Goal: Task Accomplishment & Management: Use online tool/utility

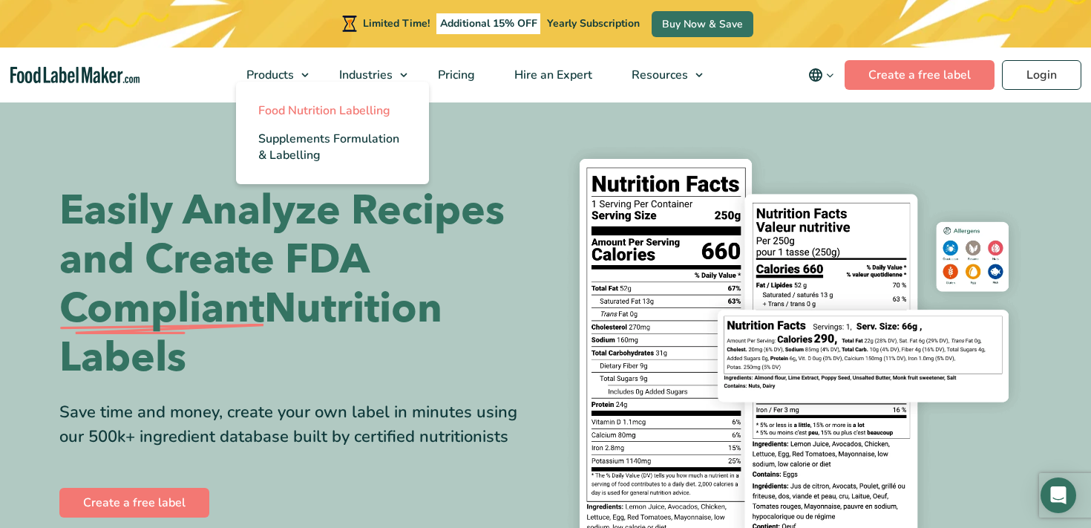
click at [292, 108] on span "Food Nutrition Labelling" at bounding box center [324, 110] width 132 height 16
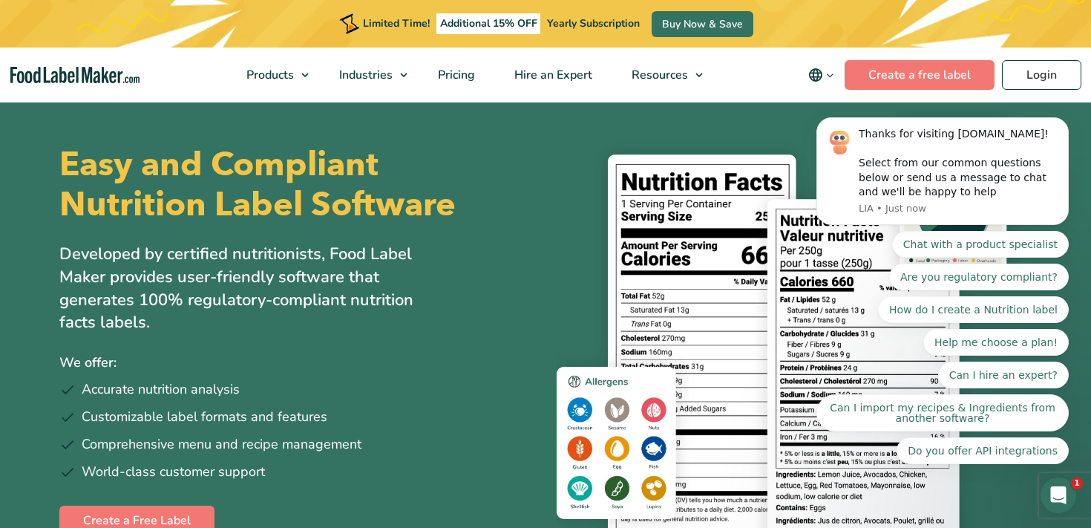
click at [902, 72] on body "Thanks for visiting FoodLabelMaker.com! Select from our common questions below …" at bounding box center [942, 175] width 285 height 614
click at [1039, 79] on body "Thanks for visiting FoodLabelMaker.com! Select from our common questions below …" at bounding box center [942, 175] width 285 height 614
click at [888, 70] on body "Thanks for visiting FoodLabelMaker.com! Select from our common questions below …" at bounding box center [942, 175] width 285 height 614
click at [935, 85] on body "Thanks for visiting FoodLabelMaker.com! Select from our common questions below …" at bounding box center [942, 175] width 285 height 614
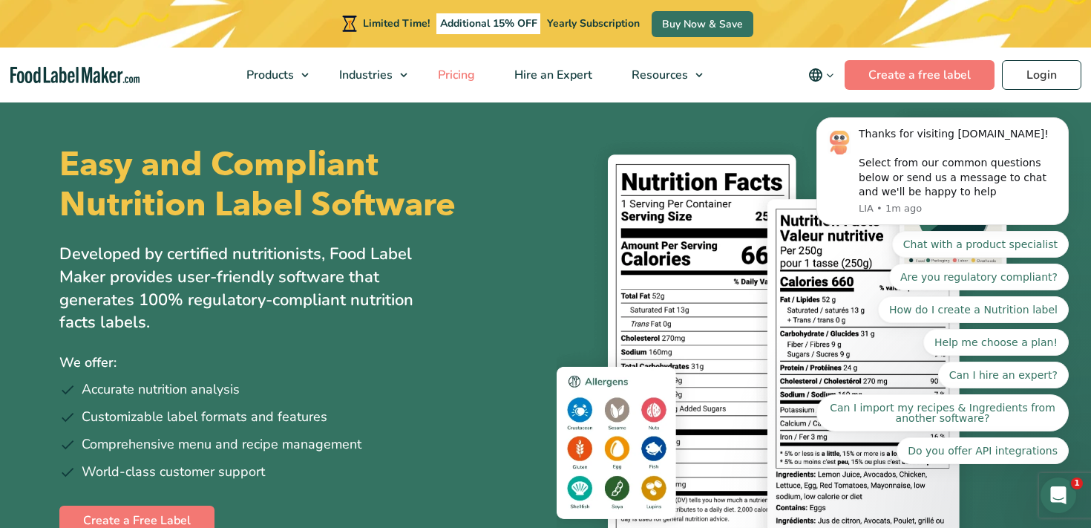
click at [457, 81] on span "Pricing" at bounding box center [455, 75] width 43 height 16
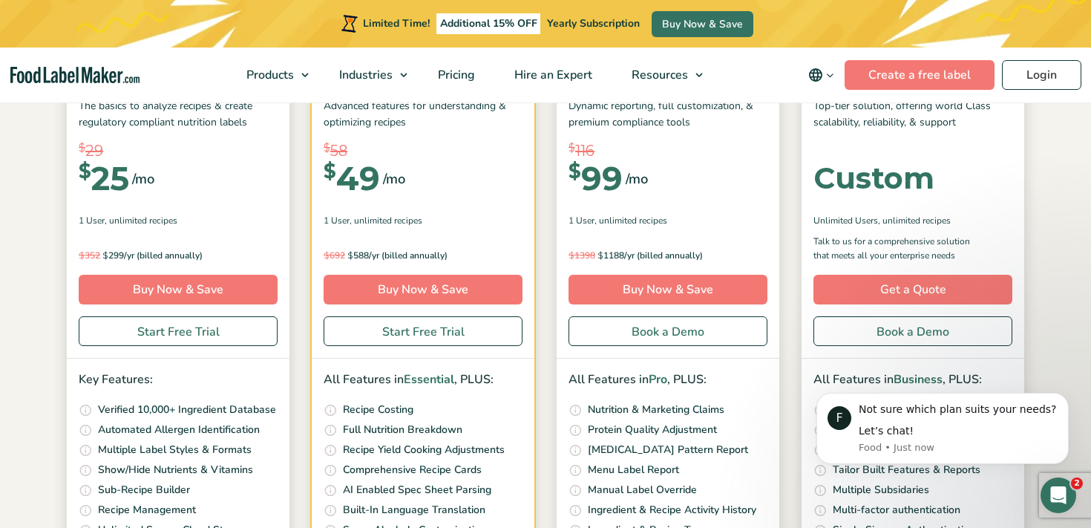
scroll to position [267, 0]
click at [195, 331] on link "Start Free Trial" at bounding box center [178, 331] width 199 height 30
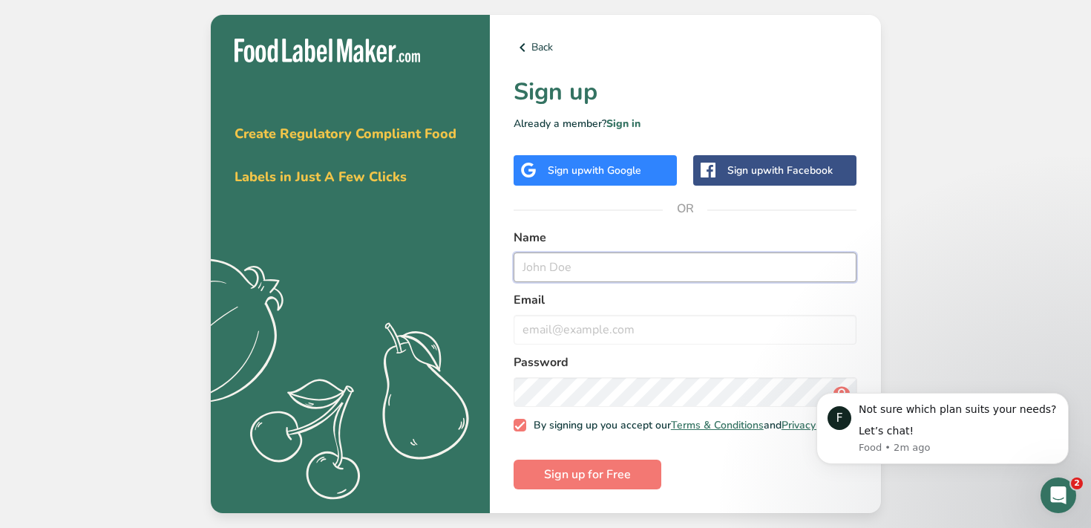
click at [536, 258] on input "text" at bounding box center [686, 267] width 344 height 30
type input "m"
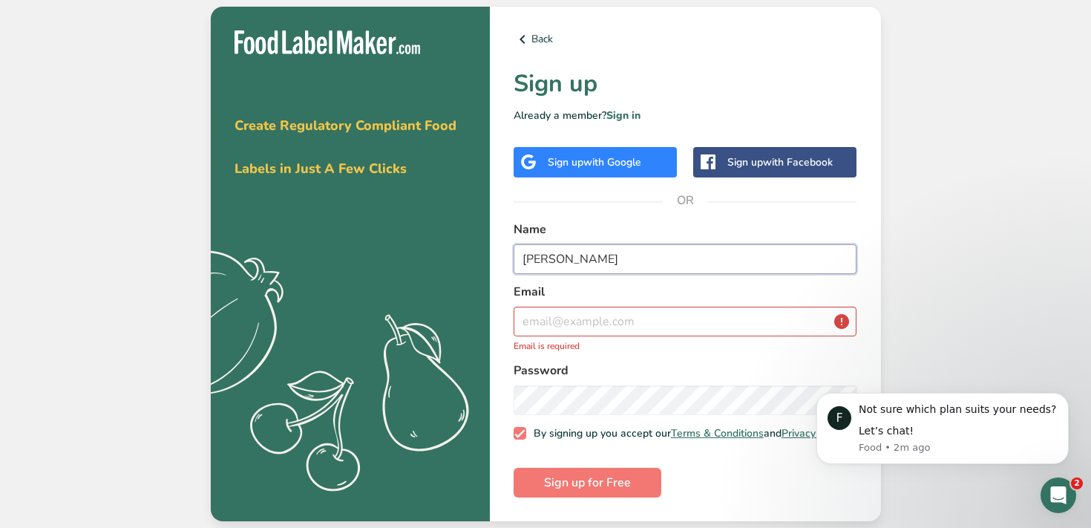
click at [595, 255] on input "[PERSON_NAME]" at bounding box center [686, 259] width 344 height 30
type input "[PERSON_NAME]"
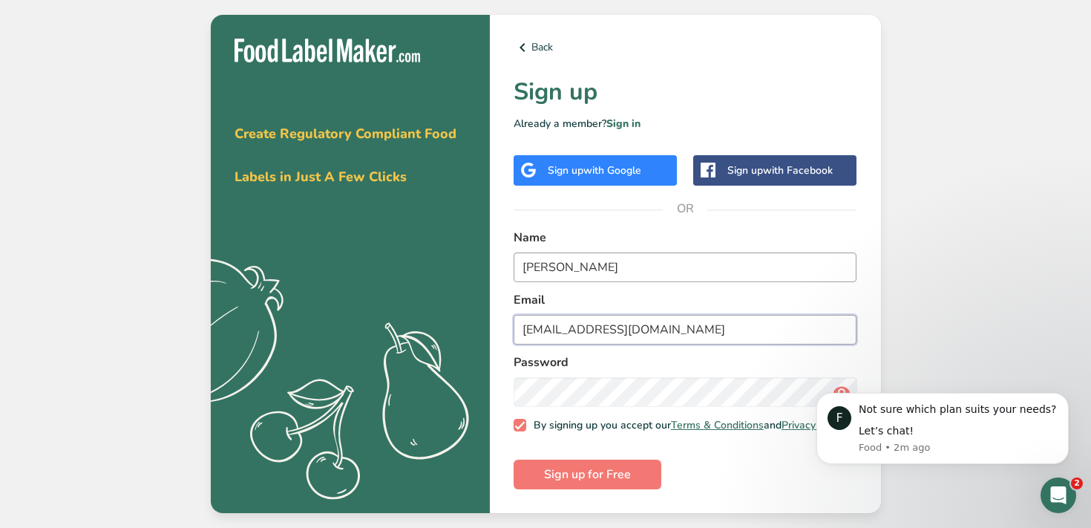
type input "[EMAIL_ADDRESS][DOMAIN_NAME]"
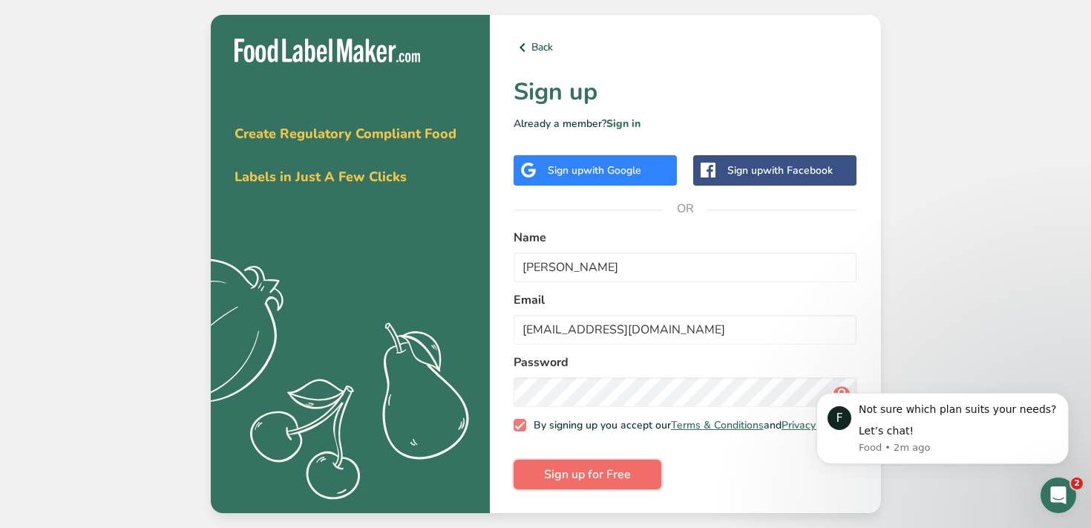
click at [582, 474] on span "Sign up for Free" at bounding box center [587, 475] width 87 height 18
click at [898, 434] on div "Let’s chat!" at bounding box center [958, 431] width 199 height 15
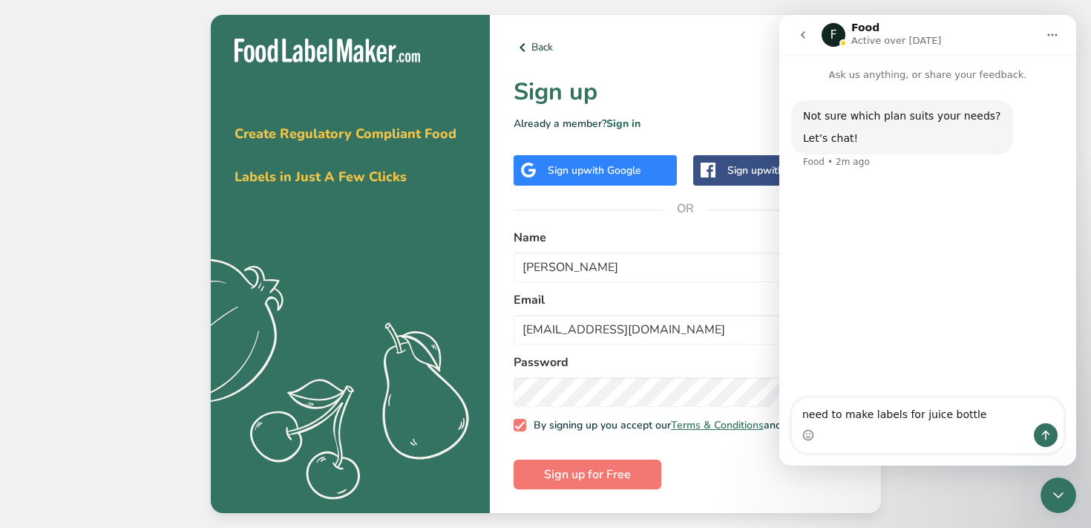
type textarea "need to make labels for juice bottles"
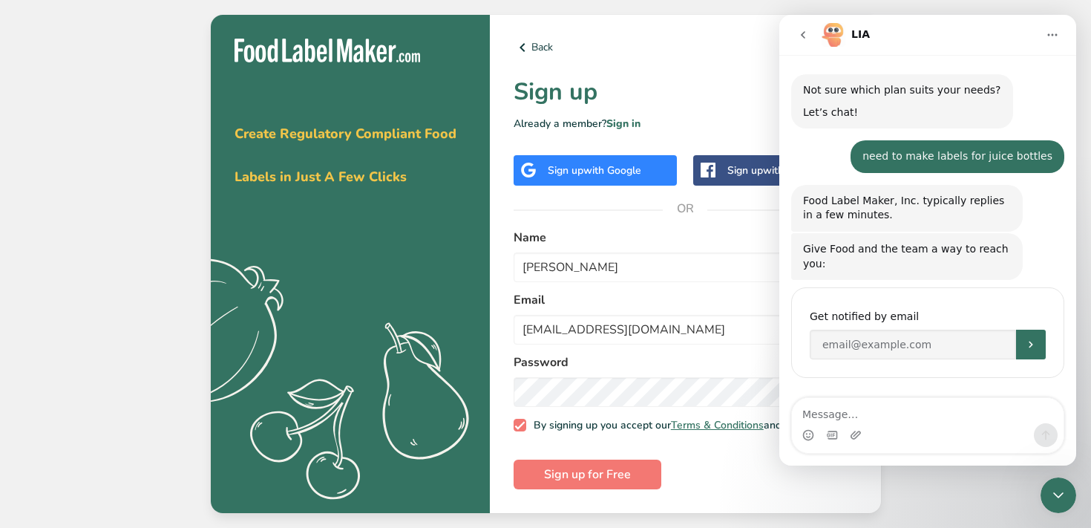
scroll to position [28, 0]
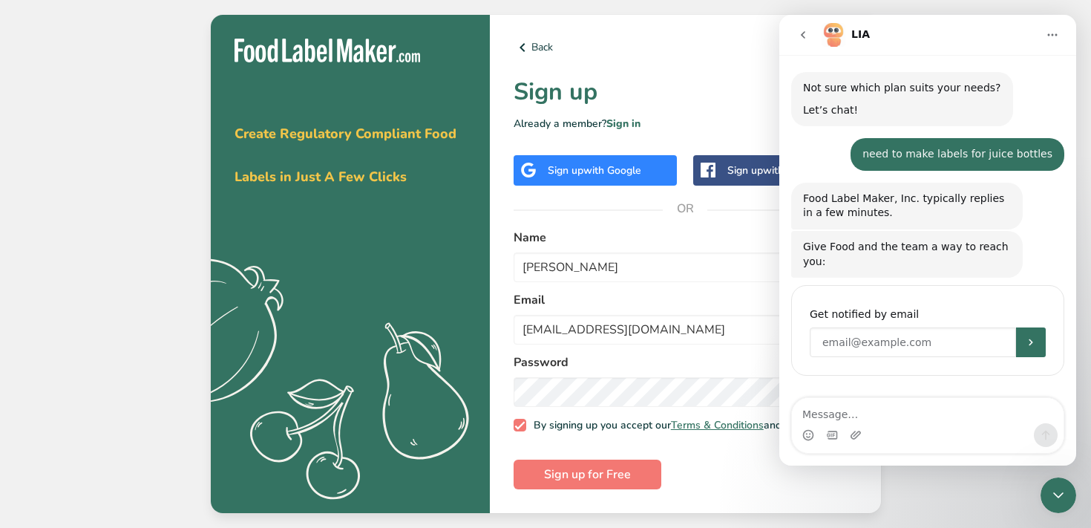
click at [863, 341] on input "Enter your email" at bounding box center [913, 342] width 206 height 30
type input "[EMAIL_ADDRESS][DOMAIN_NAME]"
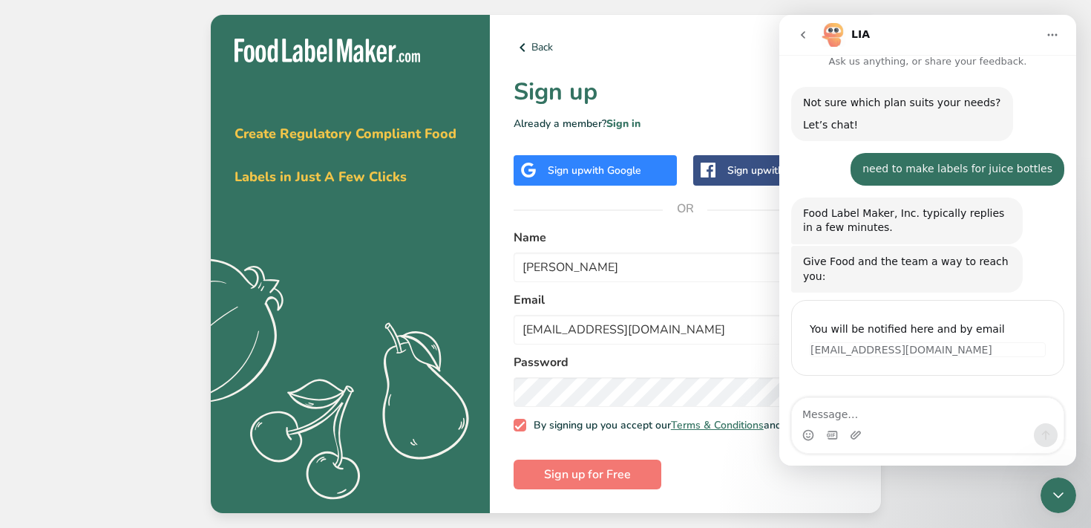
scroll to position [13, 0]
click at [622, 482] on span "Sign up for Free" at bounding box center [587, 475] width 87 height 18
click at [808, 30] on icon "go back" at bounding box center [803, 35] width 12 height 12
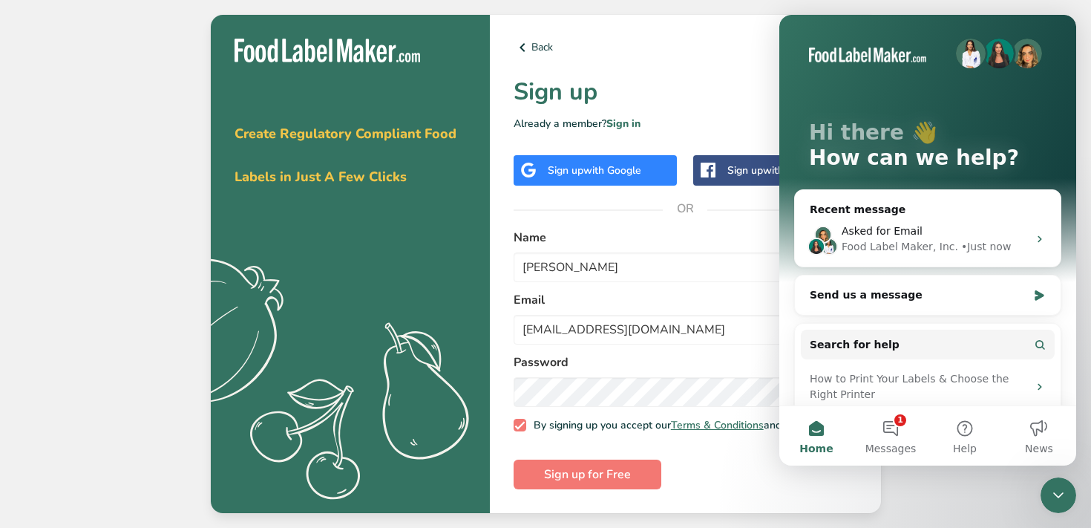
click at [682, 76] on h1 "Sign up" at bounding box center [686, 92] width 344 height 36
click at [1062, 486] on div "Close Intercom Messenger" at bounding box center [1059, 495] width 36 height 36
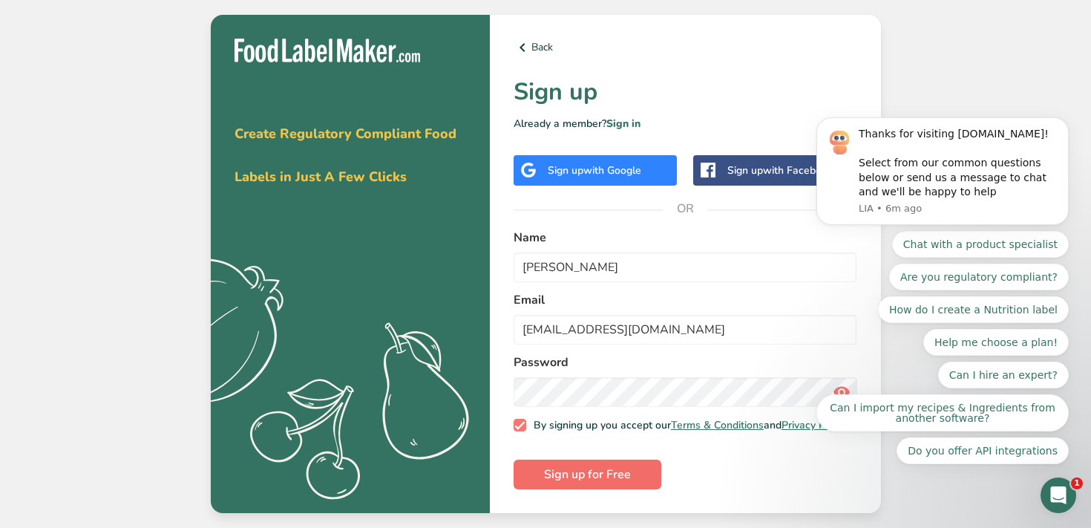
click at [615, 474] on span "Sign up for Free" at bounding box center [587, 475] width 87 height 18
click at [611, 167] on span "with Google" at bounding box center [613, 170] width 58 height 14
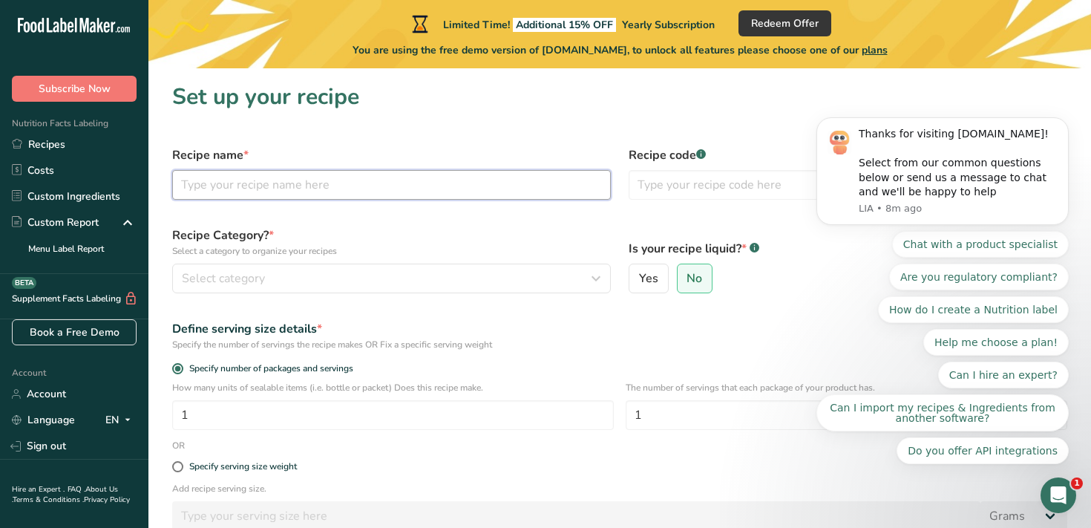
click at [343, 182] on input "text" at bounding box center [391, 185] width 439 height 30
type input "Sweet Beets"
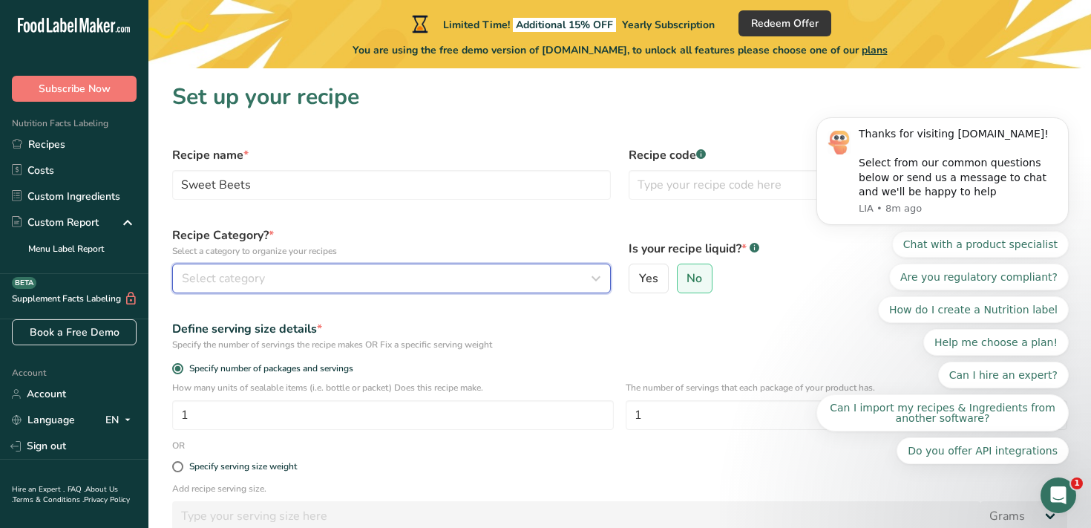
click at [184, 274] on span "Select category" at bounding box center [223, 279] width 83 height 18
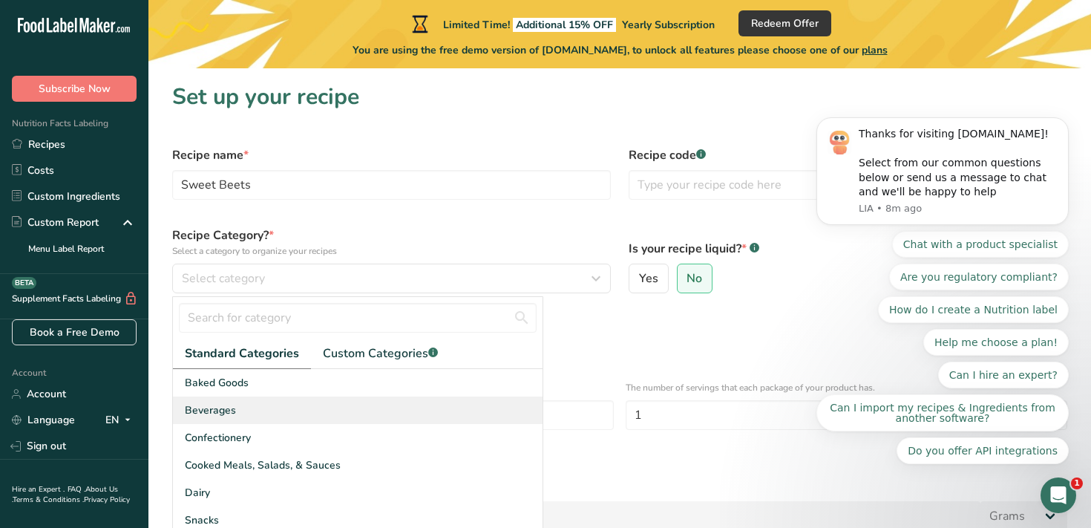
click at [220, 412] on span "Beverages" at bounding box center [210, 410] width 51 height 16
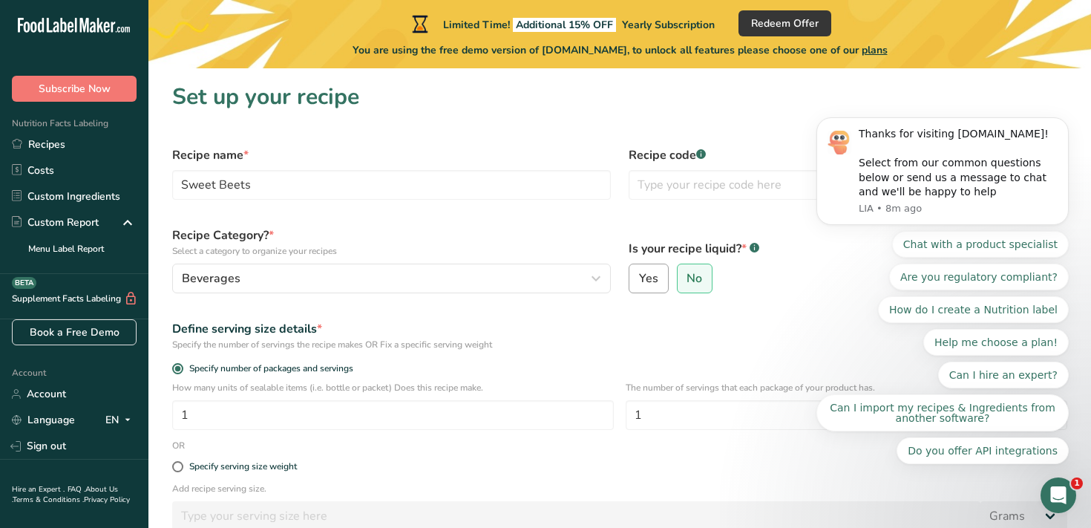
click at [643, 278] on span "Yes" at bounding box center [648, 278] width 19 height 15
click at [639, 278] on input "Yes" at bounding box center [635, 279] width 10 height 10
radio input "true"
radio input "false"
select select "22"
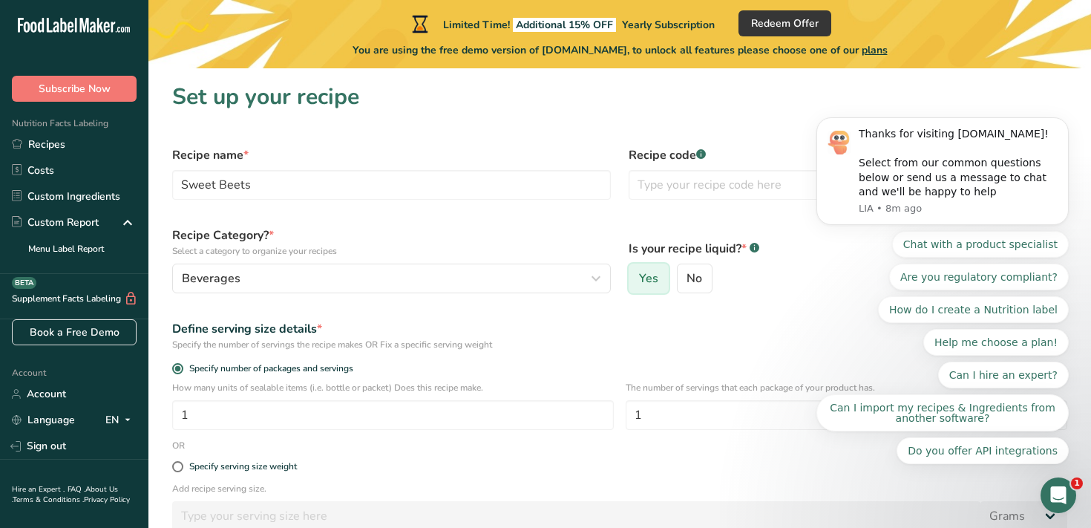
click at [678, 274] on input "No" at bounding box center [683, 279] width 10 height 10
radio input "true"
click at [172, 364] on input "Specify number of packages and servings" at bounding box center [177, 369] width 10 height 10
click at [643, 278] on span "Yes" at bounding box center [648, 278] width 19 height 15
click at [639, 278] on input "Yes" at bounding box center [635, 279] width 10 height 10
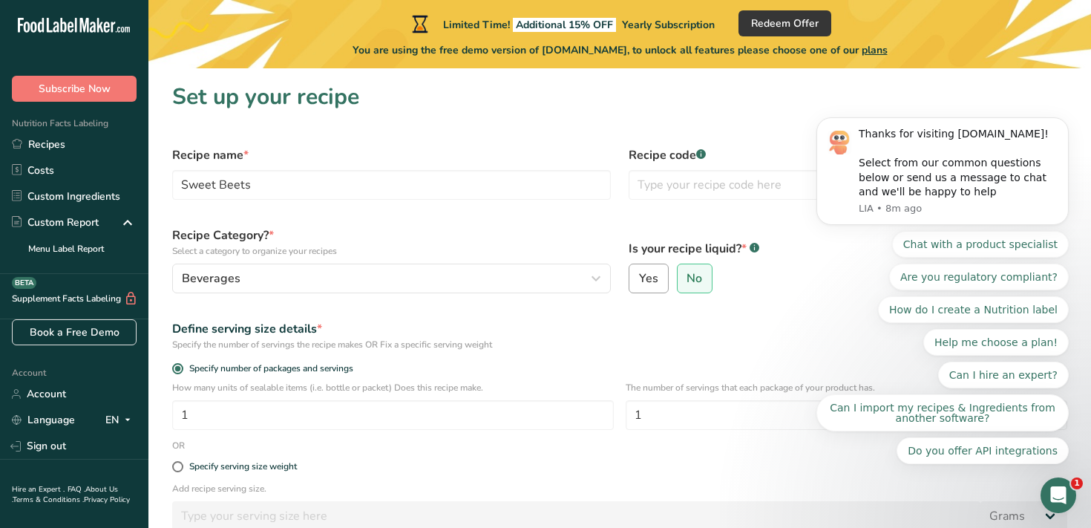
radio input "true"
radio input "false"
select select "22"
click at [643, 278] on span "Yes" at bounding box center [648, 278] width 19 height 15
click at [639, 278] on input "Yes" at bounding box center [635, 279] width 10 height 10
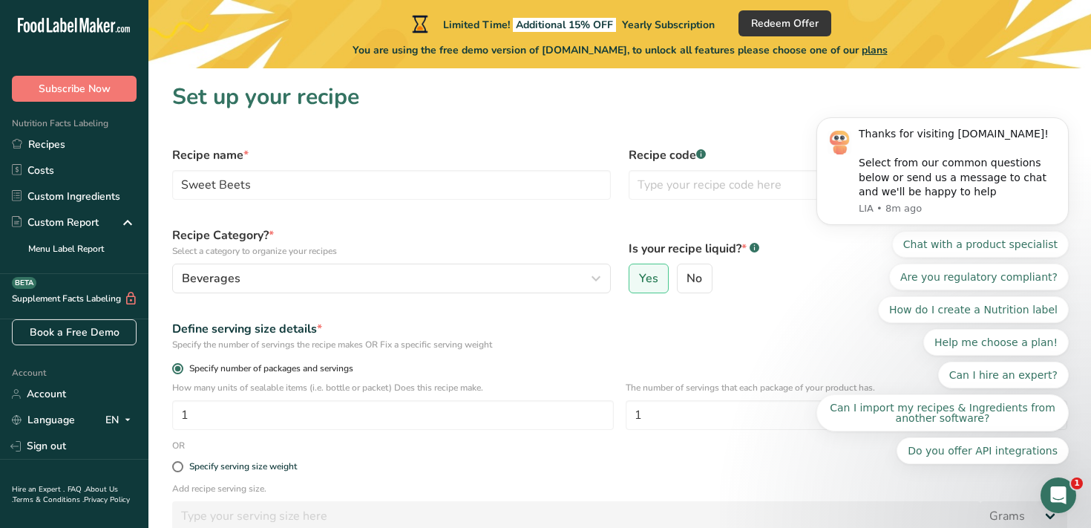
click at [547, 364] on label "Specify number of packages and servings" at bounding box center [619, 368] width 895 height 11
click at [182, 364] on input "Specify number of packages and servings" at bounding box center [177, 369] width 10 height 10
click at [658, 272] on label "Yes" at bounding box center [649, 279] width 40 height 30
click at [639, 274] on input "Yes" at bounding box center [635, 279] width 10 height 10
click at [1061, 494] on icon "Open Intercom Messenger" at bounding box center [1059, 495] width 25 height 25
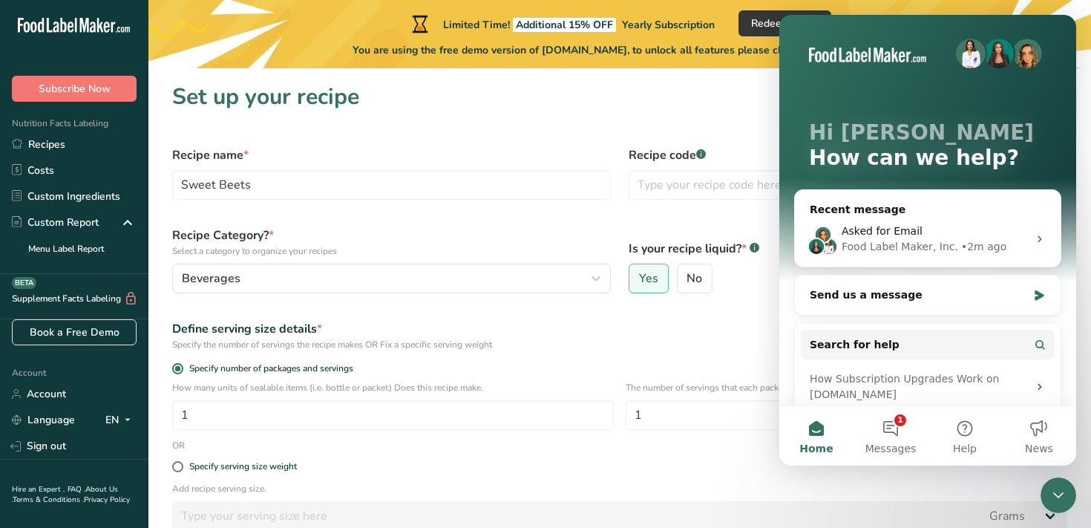
click at [1061, 491] on icon "Close Intercom Messenger" at bounding box center [1059, 495] width 18 height 18
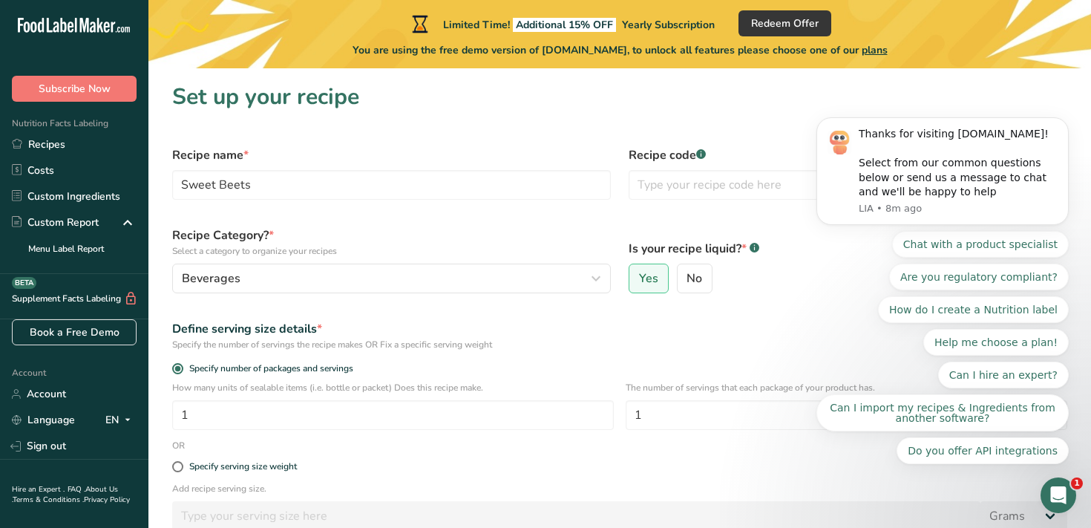
click at [1014, 488] on p "Add recipe serving size." at bounding box center [619, 488] width 895 height 13
click at [657, 274] on label "Yes" at bounding box center [649, 279] width 40 height 30
click at [639, 274] on input "Yes" at bounding box center [635, 279] width 10 height 10
click at [657, 274] on label "Yes" at bounding box center [649, 279] width 40 height 30
click at [639, 274] on input "Yes" at bounding box center [635, 279] width 10 height 10
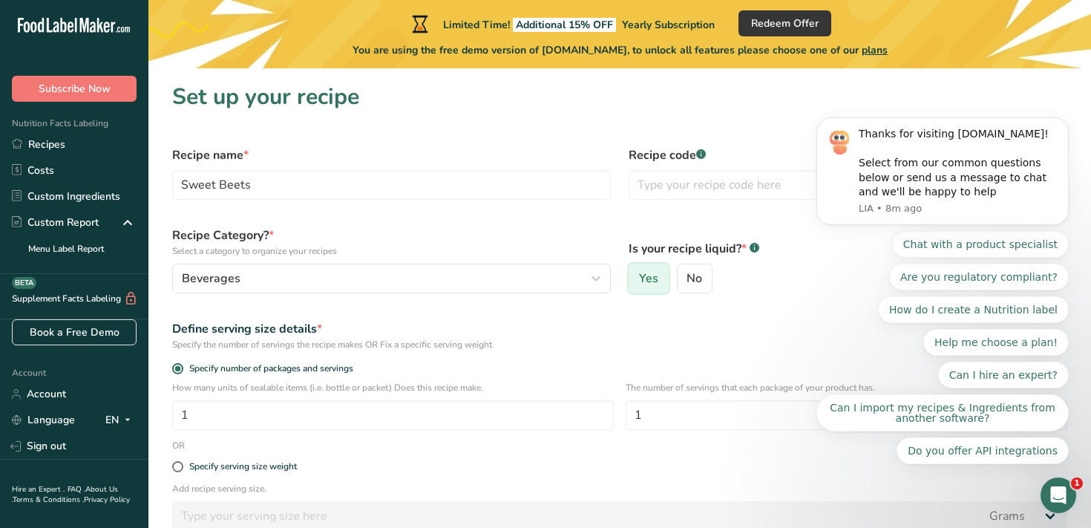
click at [657, 274] on label "Yes" at bounding box center [649, 279] width 40 height 30
click at [639, 274] on input "Yes" at bounding box center [635, 279] width 10 height 10
click at [657, 274] on label "Yes" at bounding box center [649, 279] width 40 height 30
click at [639, 274] on input "Yes" at bounding box center [635, 279] width 10 height 10
click at [657, 274] on label "Yes" at bounding box center [649, 279] width 40 height 30
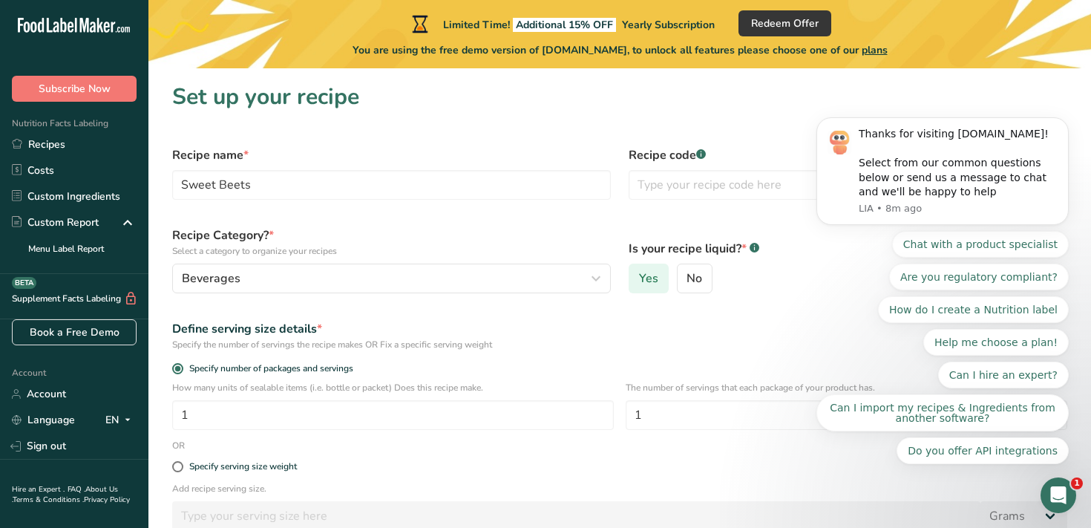
click at [639, 274] on input "Yes" at bounding box center [635, 279] width 10 height 10
click at [519, 339] on div "Specify the number of servings the recipe makes OR Fix a specific serving weight" at bounding box center [619, 344] width 895 height 13
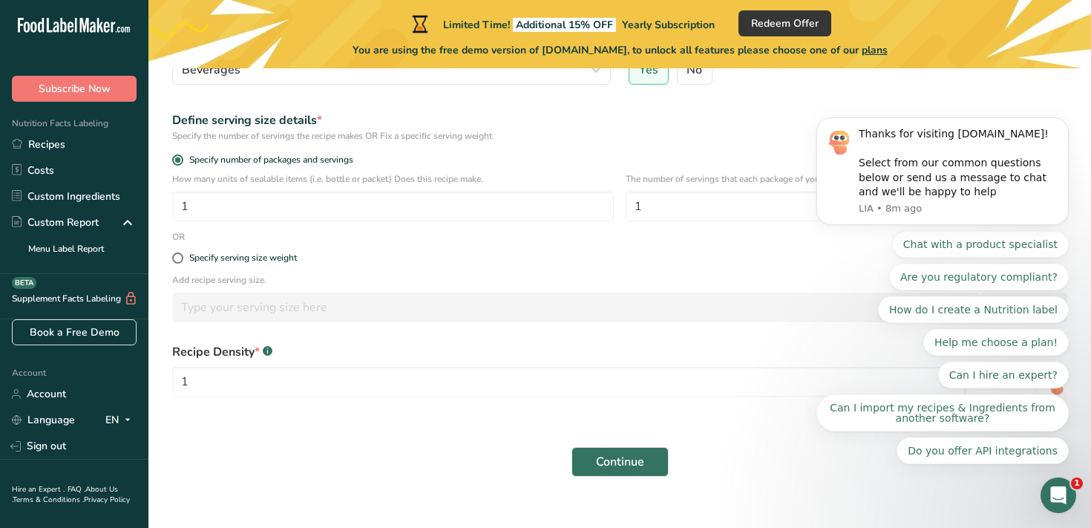
scroll to position [229, 0]
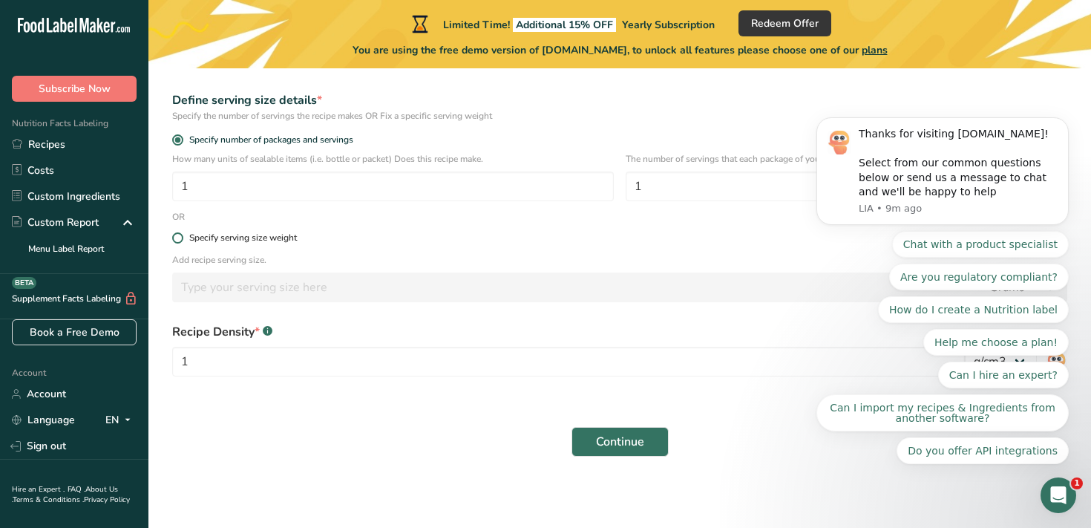
click at [178, 238] on span at bounding box center [177, 237] width 11 height 11
click at [178, 238] on input "Specify serving size weight" at bounding box center [177, 238] width 10 height 10
radio input "true"
radio input "false"
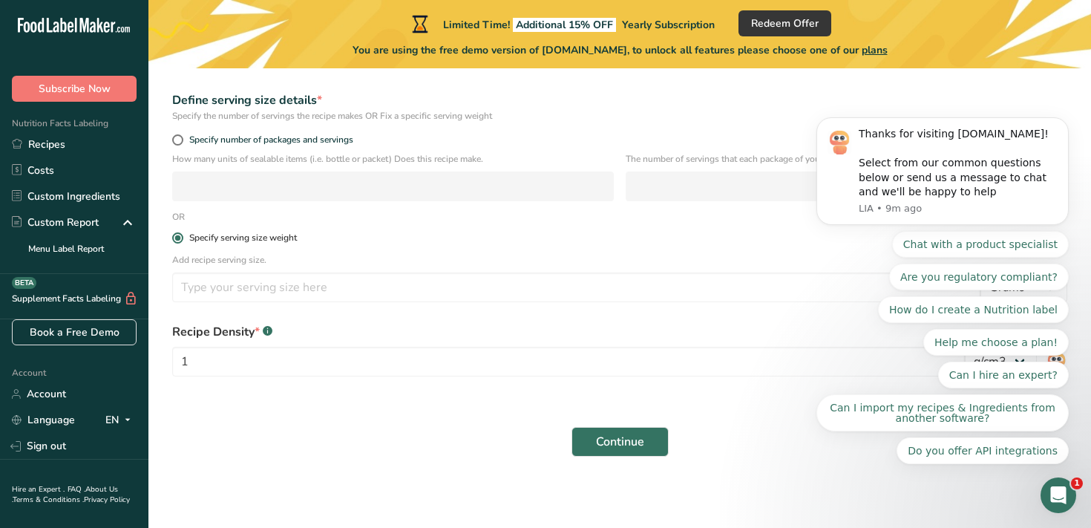
click at [179, 236] on span at bounding box center [177, 237] width 11 height 11
click at [179, 236] on input "Specify serving size weight" at bounding box center [177, 238] width 10 height 10
click at [179, 236] on span at bounding box center [177, 237] width 11 height 11
click at [179, 236] on input "Specify serving size weight" at bounding box center [177, 238] width 10 height 10
click at [179, 236] on span at bounding box center [177, 237] width 11 height 11
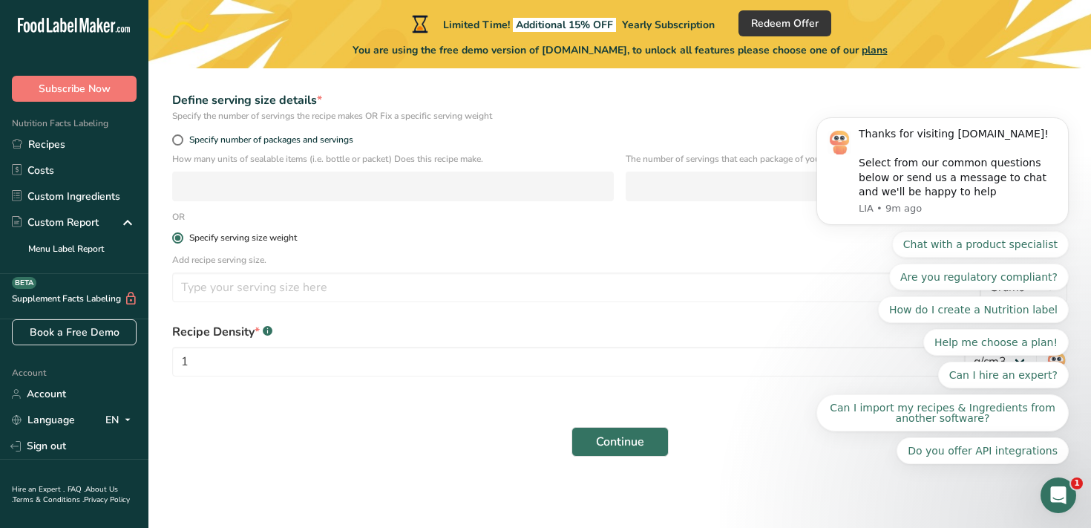
click at [179, 236] on input "Specify serving size weight" at bounding box center [177, 238] width 10 height 10
click at [212, 293] on input "number" at bounding box center [576, 287] width 809 height 30
type input "16"
click at [296, 353] on input "1" at bounding box center [568, 362] width 793 height 30
click at [598, 440] on span "Continue" at bounding box center [620, 442] width 48 height 18
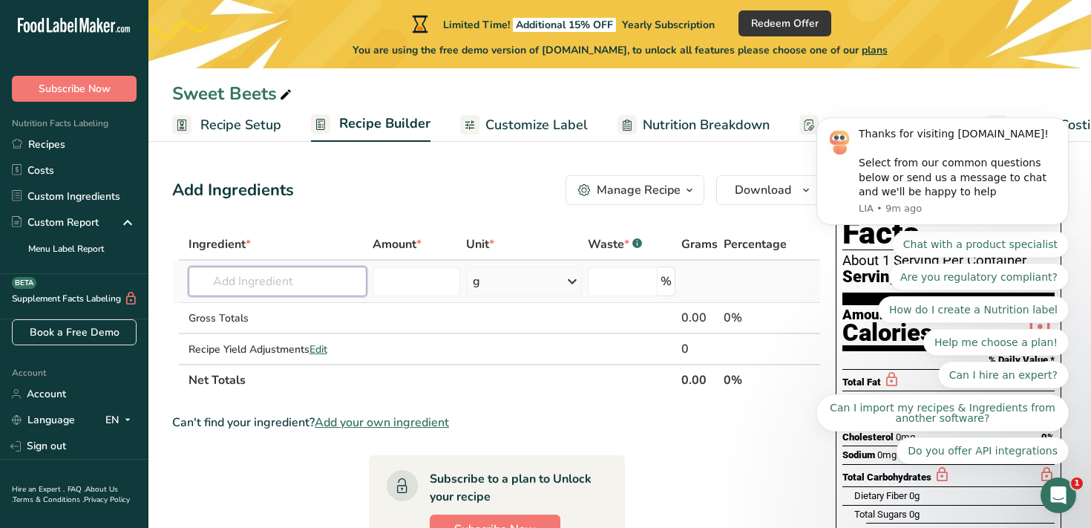
click at [238, 285] on input "text" at bounding box center [278, 282] width 179 height 30
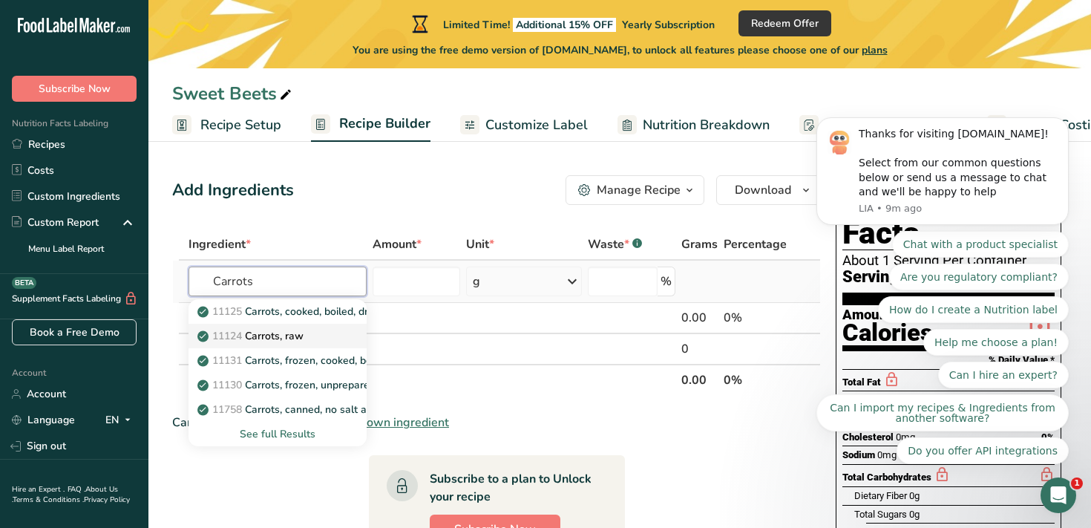
type input "Carrots"
click at [280, 335] on p "11124 Carrots, raw" at bounding box center [251, 336] width 103 height 16
type input "Carrots, raw"
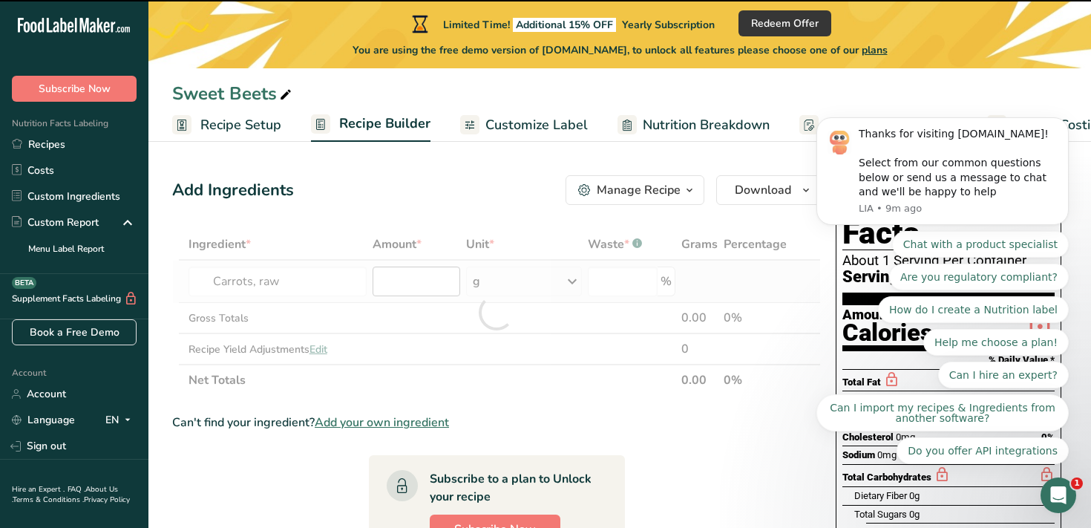
type input "0"
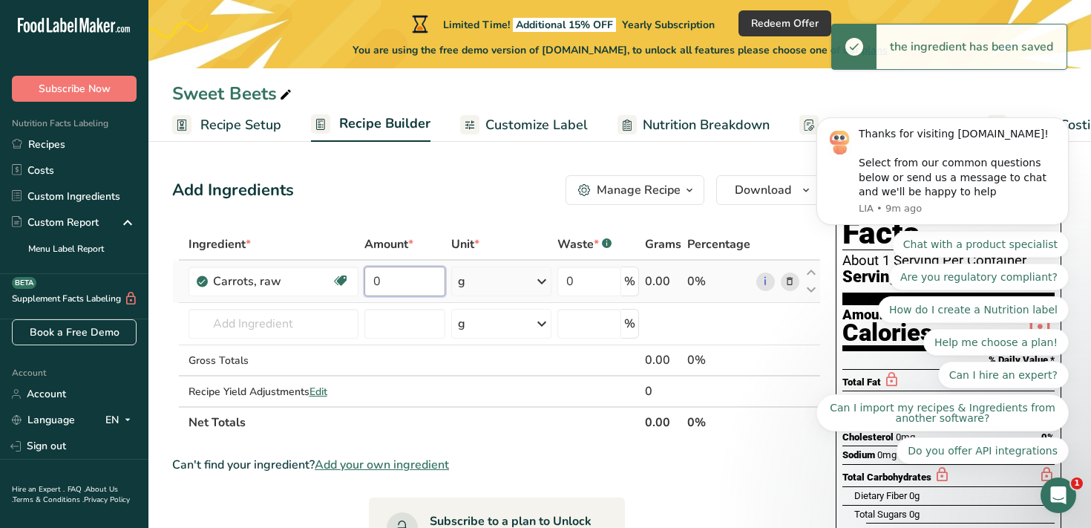
click at [423, 283] on input "0" at bounding box center [405, 282] width 80 height 30
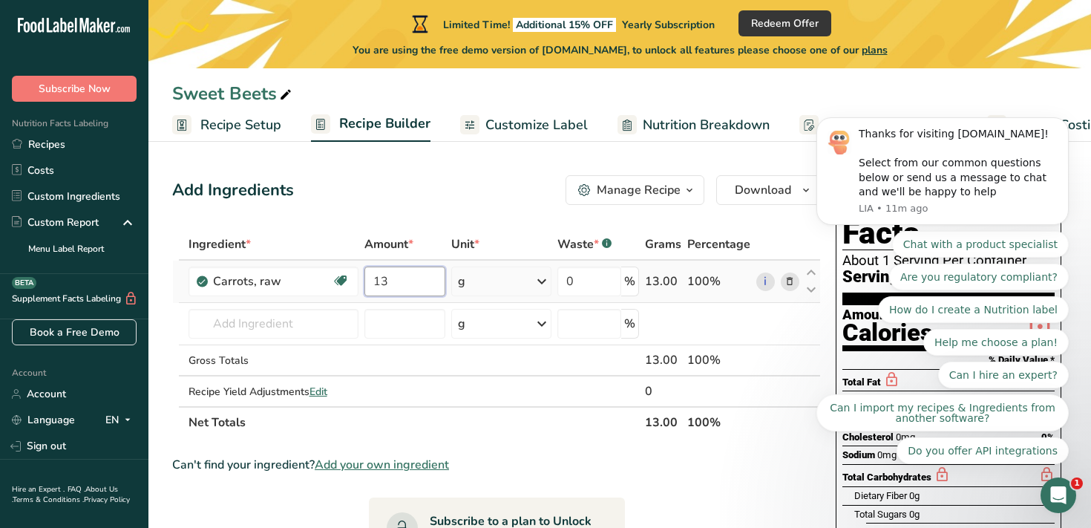
type input "1"
type input "3"
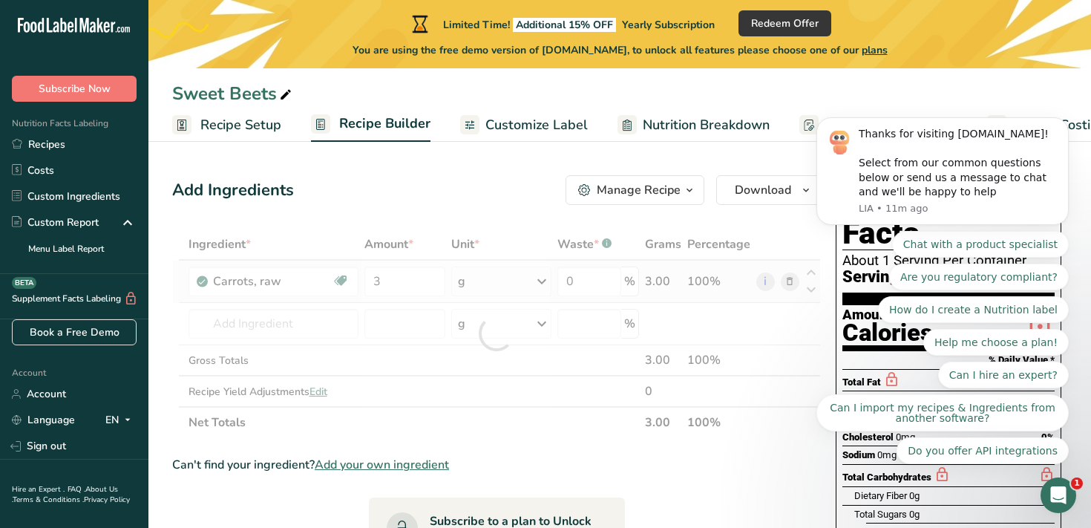
click at [512, 284] on div "Ingredient * Amount * Unit * Waste * .a-a{fill:#347362;}.b-a{fill:#fff;} Grams …" at bounding box center [496, 333] width 649 height 209
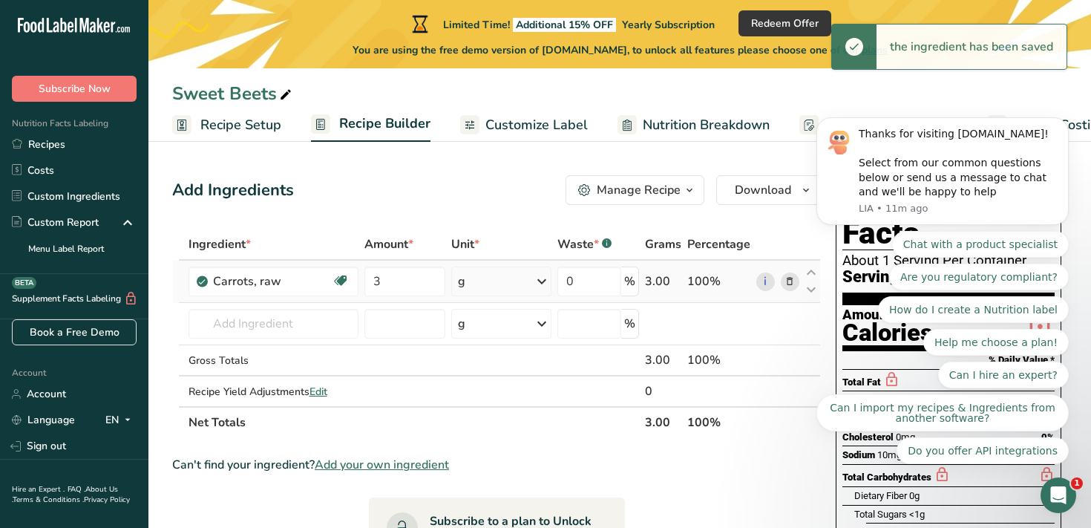
click at [543, 282] on icon at bounding box center [542, 281] width 18 height 27
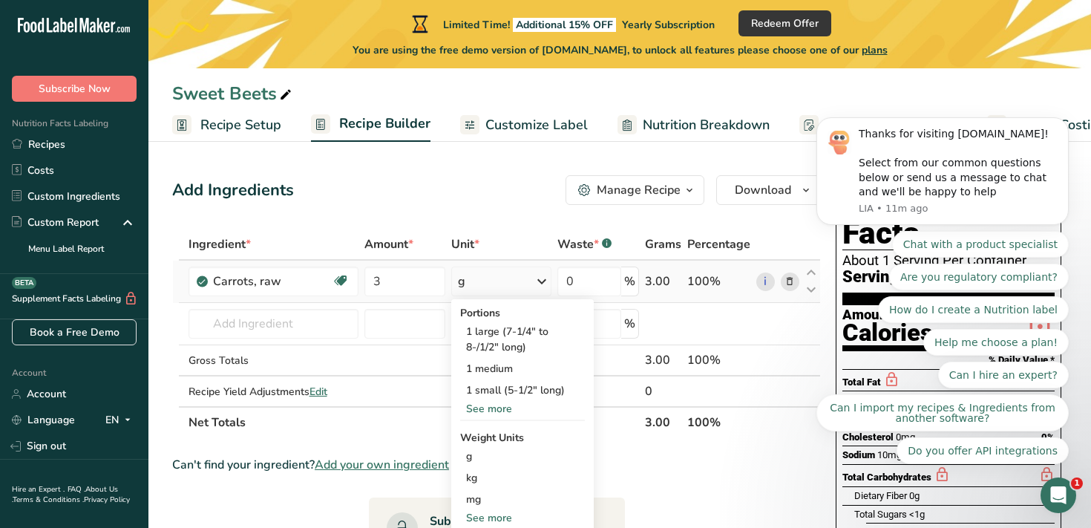
click at [501, 516] on div "See more" at bounding box center [522, 518] width 125 height 16
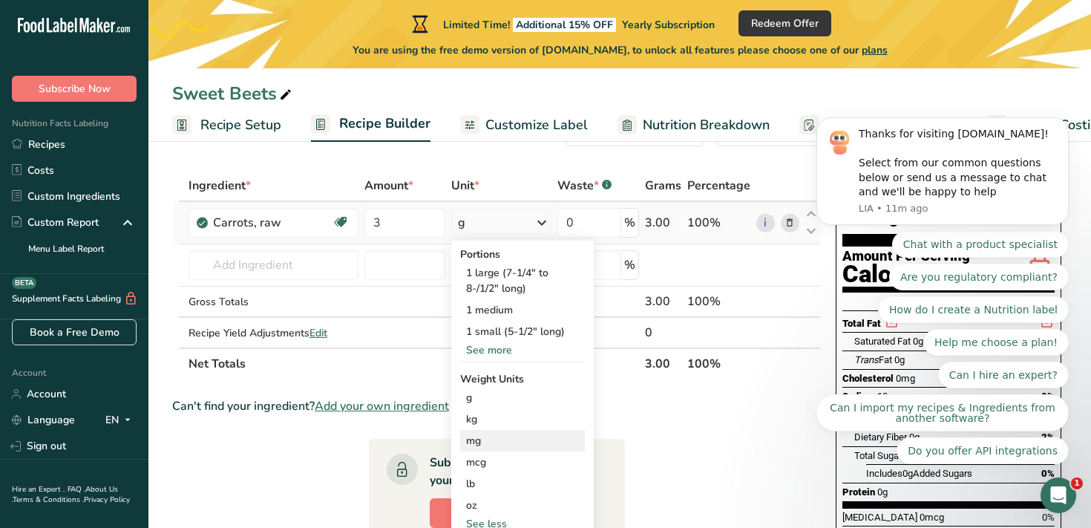
scroll to position [59, 0]
click at [519, 486] on div "lb" at bounding box center [522, 483] width 125 height 22
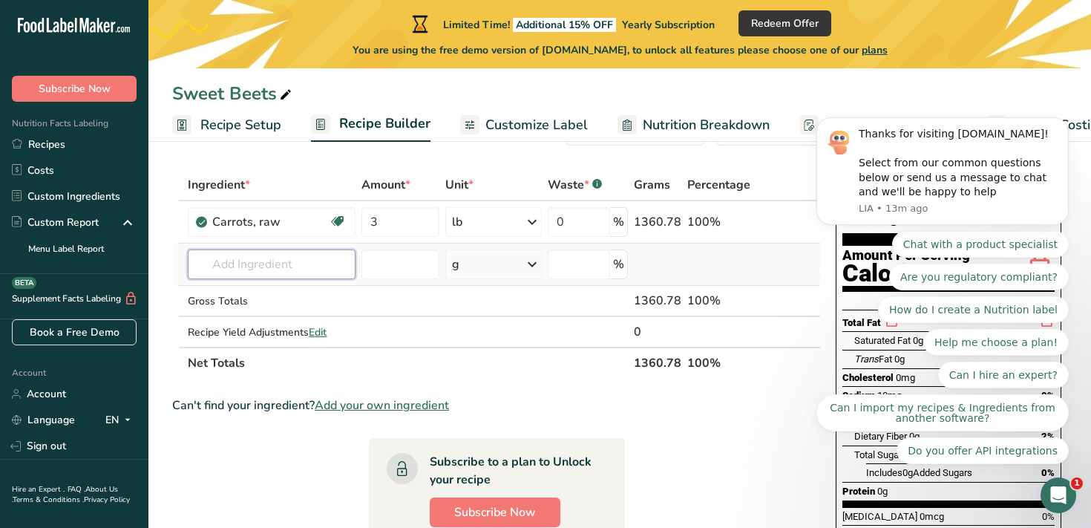
click at [255, 271] on input "text" at bounding box center [271, 264] width 167 height 30
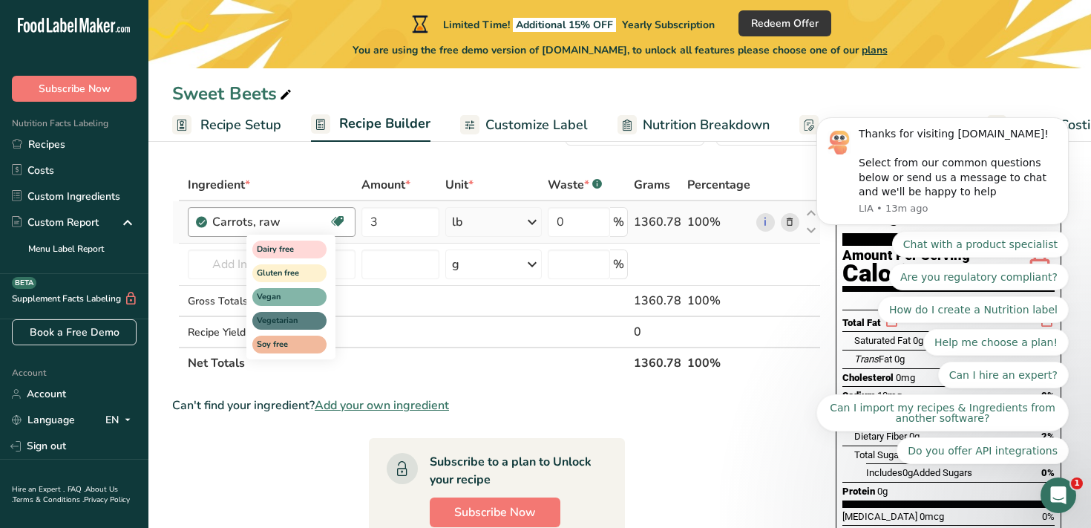
click at [334, 221] on icon at bounding box center [337, 221] width 15 height 23
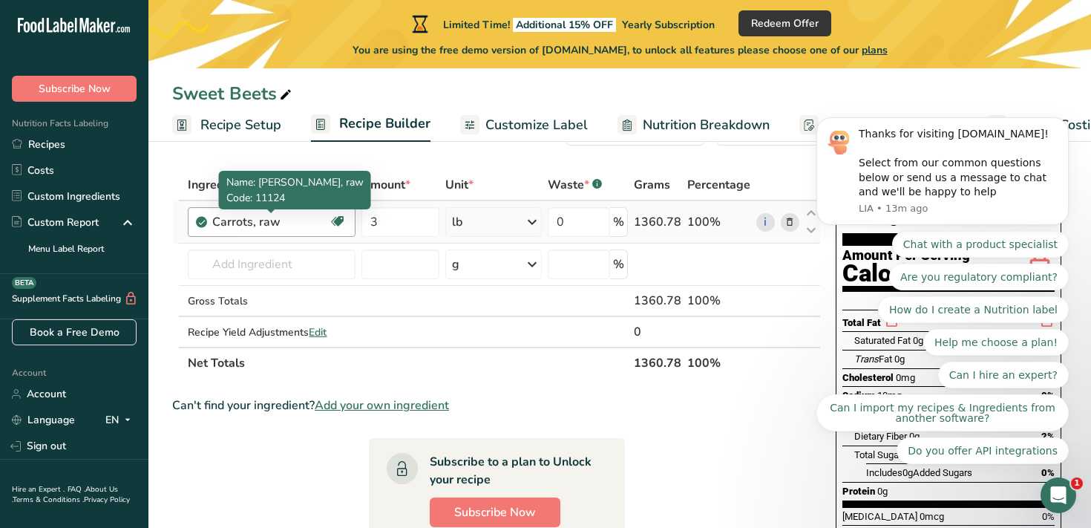
click at [295, 224] on div "Carrots, raw" at bounding box center [270, 222] width 116 height 18
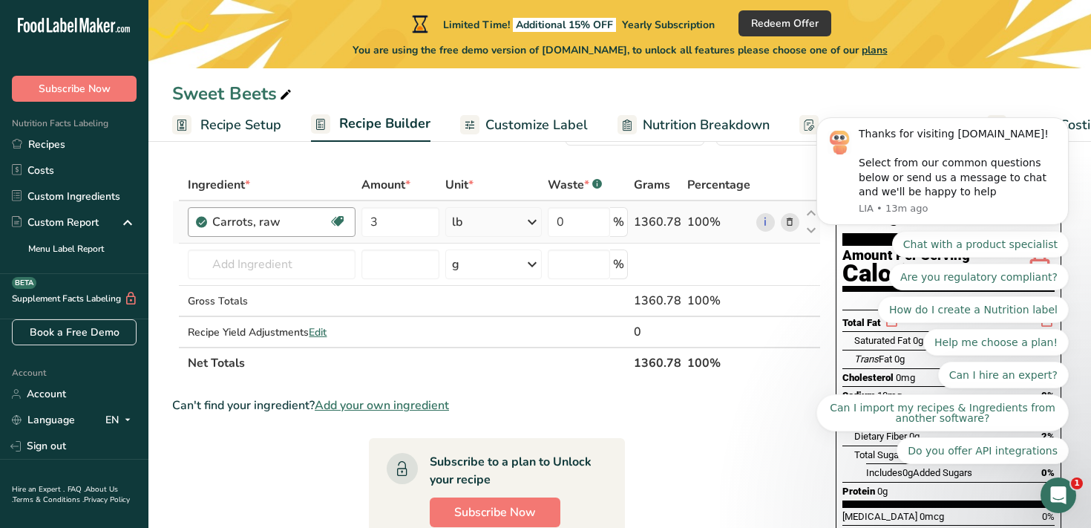
click at [295, 224] on div "Carrots, raw" at bounding box center [270, 222] width 116 height 18
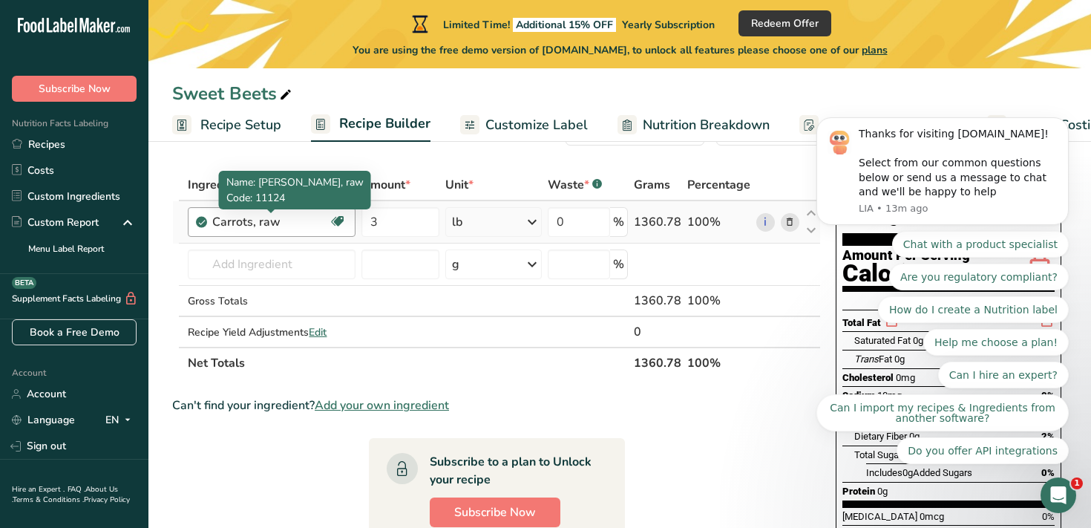
click at [281, 225] on div "Carrots, raw" at bounding box center [270, 222] width 116 height 18
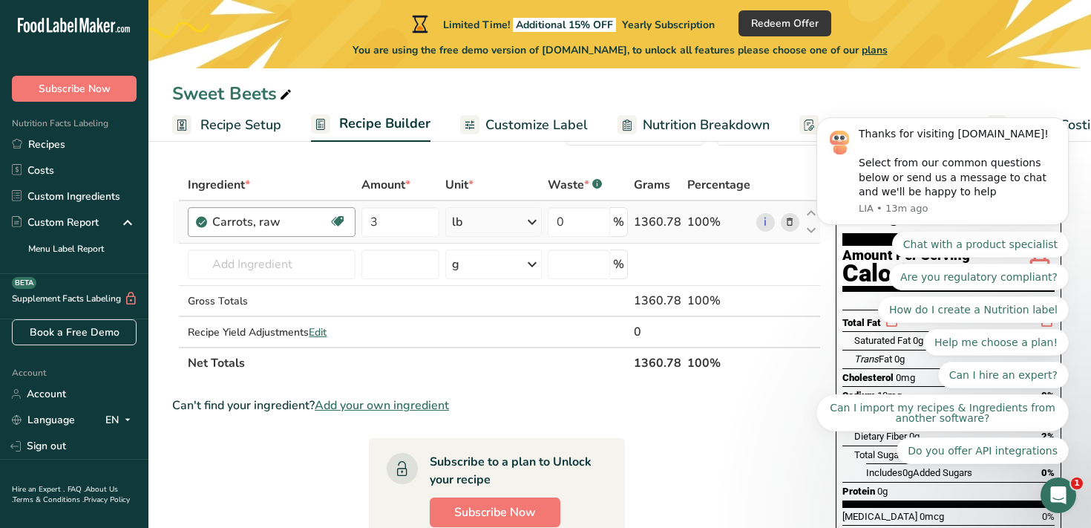
click at [288, 220] on div "Carrots, raw" at bounding box center [270, 222] width 116 height 18
click at [339, 265] on input "text" at bounding box center [271, 264] width 167 height 30
type input "A"
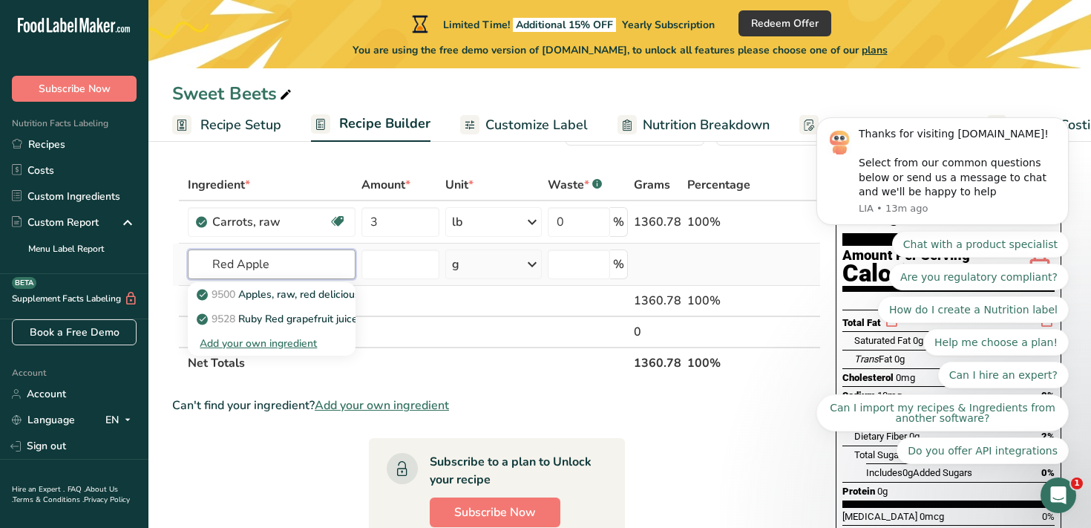
type input "Red Apple"
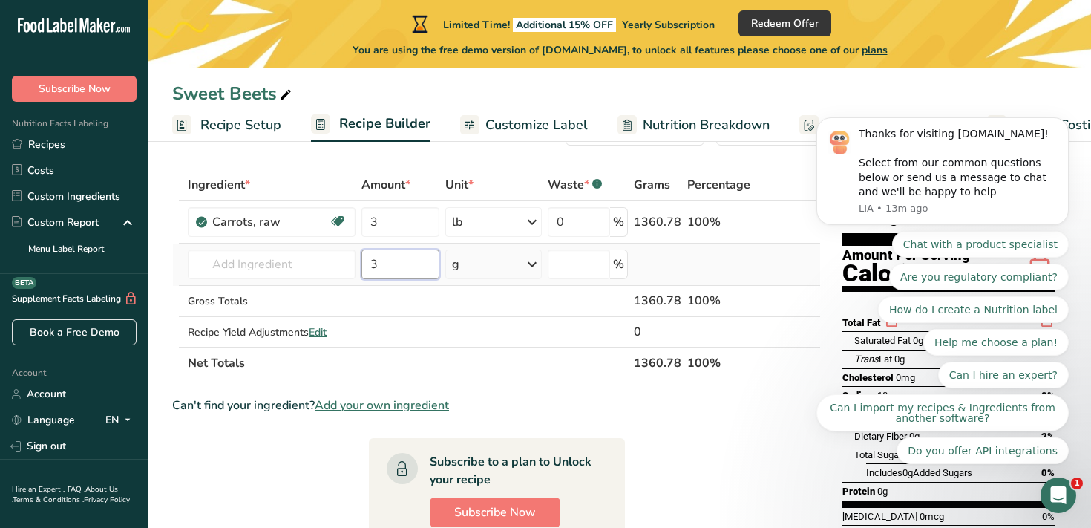
type input "3"
click at [524, 263] on div "g" at bounding box center [493, 264] width 97 height 30
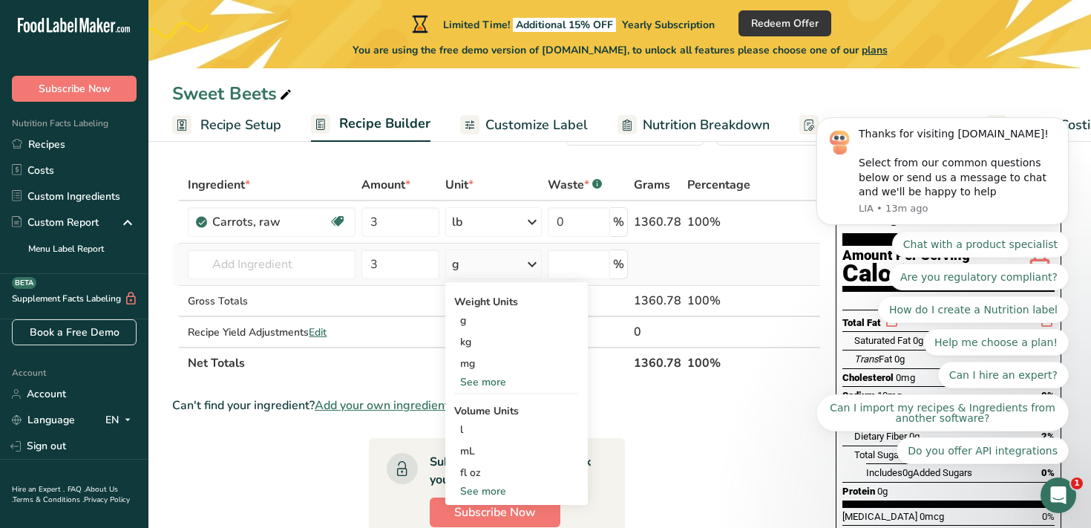
click at [501, 486] on div "See more" at bounding box center [516, 491] width 125 height 16
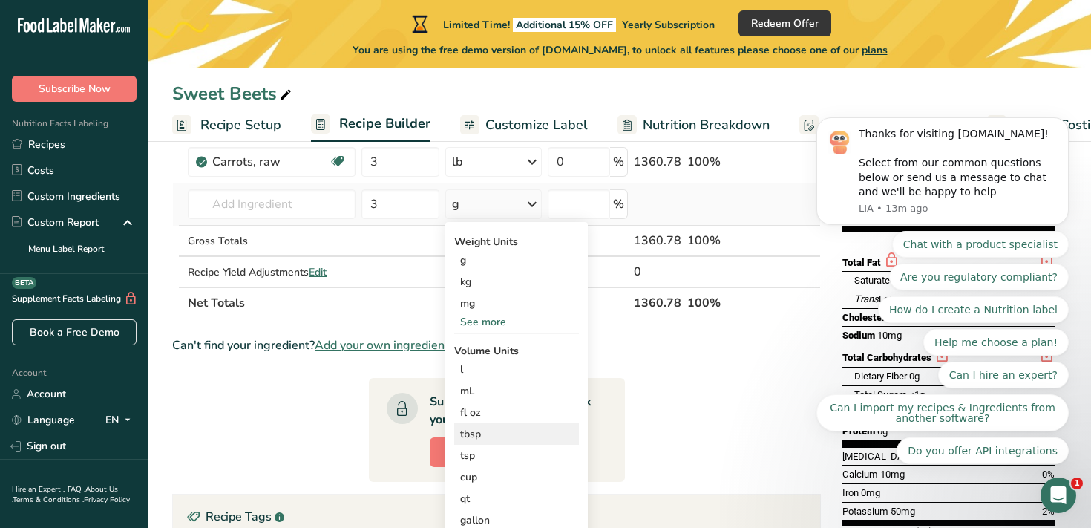
scroll to position [119, 0]
click at [504, 323] on div "See more" at bounding box center [516, 323] width 125 height 16
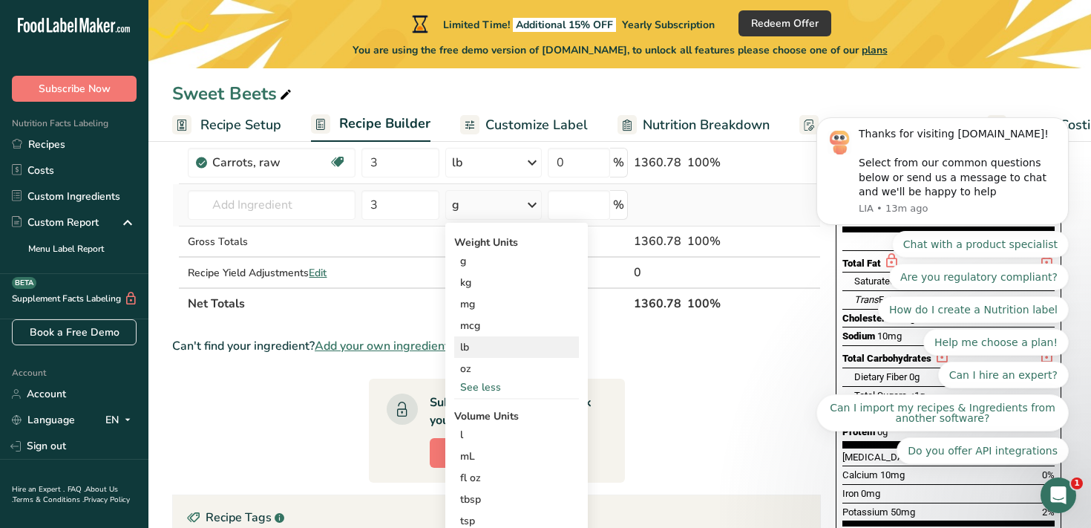
click at [484, 348] on div "lb" at bounding box center [516, 347] width 125 height 22
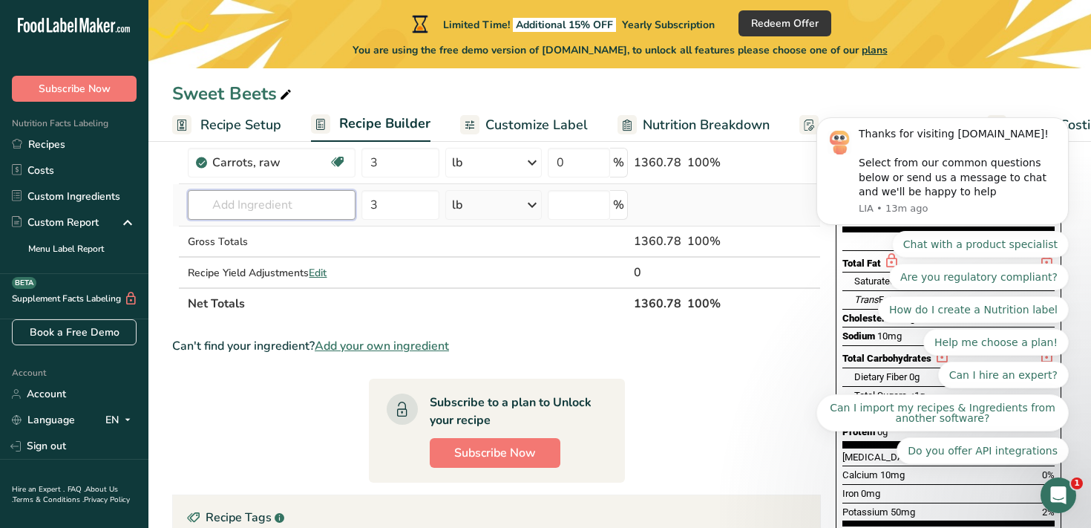
click at [310, 209] on input "text" at bounding box center [271, 205] width 167 height 30
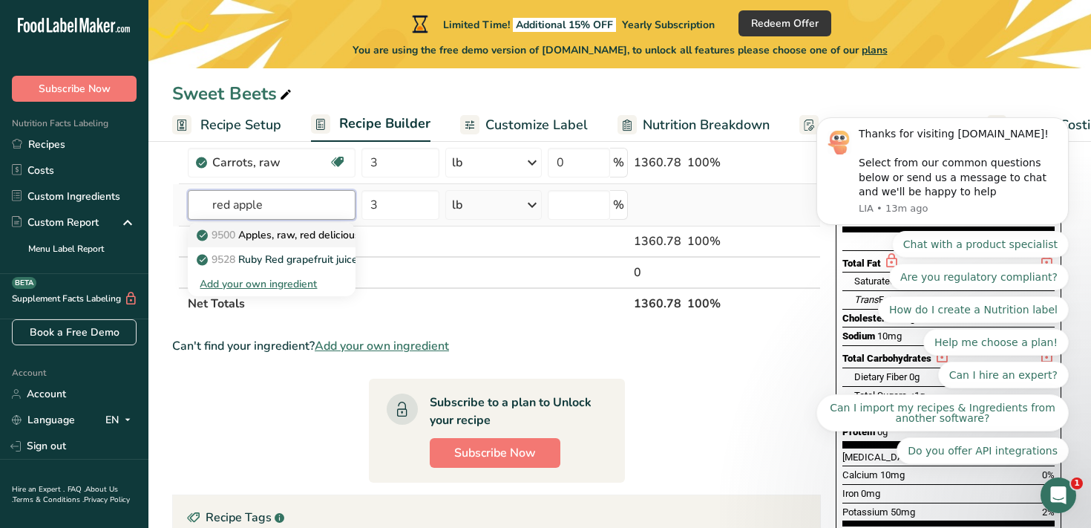
type input "red apple"
click at [333, 235] on p "9500 Apples, raw, red delicious, with skin (Includes foods for USDA's Food Dist…" at bounding box center [436, 235] width 473 height 16
type input "Apples, raw, red delicious, with skin (Includes foods for USDA's Food Distribut…"
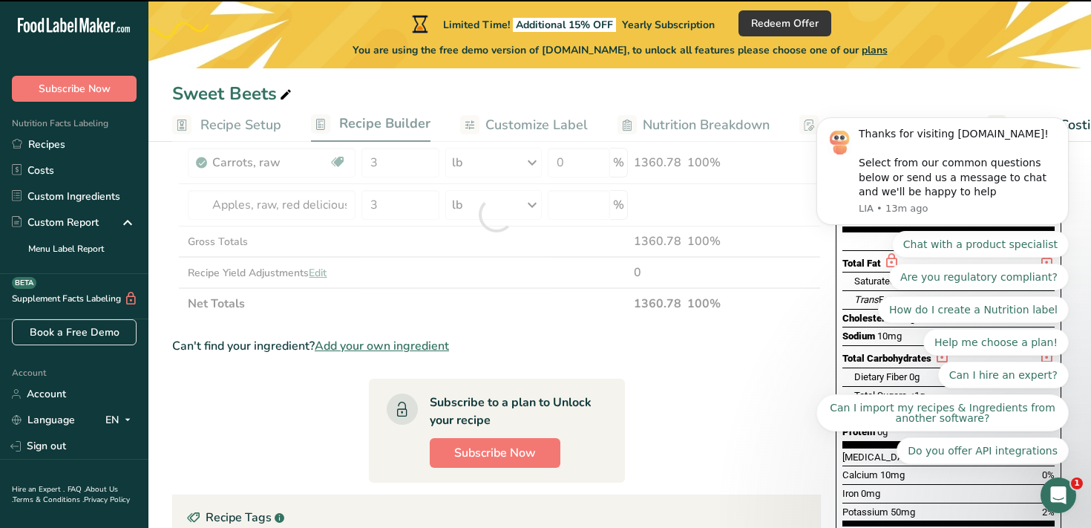
type input "0"
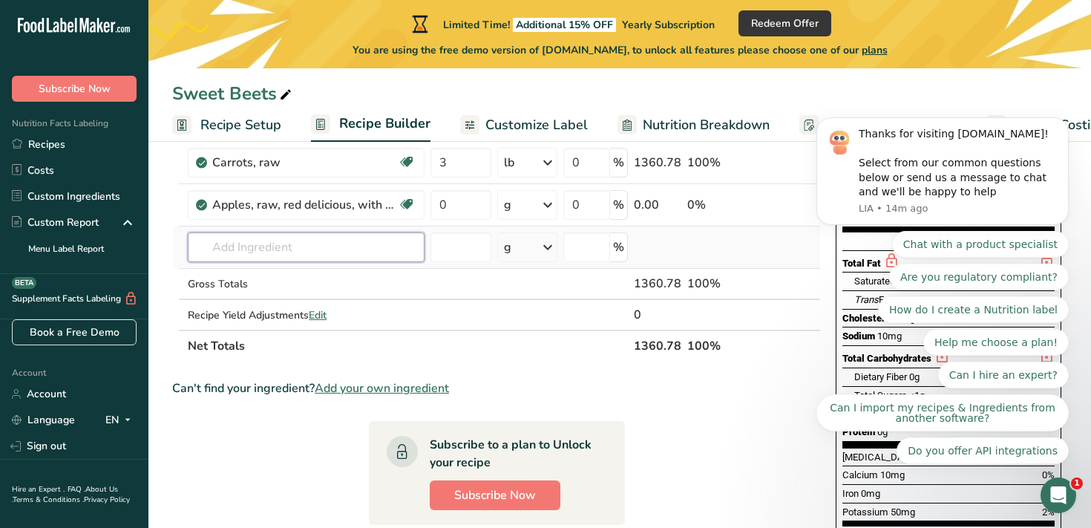
click at [267, 249] on input "text" at bounding box center [306, 247] width 237 height 30
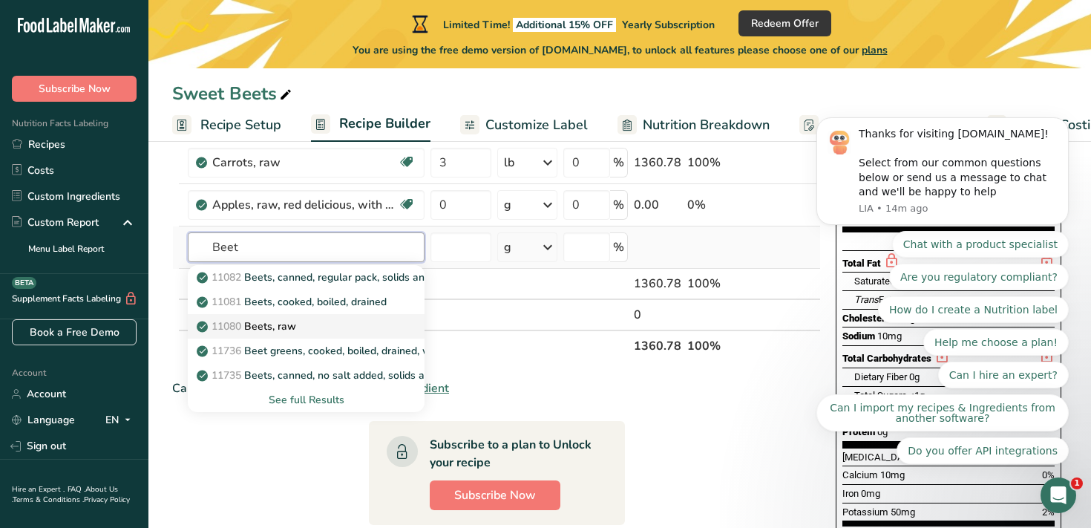
type input "Beet"
click at [296, 322] on p "11080 Beets, raw" at bounding box center [248, 327] width 97 height 16
type input "Beets, raw"
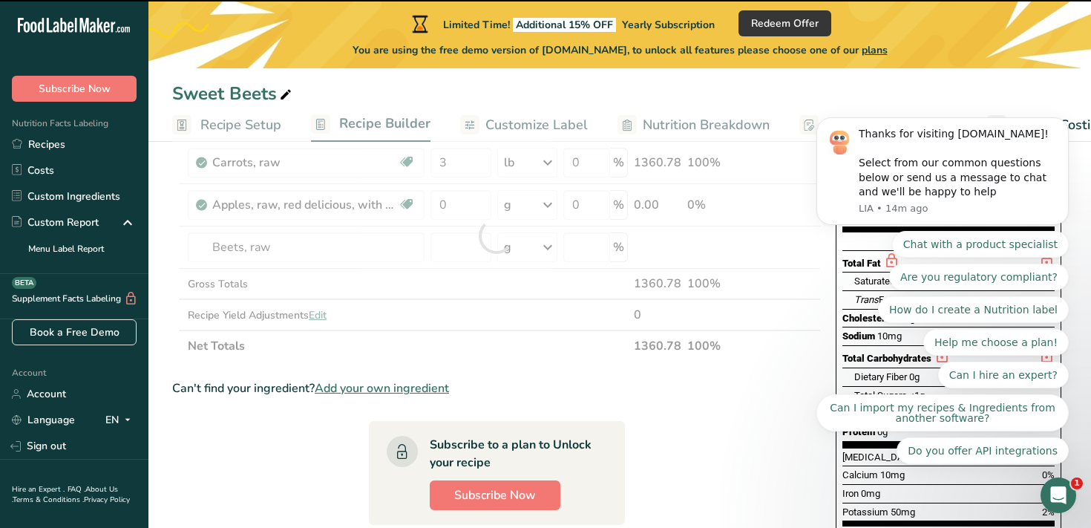
type input "0"
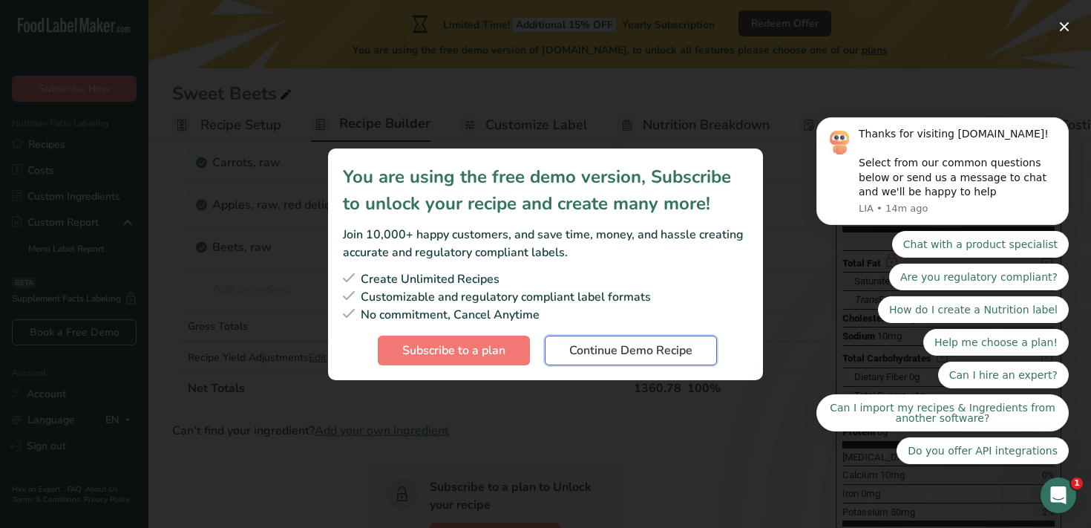
click at [585, 344] on span "Continue Demo Recipe" at bounding box center [630, 351] width 123 height 18
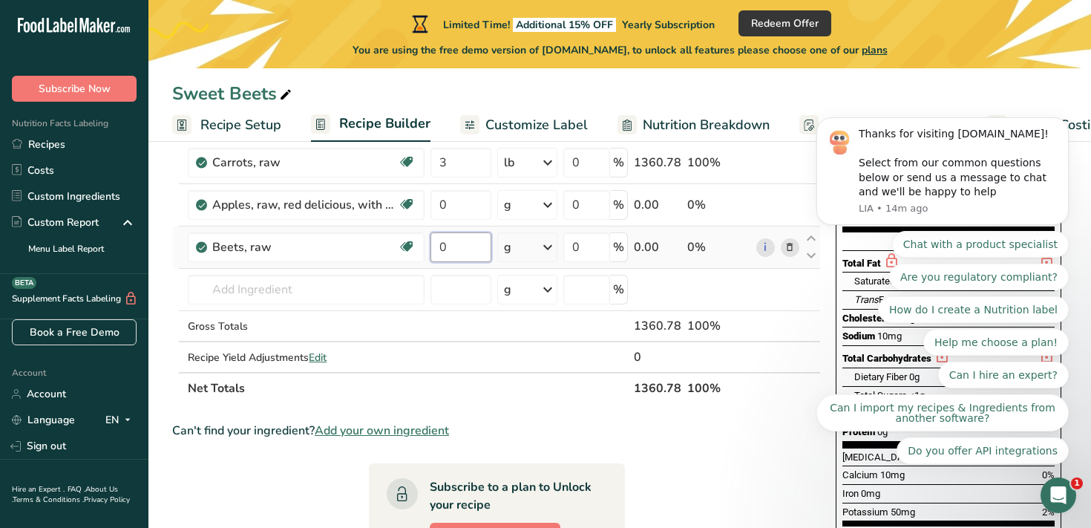
click at [481, 250] on input "0" at bounding box center [461, 247] width 61 height 30
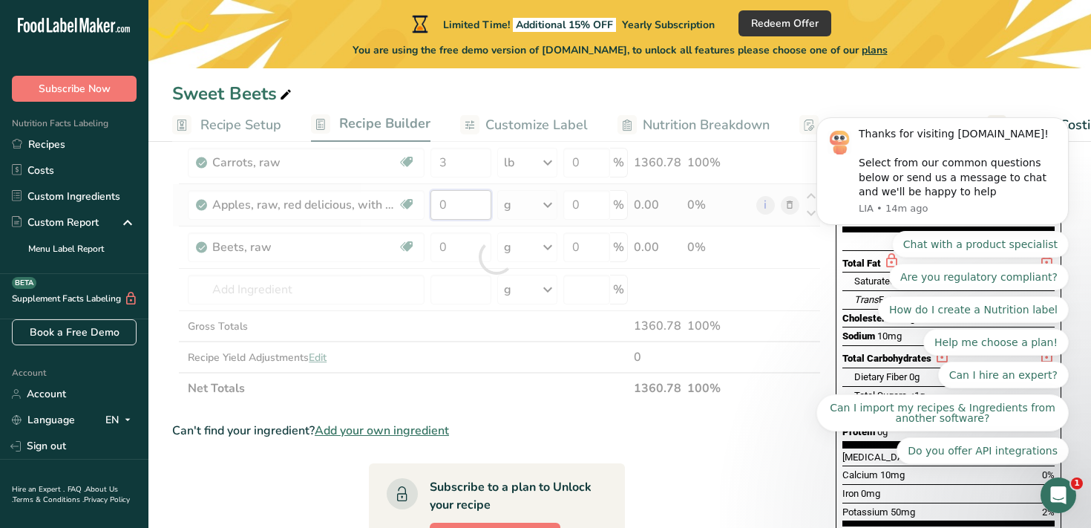
click at [460, 207] on div "Ingredient * Amount * Unit * Waste * .a-a{fill:#347362;}.b-a{fill:#fff;} Grams …" at bounding box center [496, 257] width 649 height 294
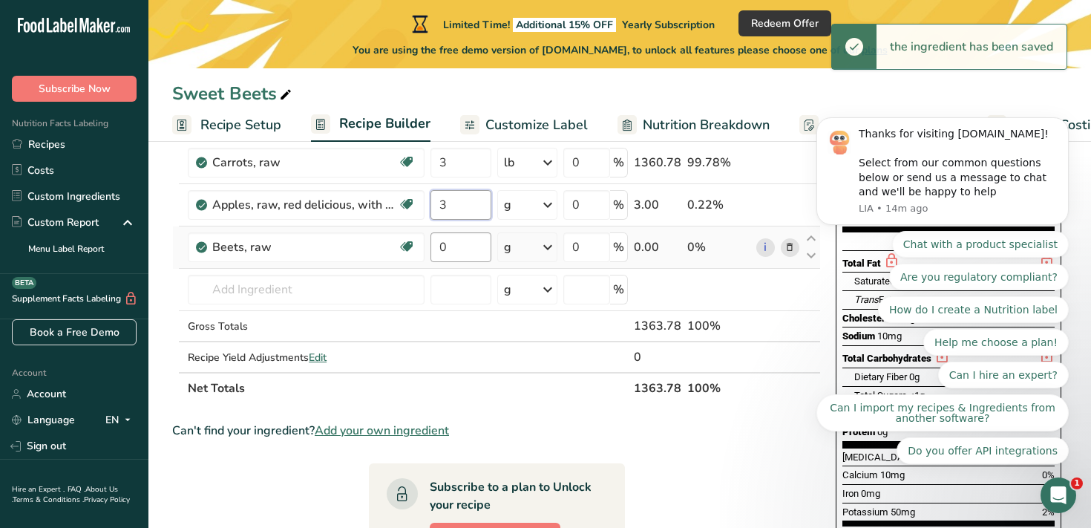
type input "3"
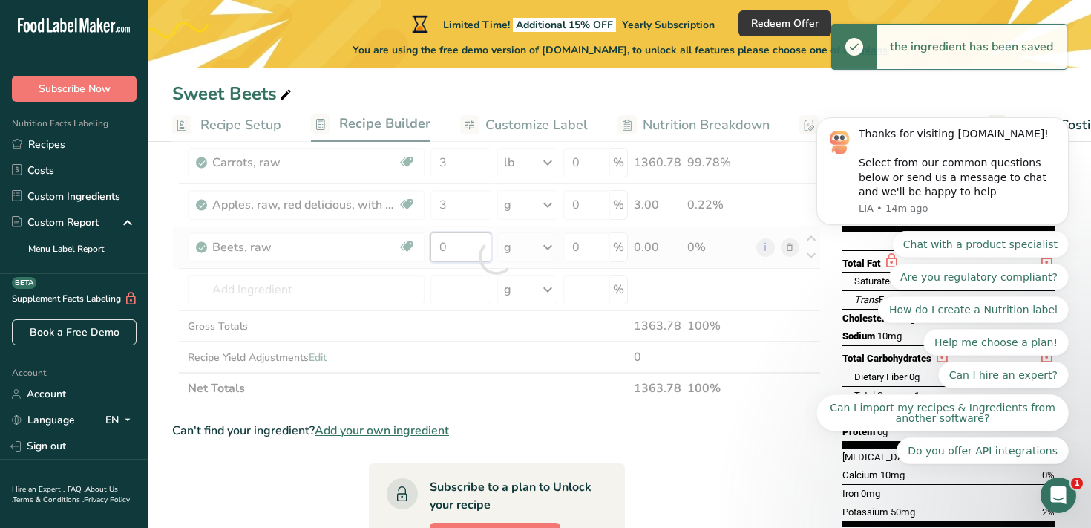
click at [454, 249] on div "Ingredient * Amount * Unit * Waste * .a-a{fill:#347362;}.b-a{fill:#fff;} Grams …" at bounding box center [496, 257] width 649 height 294
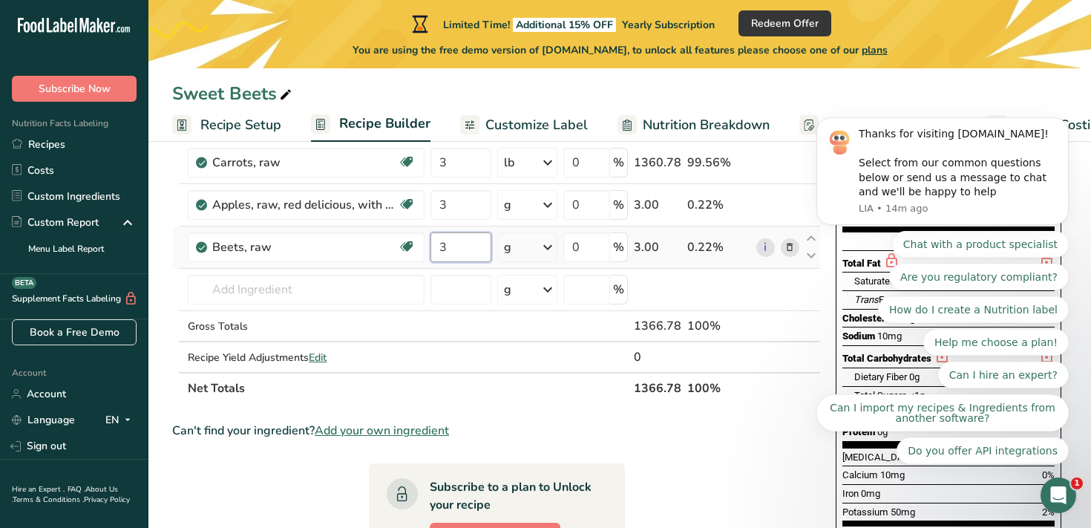
type input "3"
click at [543, 244] on div "Ingredient * Amount * Unit * Waste * .a-a{fill:#347362;}.b-a{fill:#fff;} Grams …" at bounding box center [496, 257] width 649 height 294
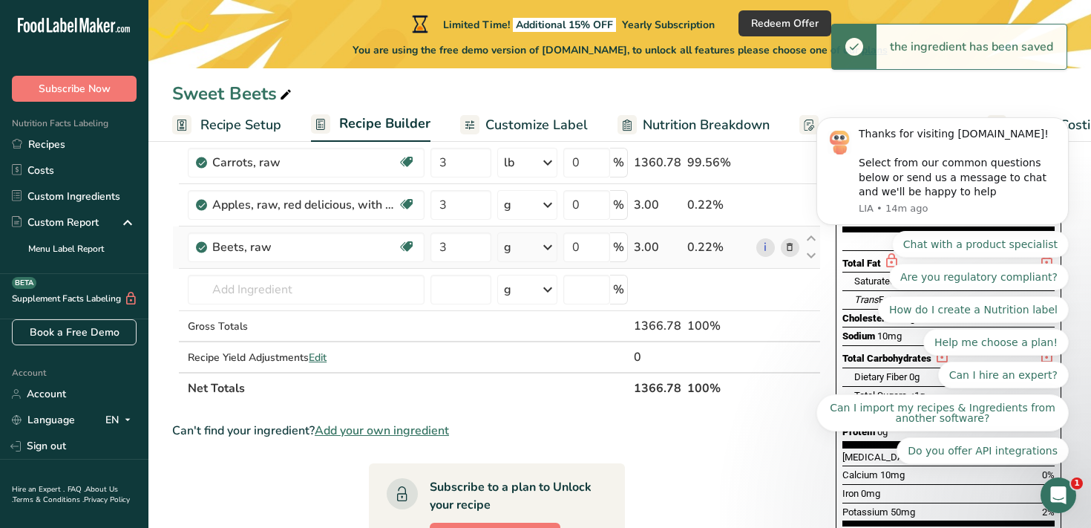
click at [543, 244] on icon at bounding box center [548, 247] width 18 height 27
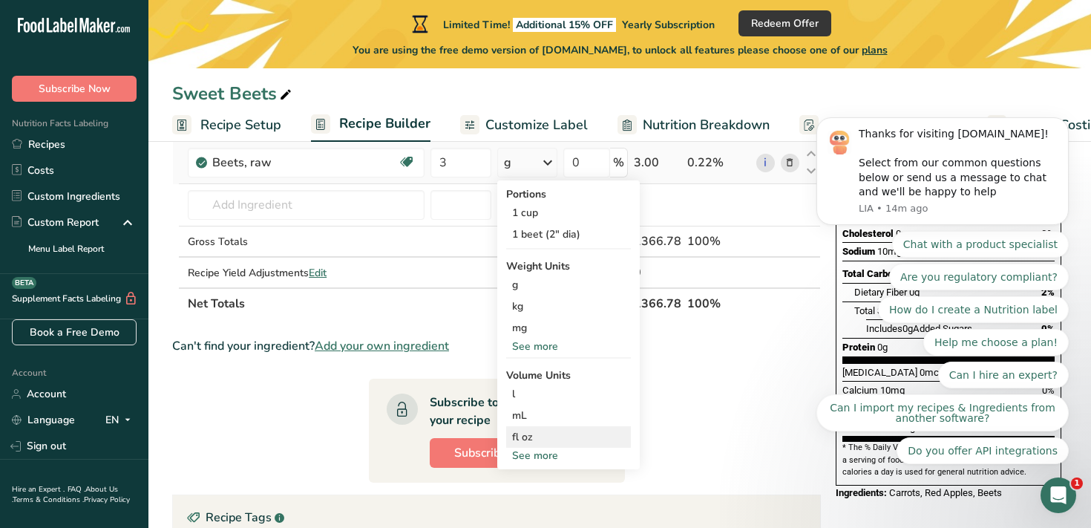
scroll to position [208, 0]
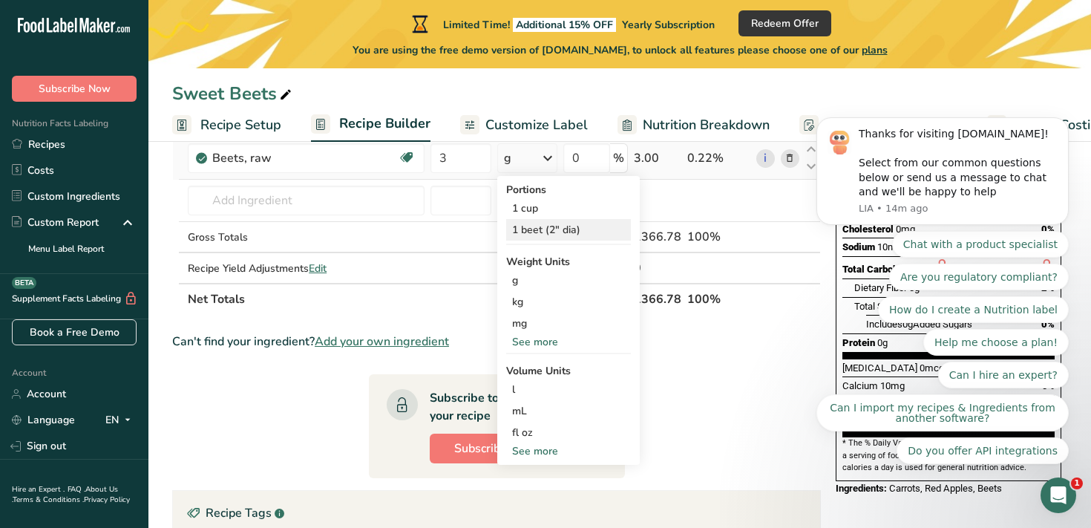
click at [540, 232] on div "1 beet (2" dia)" at bounding box center [568, 230] width 125 height 22
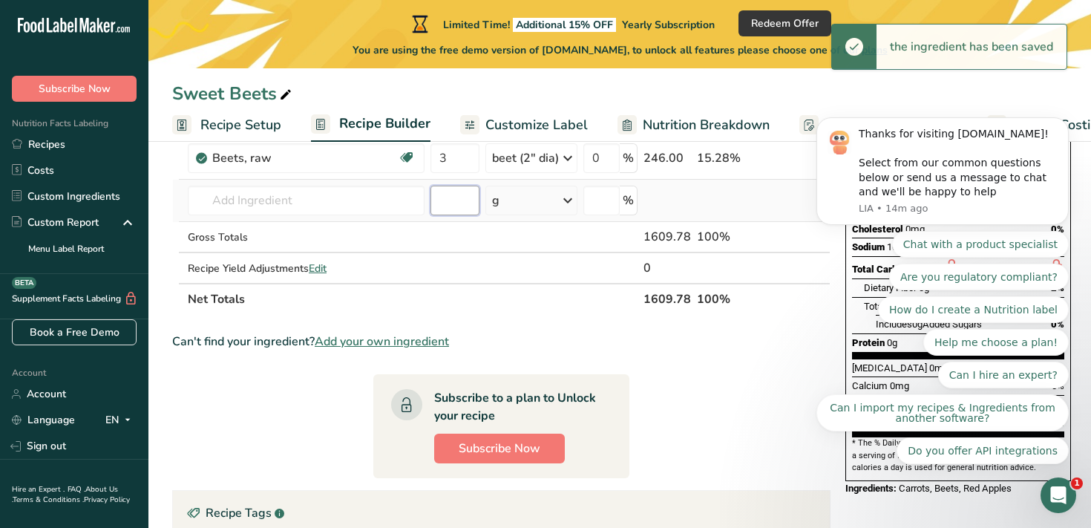
click at [459, 209] on input "number" at bounding box center [455, 201] width 49 height 30
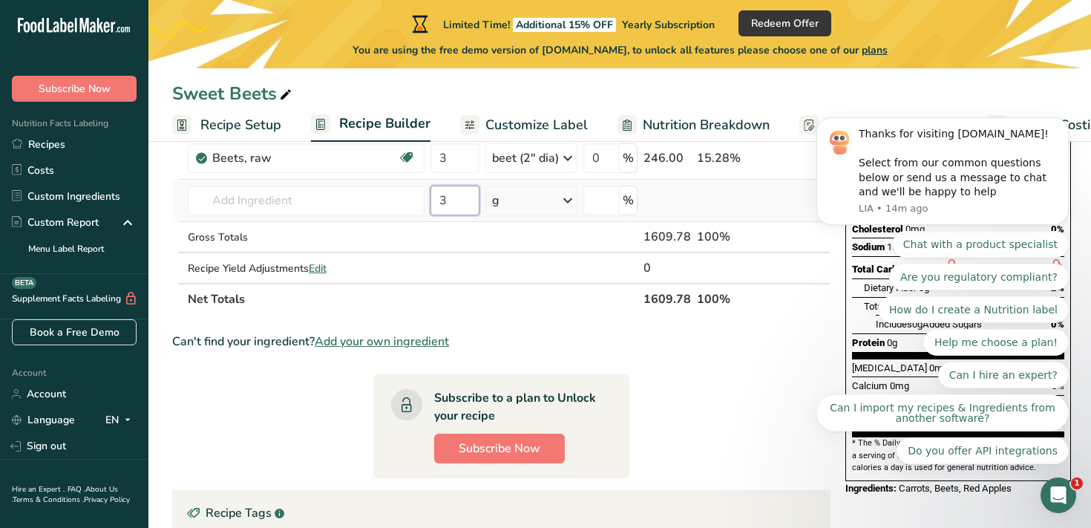
type input "3"
click at [566, 200] on icon at bounding box center [568, 200] width 18 height 27
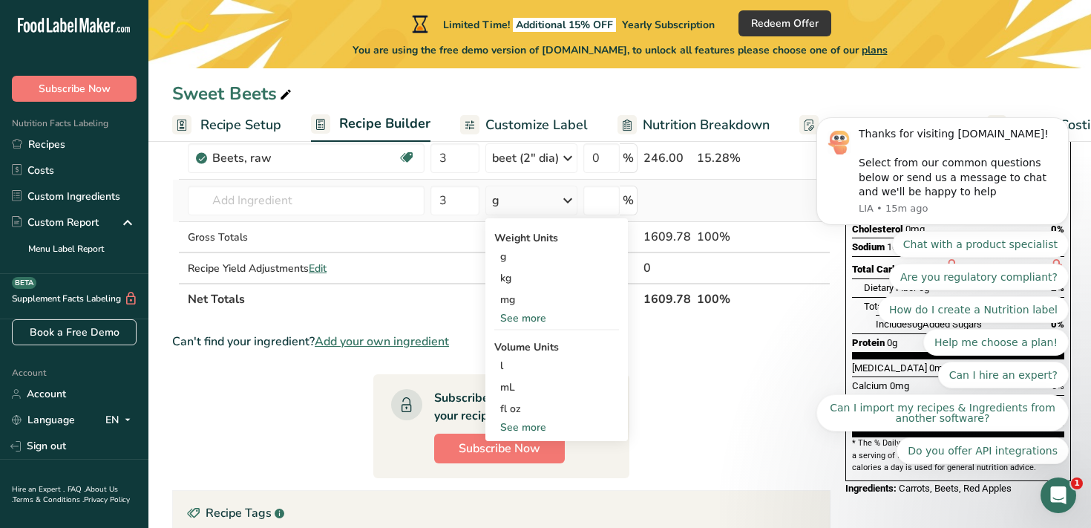
click at [523, 315] on div "See more" at bounding box center [556, 318] width 125 height 16
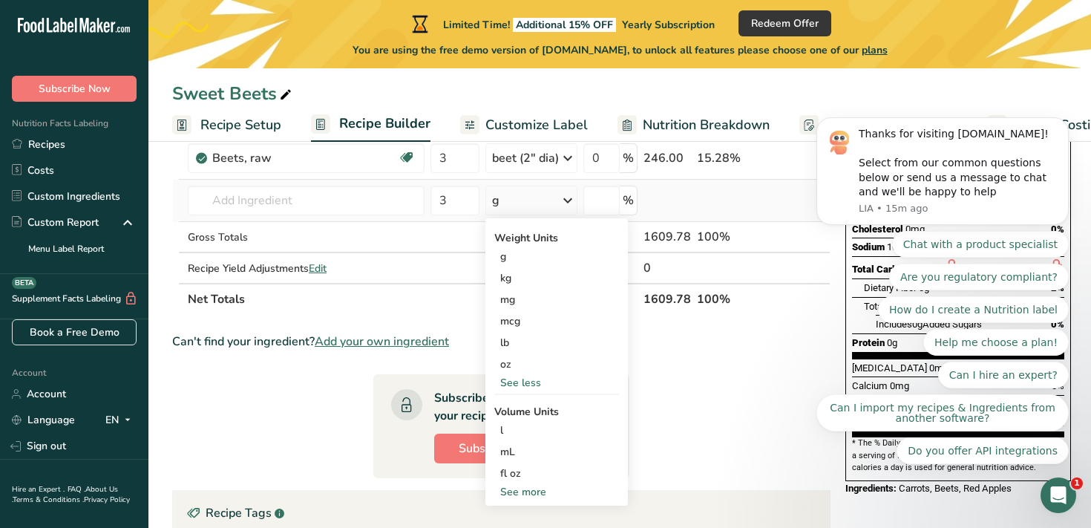
click at [526, 490] on div "See more" at bounding box center [556, 492] width 125 height 16
click at [521, 471] on div "fl oz" at bounding box center [556, 474] width 113 height 16
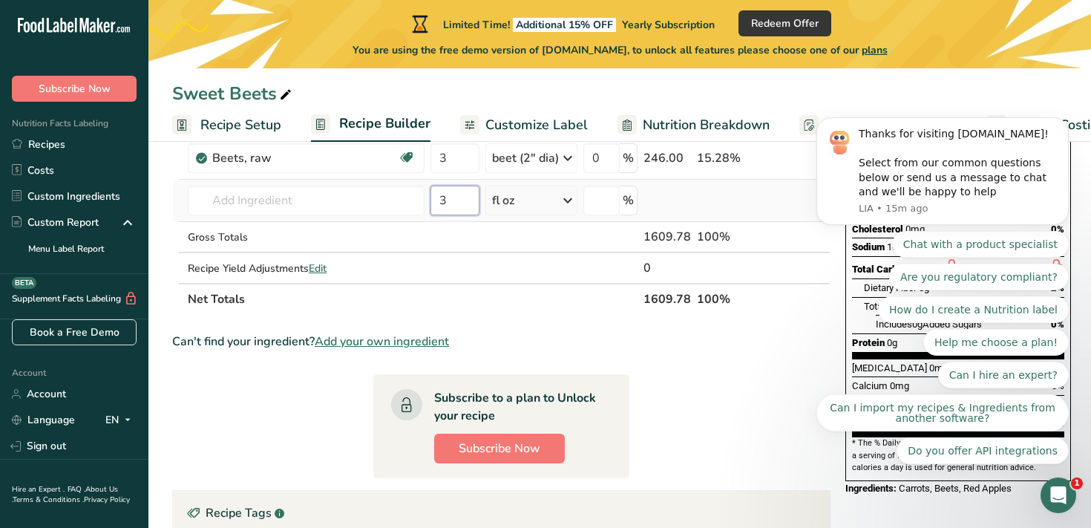
click at [454, 197] on input "3" at bounding box center [455, 201] width 49 height 30
type input "3"
type input "9"
click at [454, 155] on input "3" at bounding box center [455, 158] width 49 height 30
type input "3"
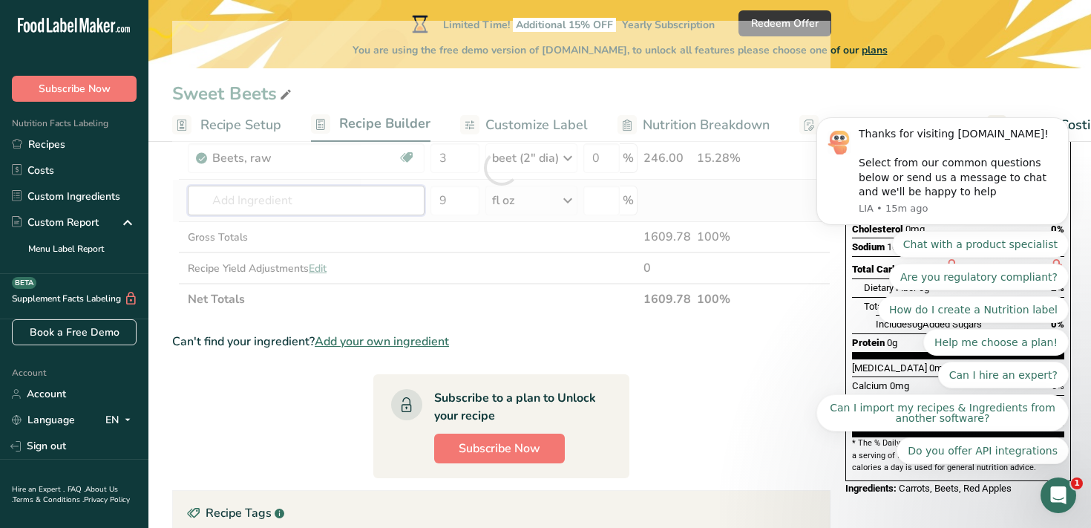
click at [353, 205] on div "Ingredient * Amount * Unit * Waste * .a-a{fill:#347362;}.b-a{fill:#fff;} Grams …" at bounding box center [501, 168] width 659 height 294
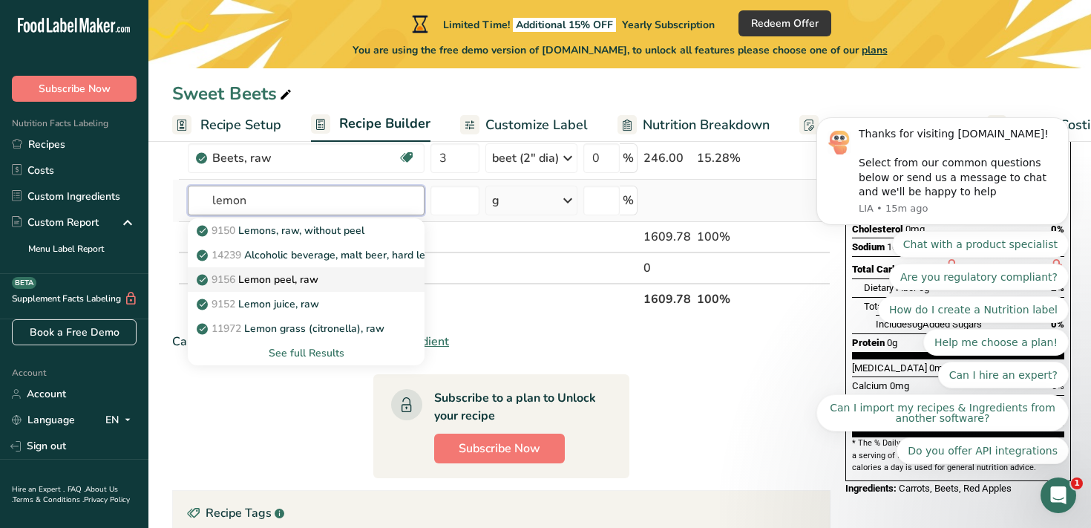
type input "lemon"
click at [368, 278] on div "9156 Lemon peel, raw" at bounding box center [294, 280] width 189 height 16
type input "Lemon peel, raw"
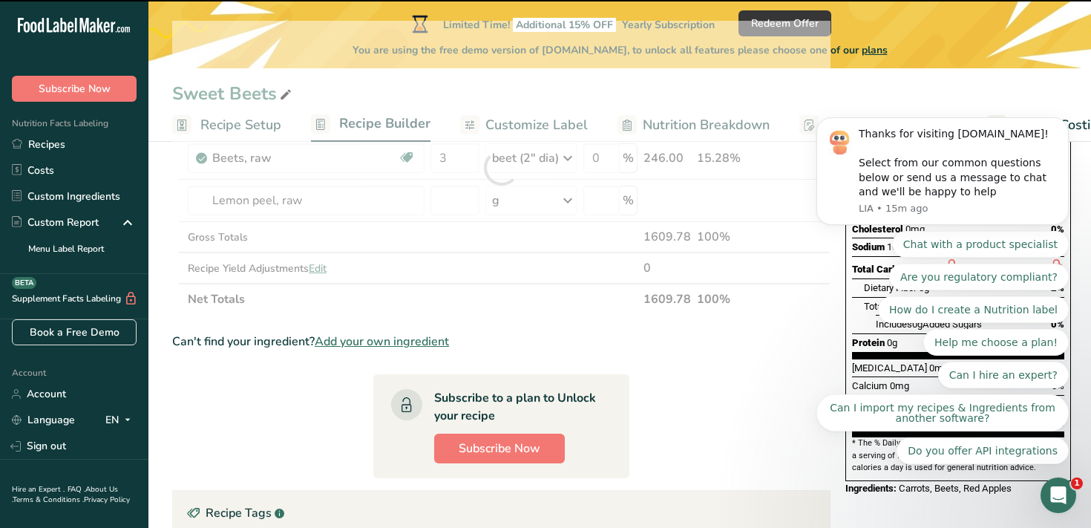
type input "0"
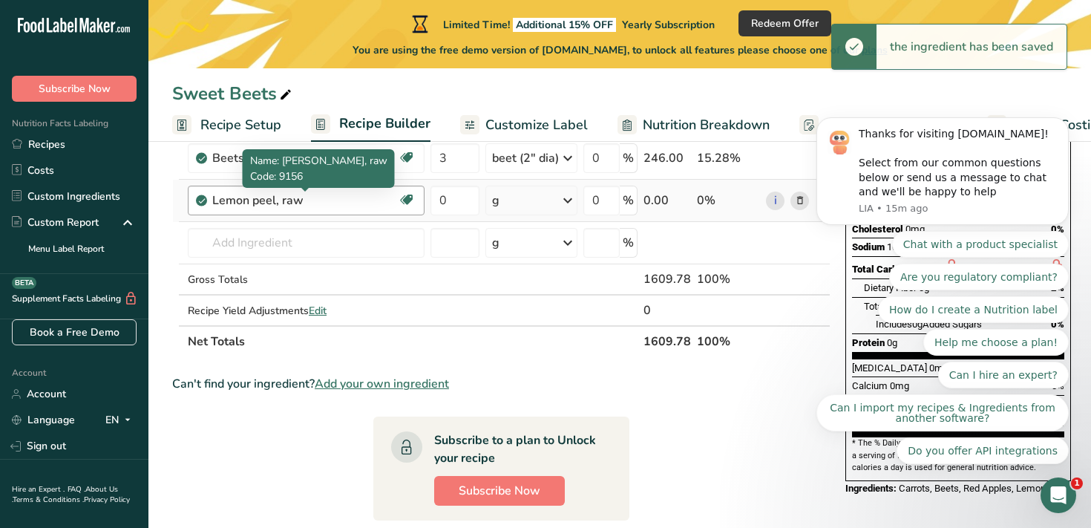
click at [377, 206] on div "Lemon peel, raw" at bounding box center [305, 201] width 186 height 18
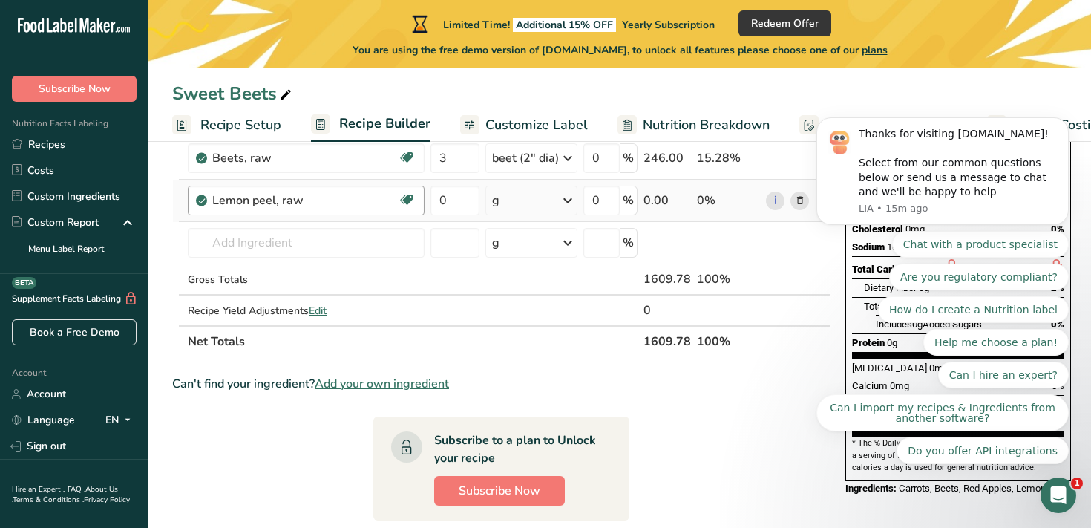
click at [347, 190] on div "Lemon peel, raw Dairy free Gluten free Vegan Vegetarian Soy free" at bounding box center [306, 201] width 237 height 30
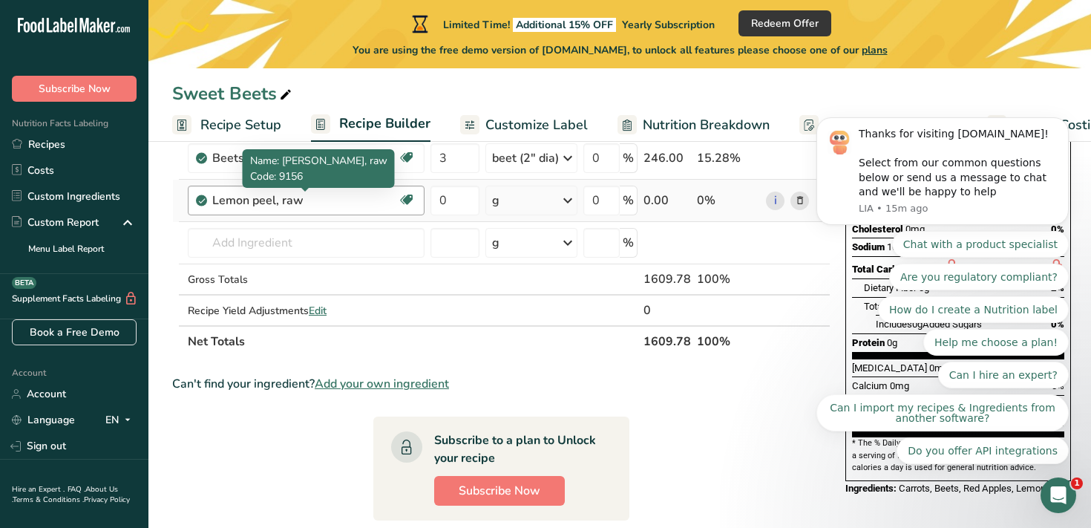
click at [323, 195] on div "Lemon peel, raw" at bounding box center [305, 201] width 186 height 18
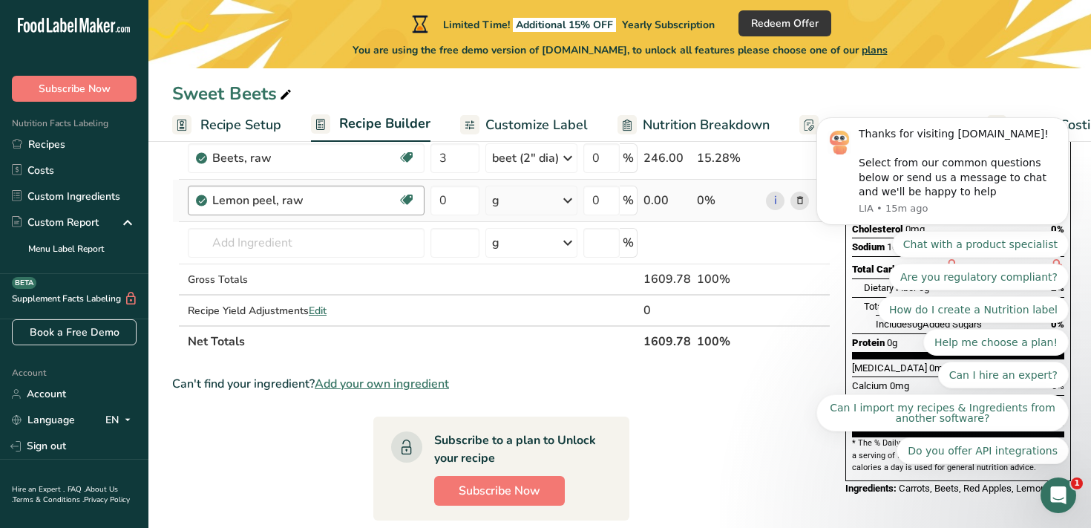
click at [323, 195] on div "Lemon peel, raw" at bounding box center [305, 201] width 186 height 18
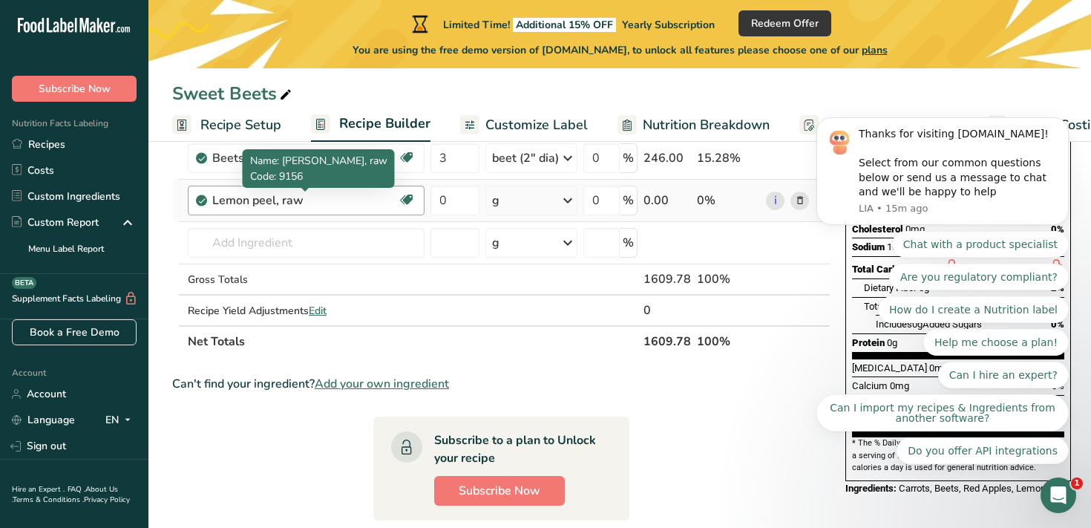
click at [323, 195] on div "Lemon peel, raw" at bounding box center [305, 201] width 186 height 18
click at [308, 202] on div "Lemon peel, raw" at bounding box center [305, 201] width 186 height 18
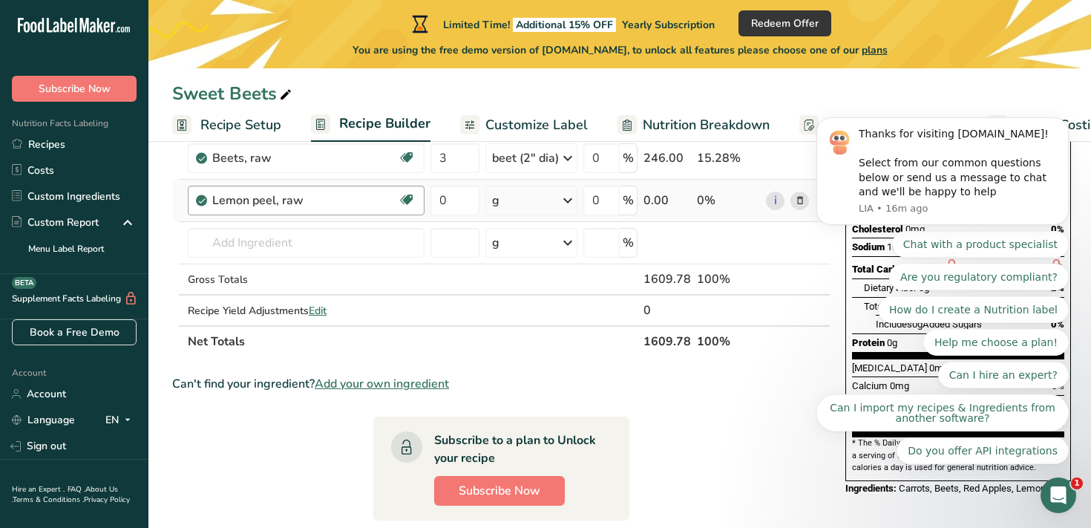
click at [308, 202] on div "Lemon peel, raw" at bounding box center [305, 201] width 186 height 18
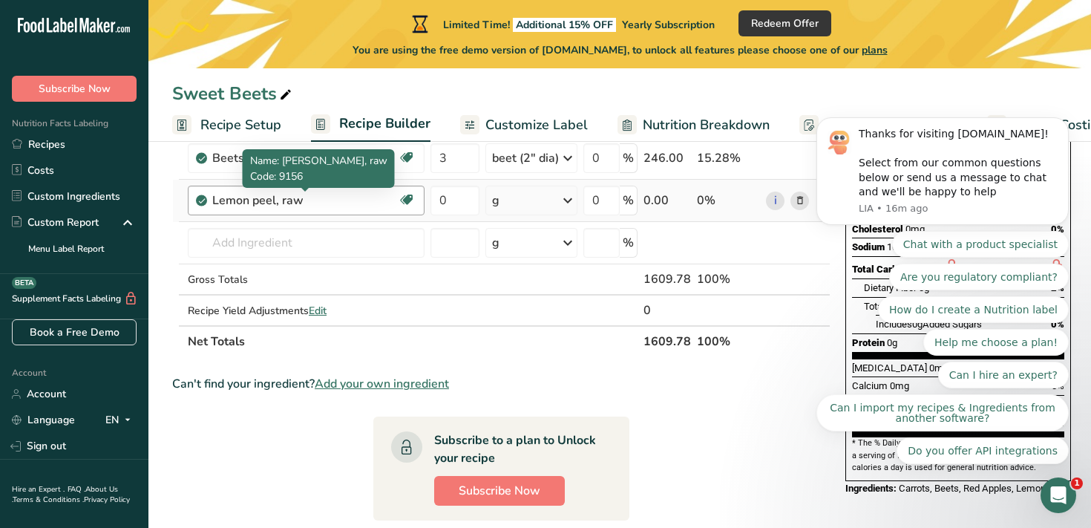
click at [308, 202] on div "Lemon peel, raw" at bounding box center [305, 201] width 186 height 18
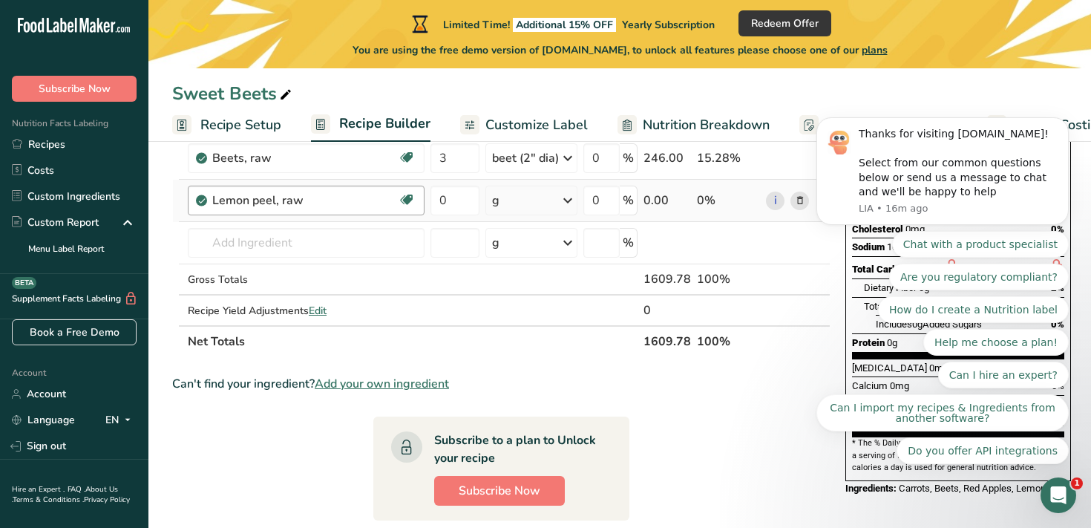
click at [308, 202] on div "Lemon peel, raw" at bounding box center [305, 201] width 186 height 18
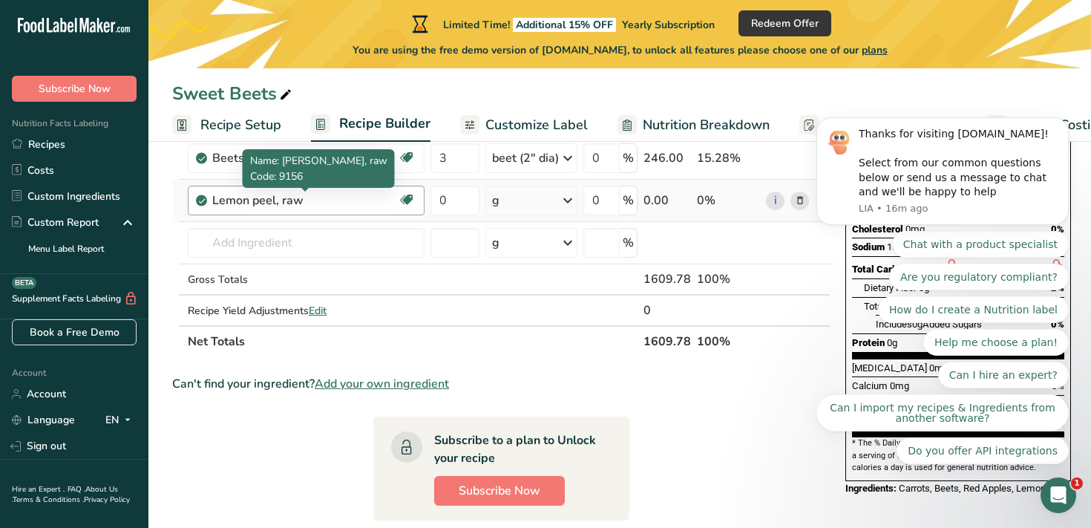
click at [308, 202] on div "Lemon peel, raw" at bounding box center [305, 201] width 186 height 18
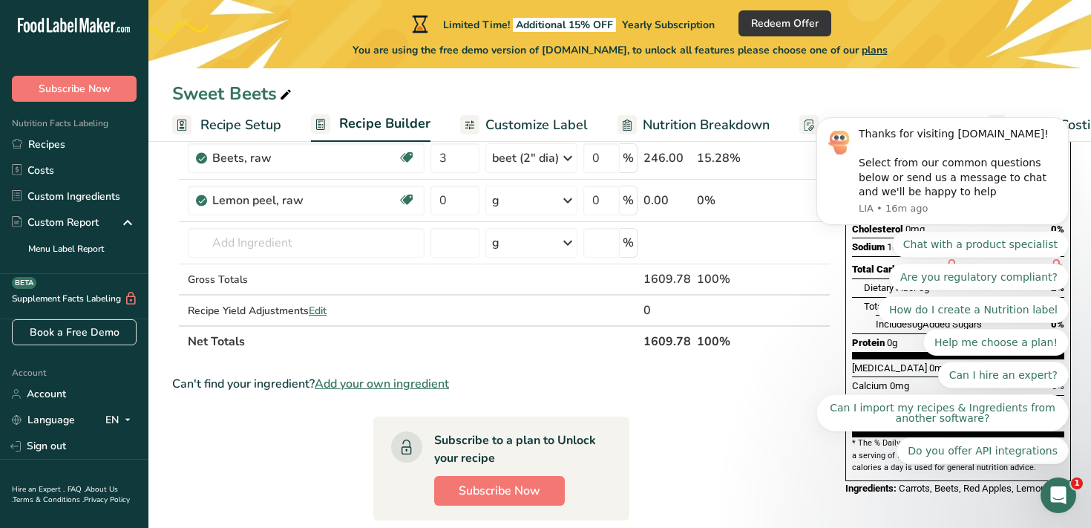
click at [1057, 492] on icon "Open Intercom Messenger" at bounding box center [1059, 495] width 25 height 25
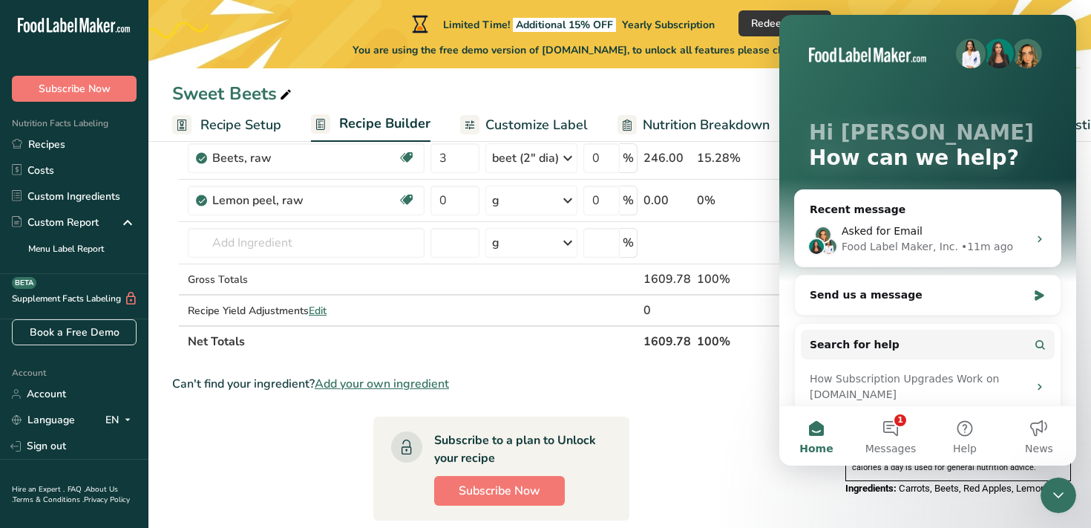
click at [1057, 492] on icon "Close Intercom Messenger" at bounding box center [1059, 495] width 18 height 18
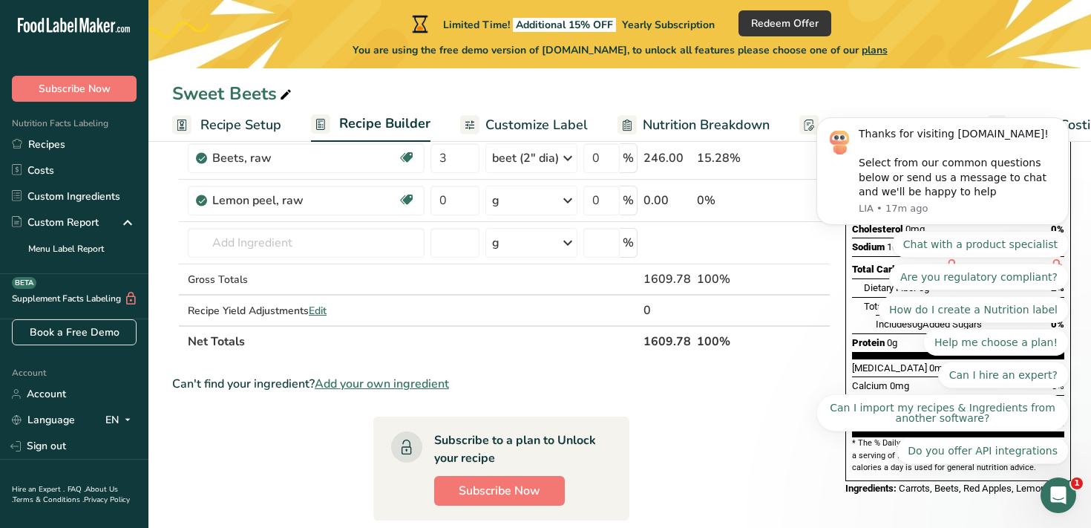
scroll to position [0, 0]
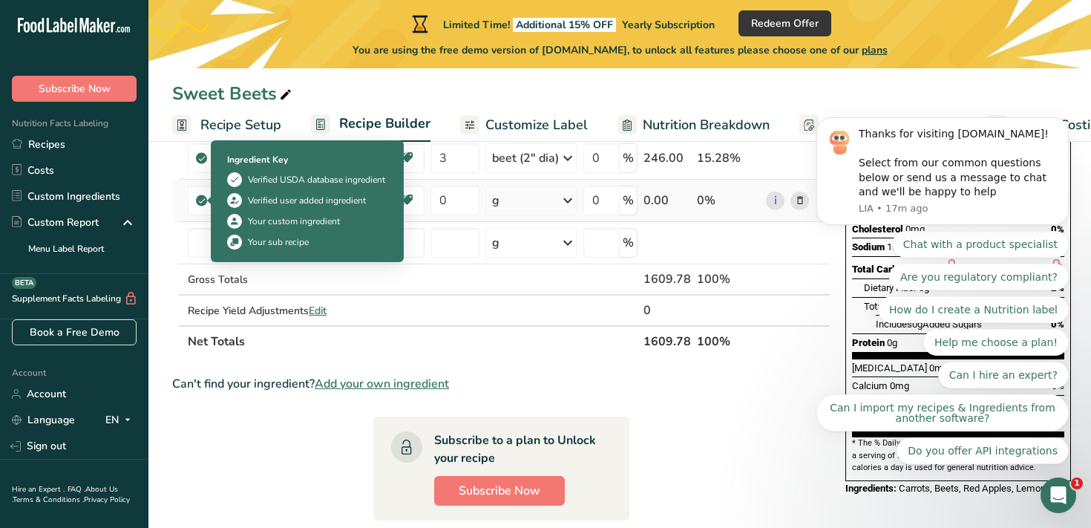
click at [200, 197] on icon at bounding box center [201, 200] width 9 height 13
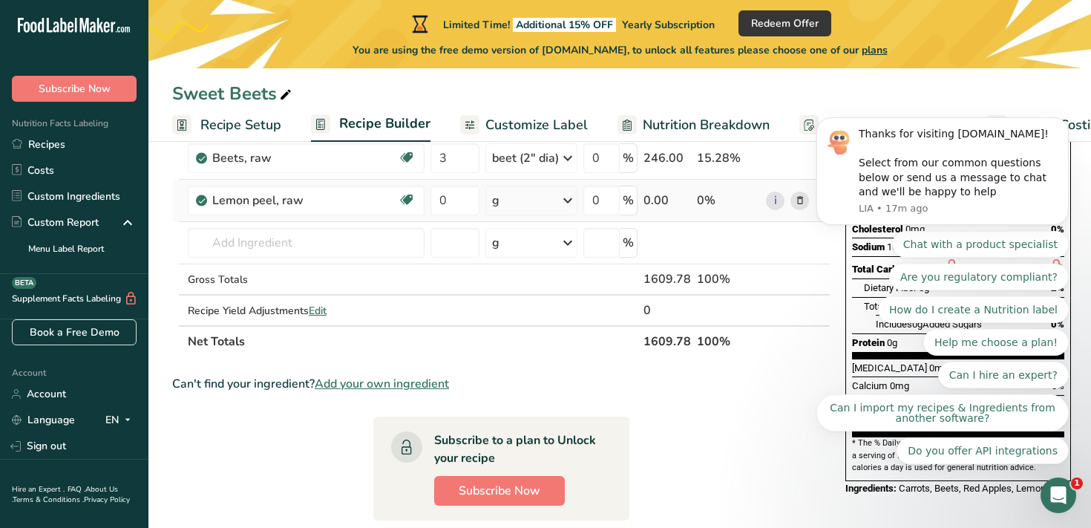
click at [203, 199] on icon at bounding box center [201, 200] width 9 height 13
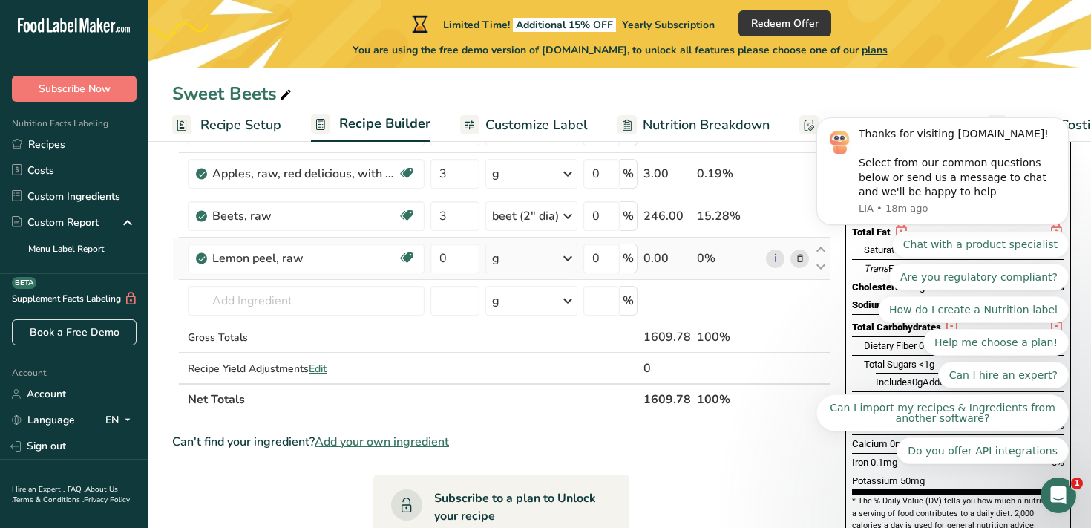
scroll to position [148, 0]
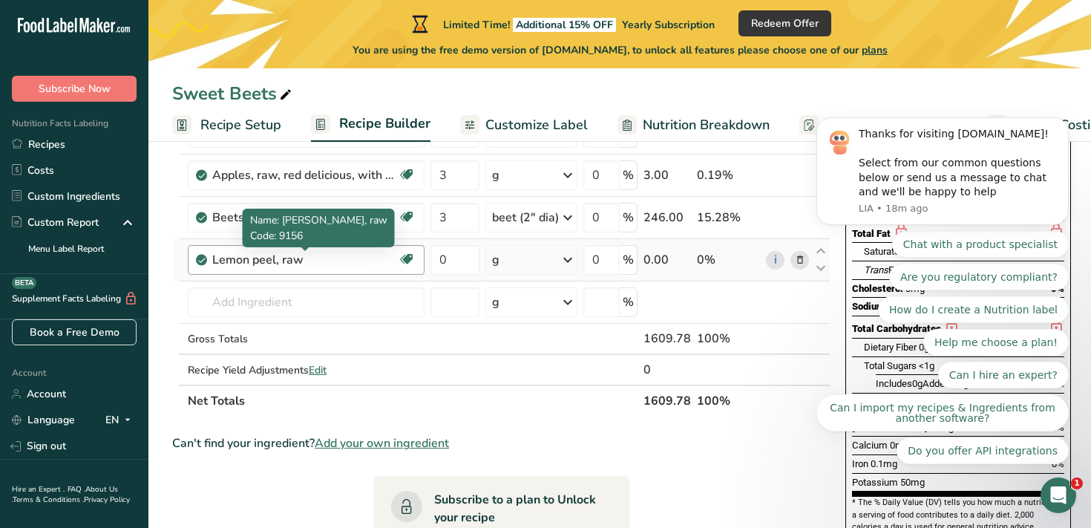
click at [307, 261] on div "Lemon peel, raw" at bounding box center [305, 260] width 186 height 18
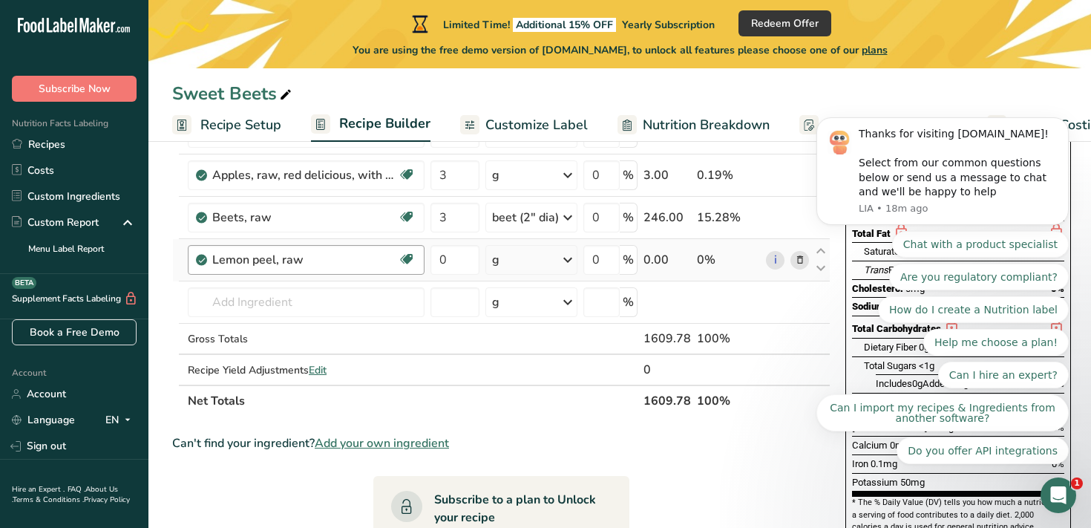
click at [307, 261] on div "Lemon peel, raw" at bounding box center [305, 260] width 186 height 18
click at [460, 264] on input "0" at bounding box center [455, 260] width 49 height 30
click at [328, 299] on div "Ingredient * Amount * Unit * Waste * .a-a{fill:#347362;}.b-a{fill:#fff;} Grams …" at bounding box center [501, 248] width 659 height 336
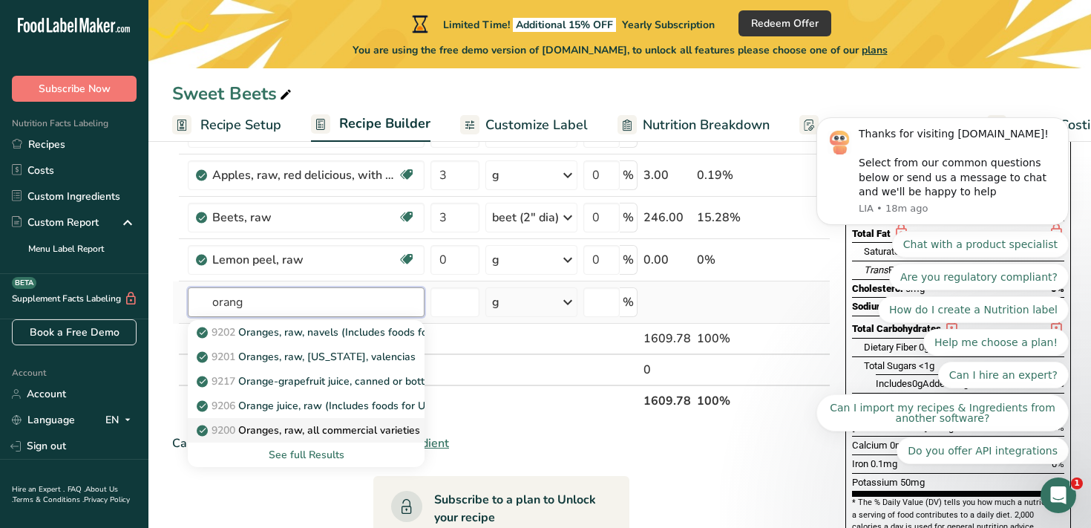
type input "orang"
click at [327, 429] on p "9200 Oranges, raw, all commercial varieties" at bounding box center [310, 430] width 221 height 16
type input "Oranges, raw, all commercial varieties"
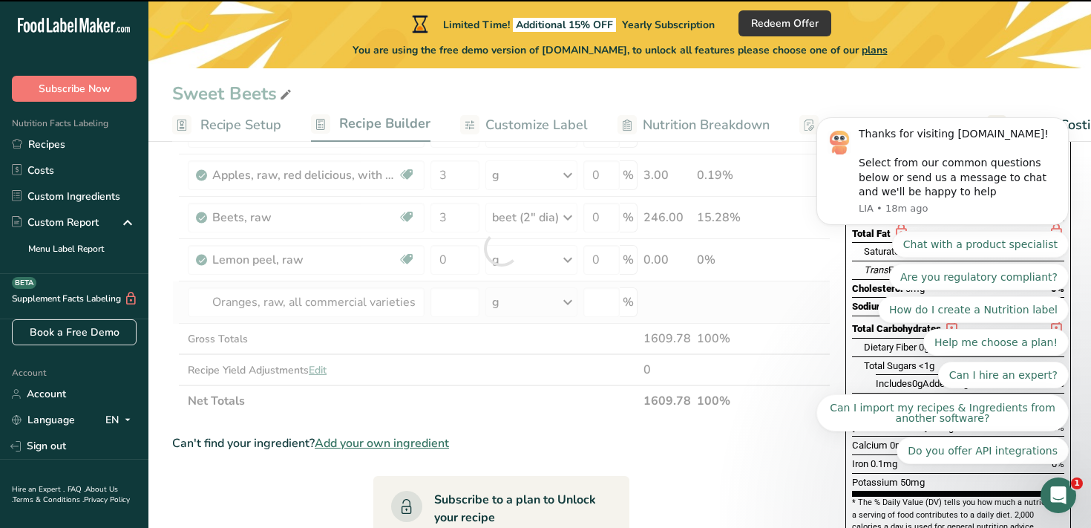
type input "0"
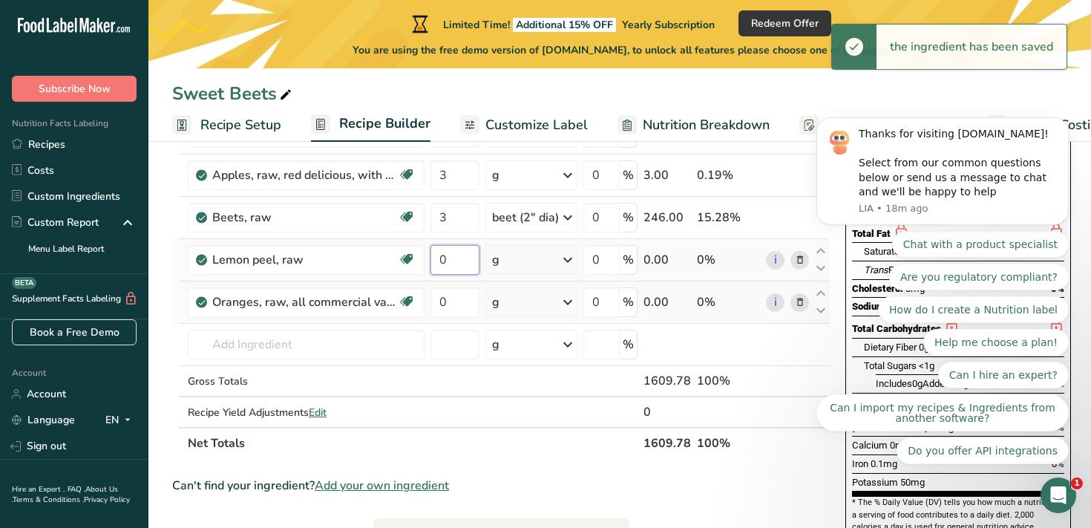
click at [460, 255] on input "0" at bounding box center [455, 260] width 49 height 30
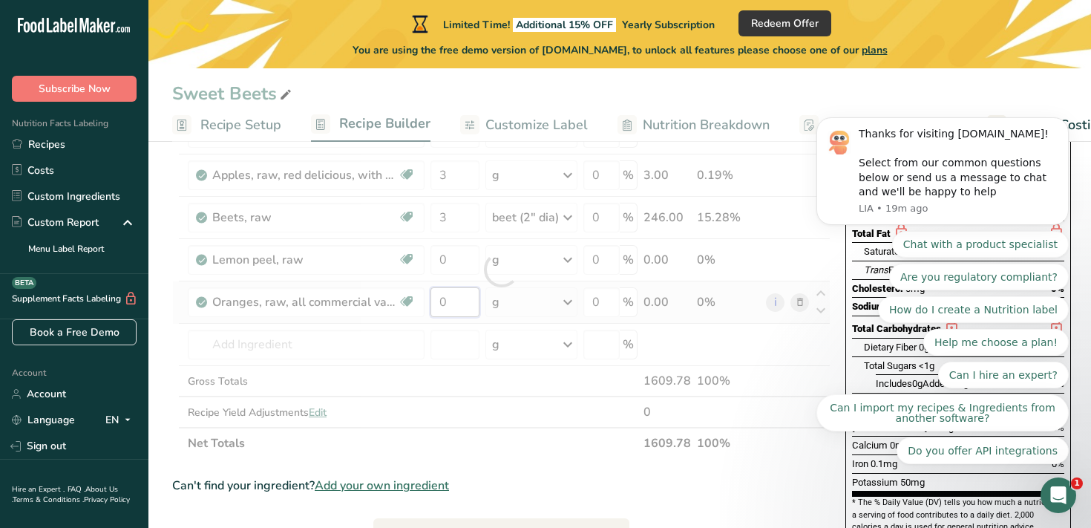
click at [466, 304] on div "Ingredient * Amount * Unit * Waste * .a-a{fill:#347362;}.b-a{fill:#fff;} Grams …" at bounding box center [501, 269] width 659 height 379
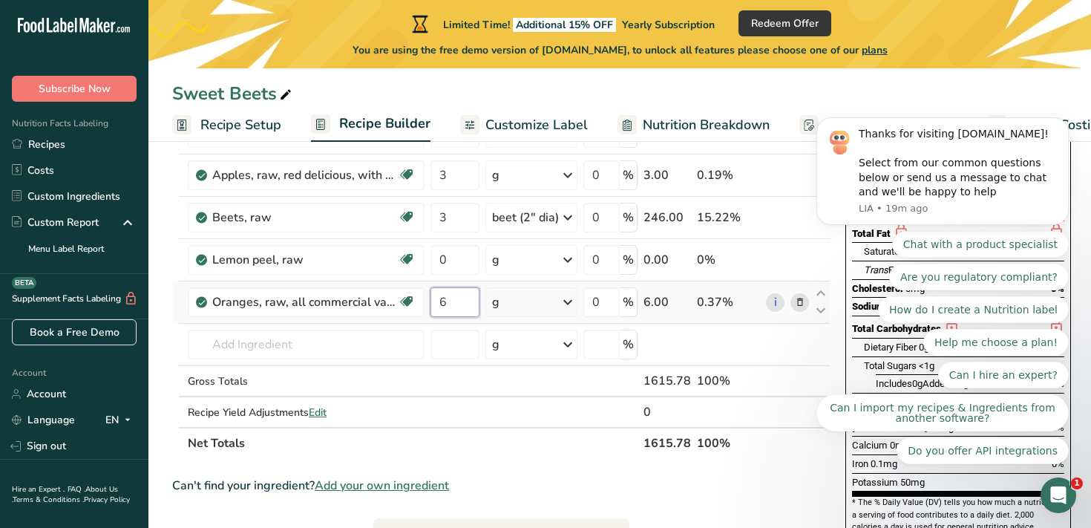
type input "6"
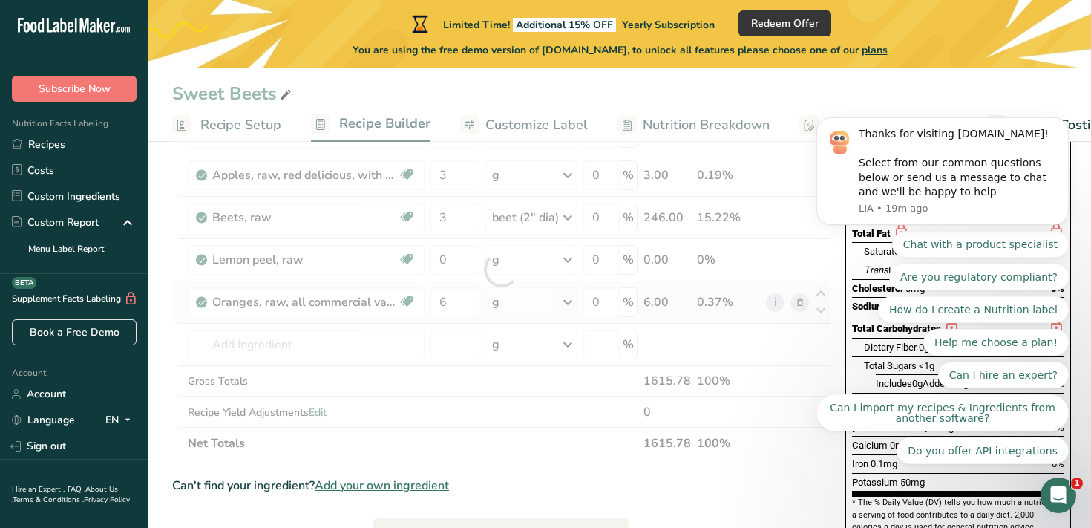
click at [507, 304] on div "Ingredient * Amount * Unit * Waste * .a-a{fill:#347362;}.b-a{fill:#fff;} Grams …" at bounding box center [501, 269] width 659 height 379
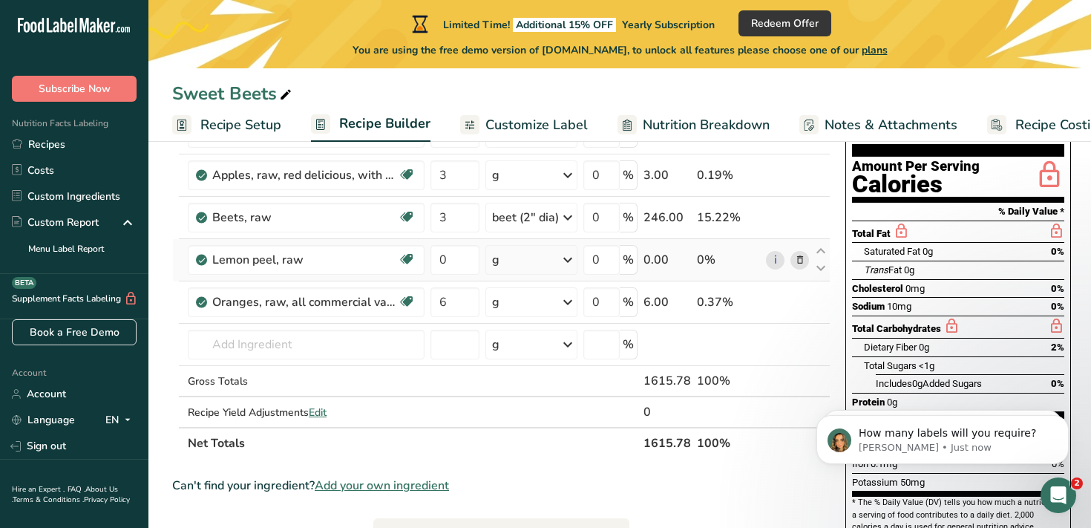
click at [800, 261] on icon at bounding box center [800, 260] width 10 height 16
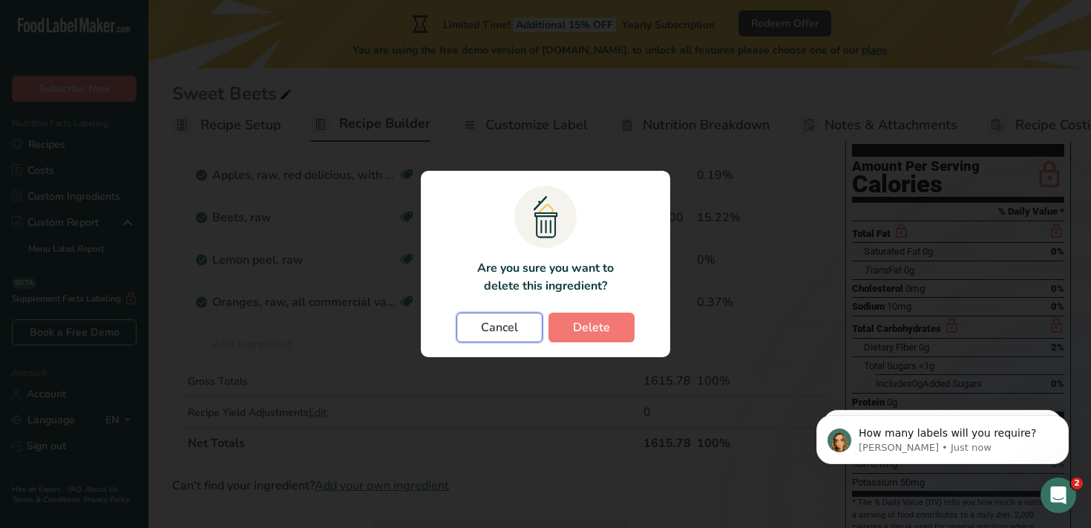
click at [502, 330] on span "Cancel" at bounding box center [499, 328] width 37 height 18
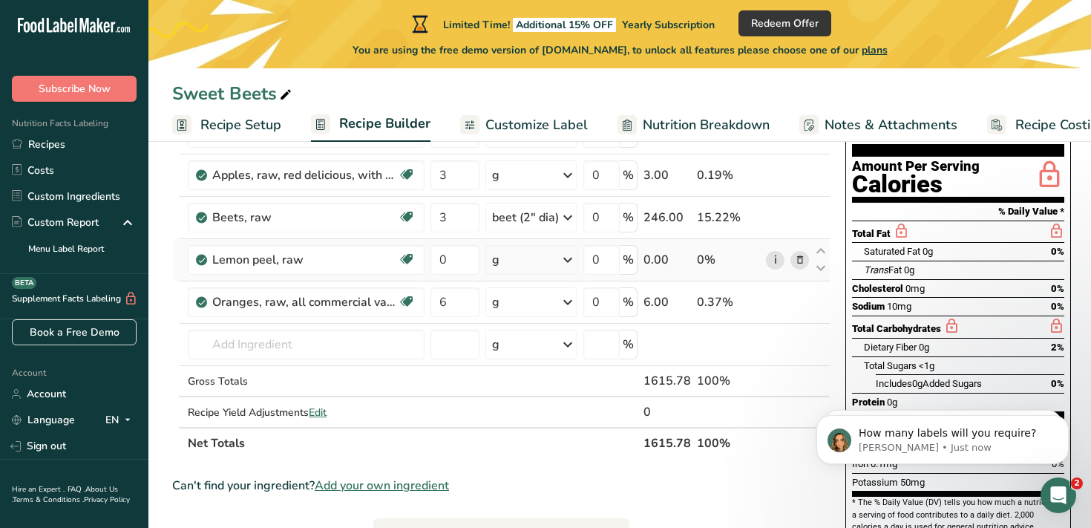
click at [772, 258] on link "i" at bounding box center [775, 260] width 19 height 19
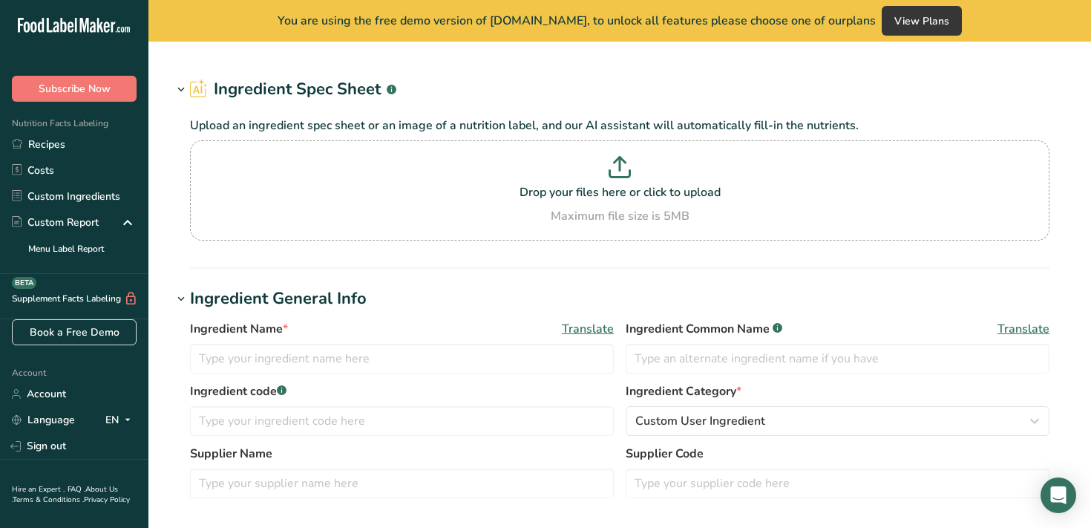
type input "Lemon peel, raw"
type input "Lemon peel"
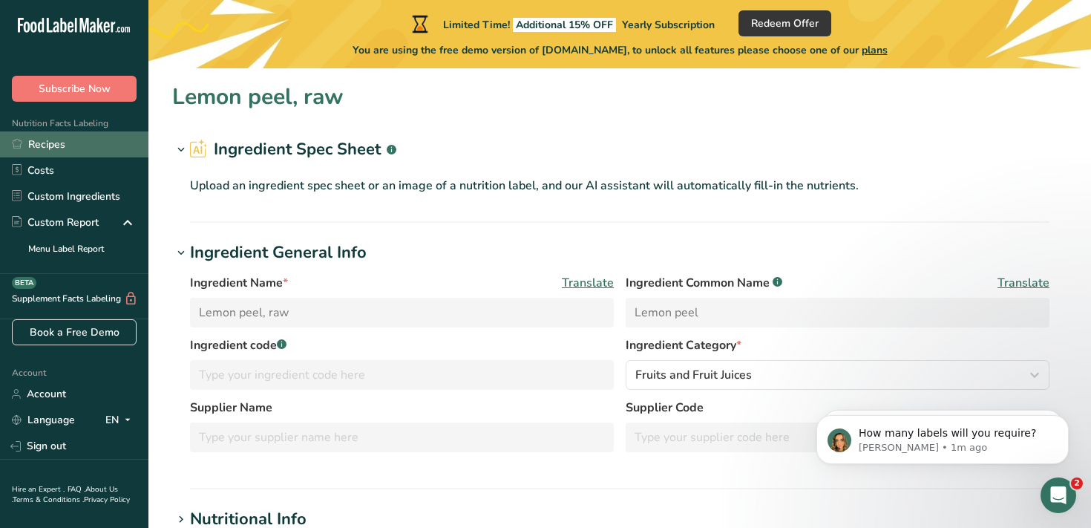
click at [48, 146] on link "Recipes" at bounding box center [74, 144] width 148 height 26
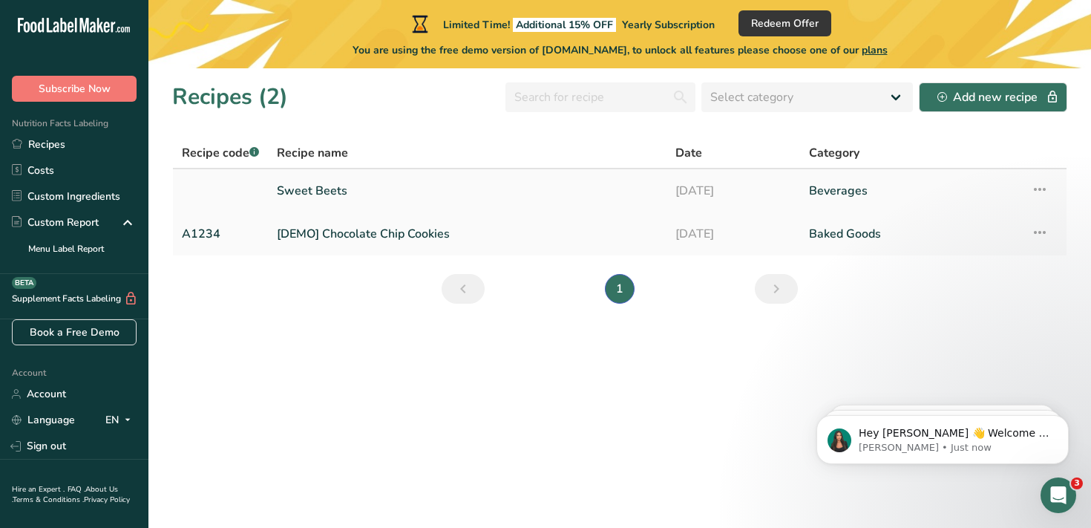
click at [329, 192] on link "Sweet Beets" at bounding box center [467, 190] width 381 height 31
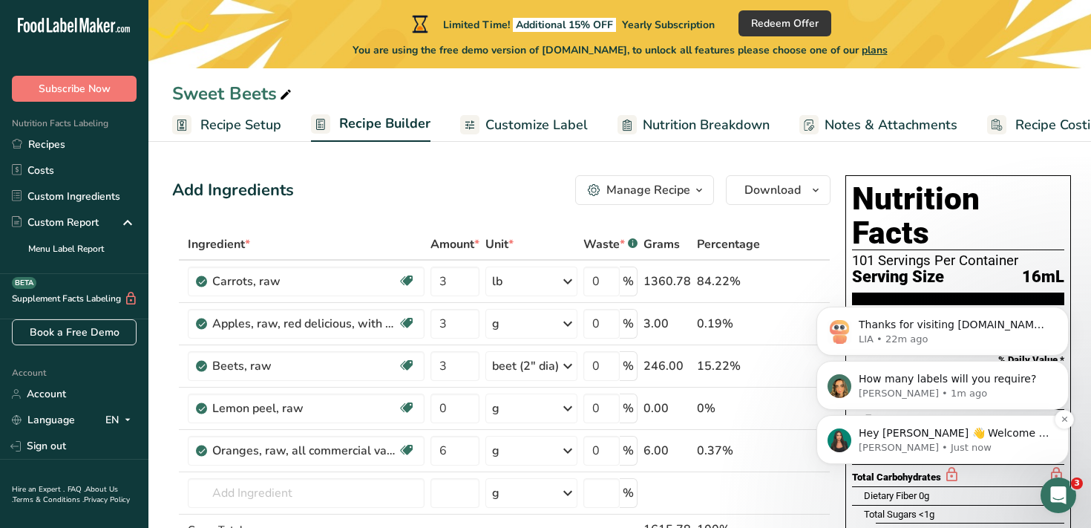
click at [892, 442] on p "Aya • Just now" at bounding box center [955, 447] width 192 height 13
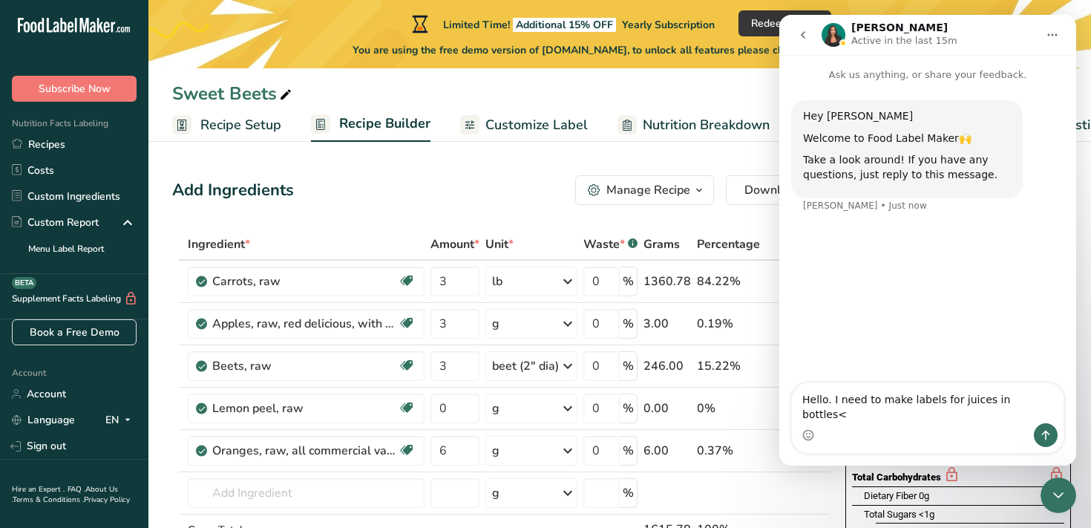
type textarea "Hello. I need to make labels for juices in bottles"
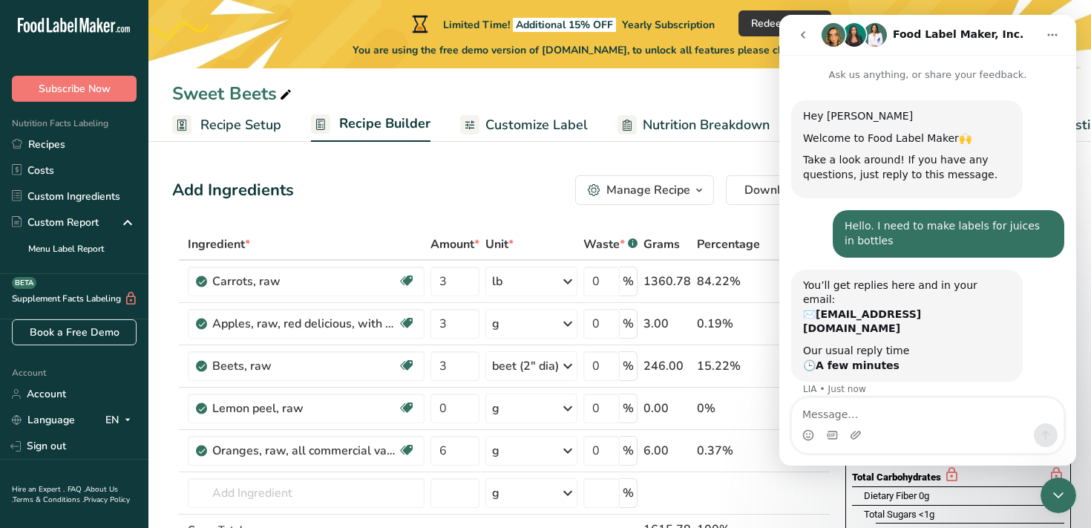
scroll to position [27, 0]
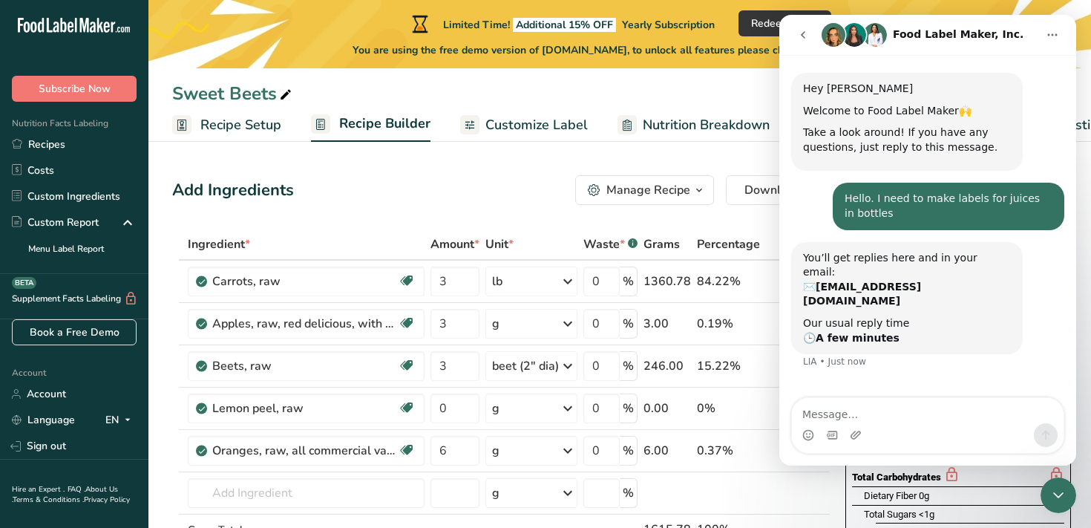
click at [800, 38] on icon "go back" at bounding box center [803, 35] width 12 height 12
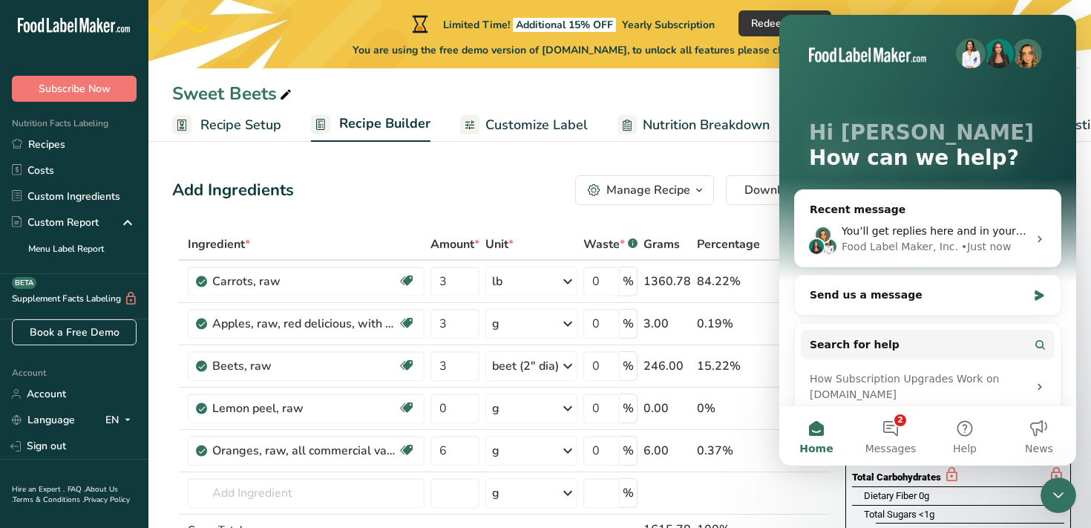
scroll to position [0, 0]
click at [639, 193] on div "Manage Recipe" at bounding box center [649, 190] width 84 height 18
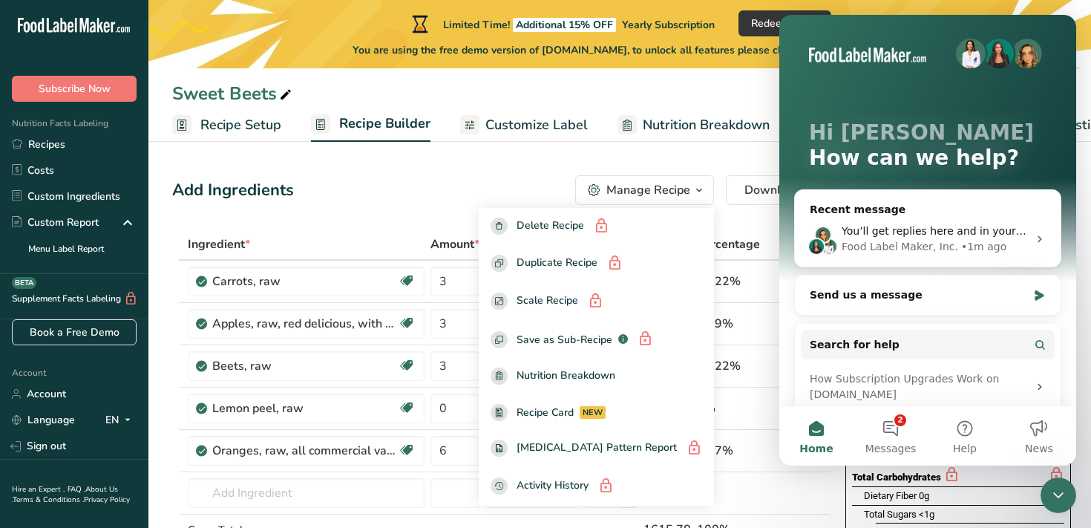
click at [379, 197] on div "Add Ingredients Manage Recipe Delete Recipe Duplicate Recipe Scale Recipe Save …" at bounding box center [501, 190] width 659 height 30
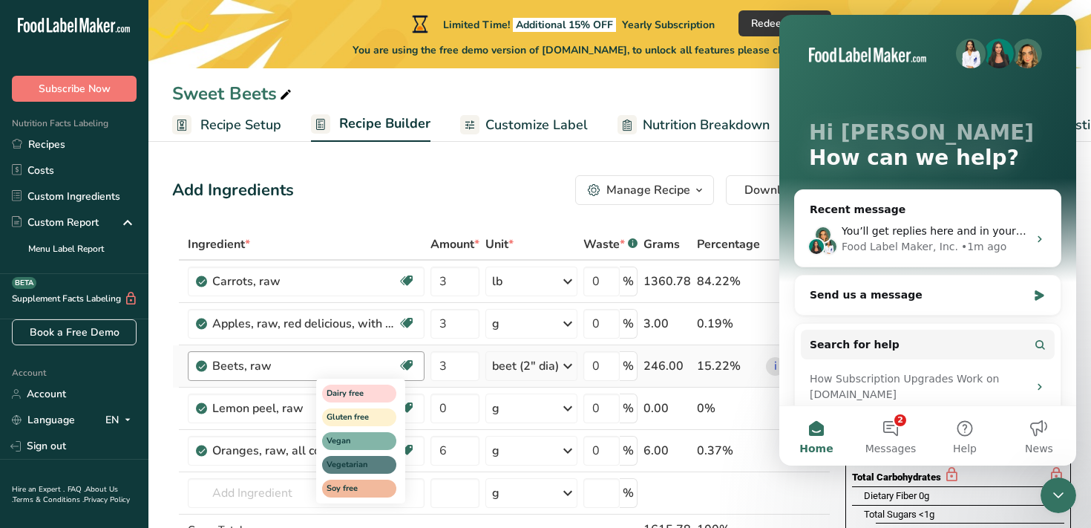
click at [411, 408] on div "Dairy free Gluten free Vegan Vegetarian Soy free" at bounding box center [387, 440] width 143 height 128
click at [410, 403] on div "Dairy free Gluten free Vegan Vegetarian Soy free" at bounding box center [387, 440] width 143 height 128
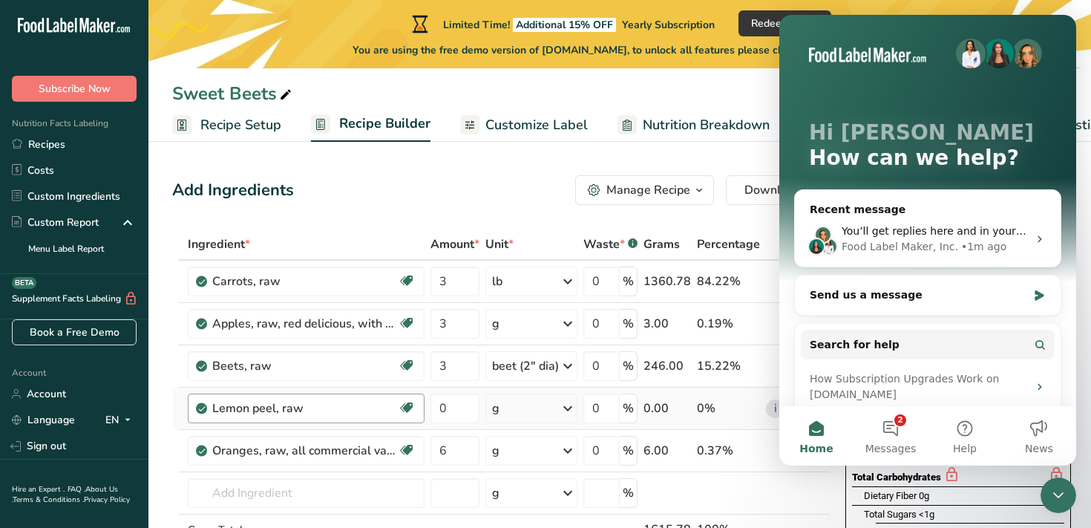
click at [287, 417] on div "Lemon peel, raw Dairy free Gluten free Vegan Vegetarian Soy free" at bounding box center [306, 408] width 237 height 30
click at [322, 396] on div "Lemon peel, raw Dairy free Gluten free Vegan Vegetarian Soy free" at bounding box center [306, 408] width 237 height 30
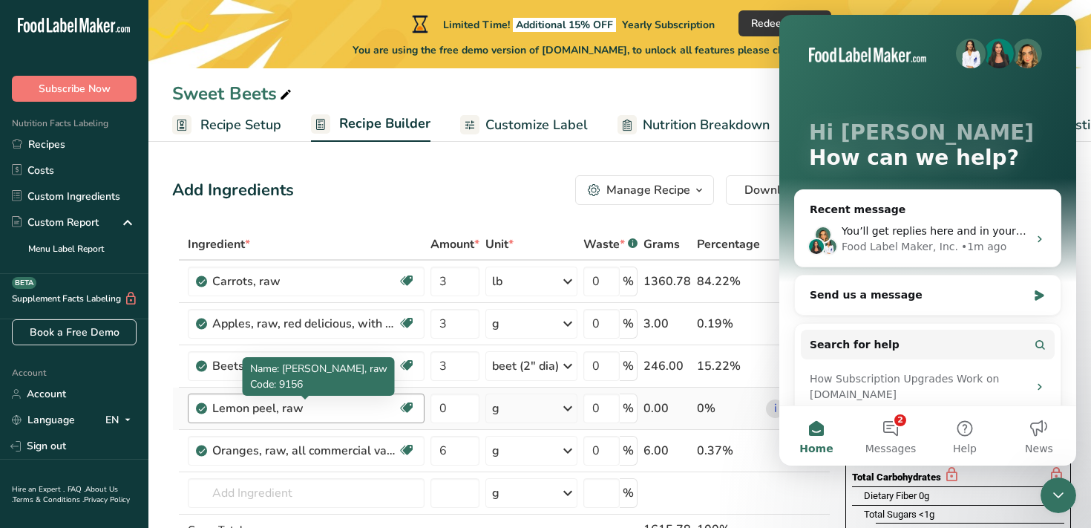
click at [320, 407] on div "Lemon peel, raw" at bounding box center [305, 408] width 186 height 18
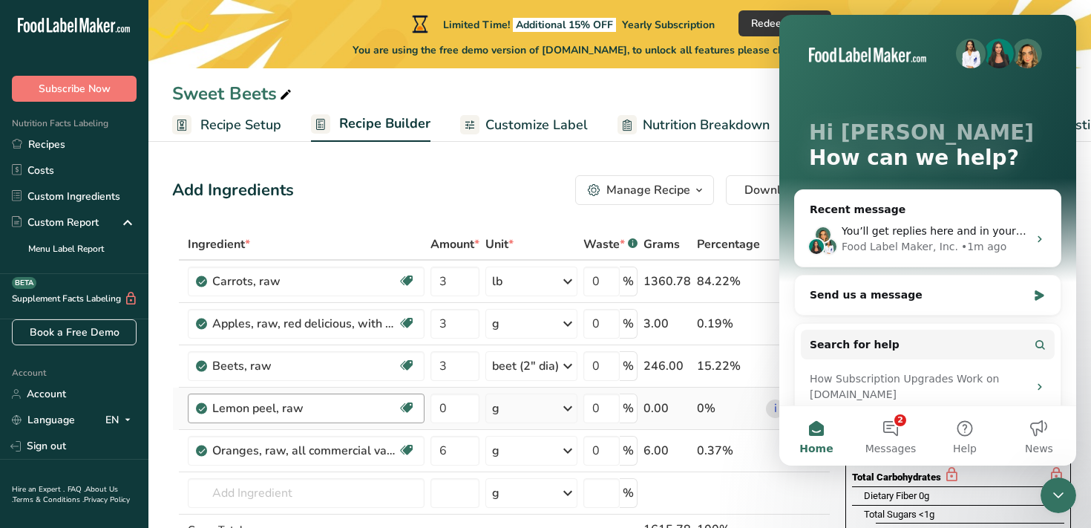
click at [320, 407] on div "Lemon peel, raw" at bounding box center [305, 408] width 186 height 18
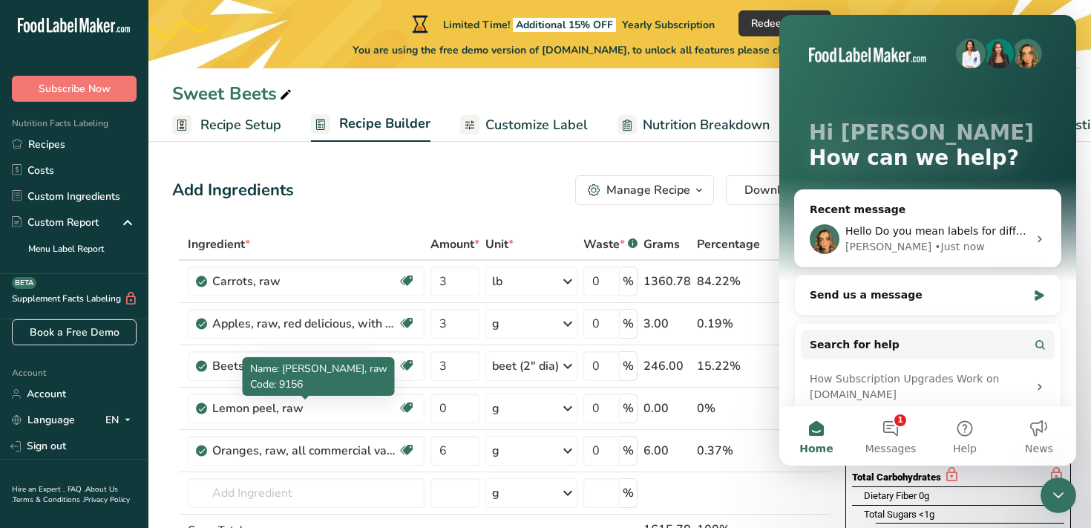
click at [338, 370] on span "Name: Lemon peel, raw" at bounding box center [318, 369] width 137 height 14
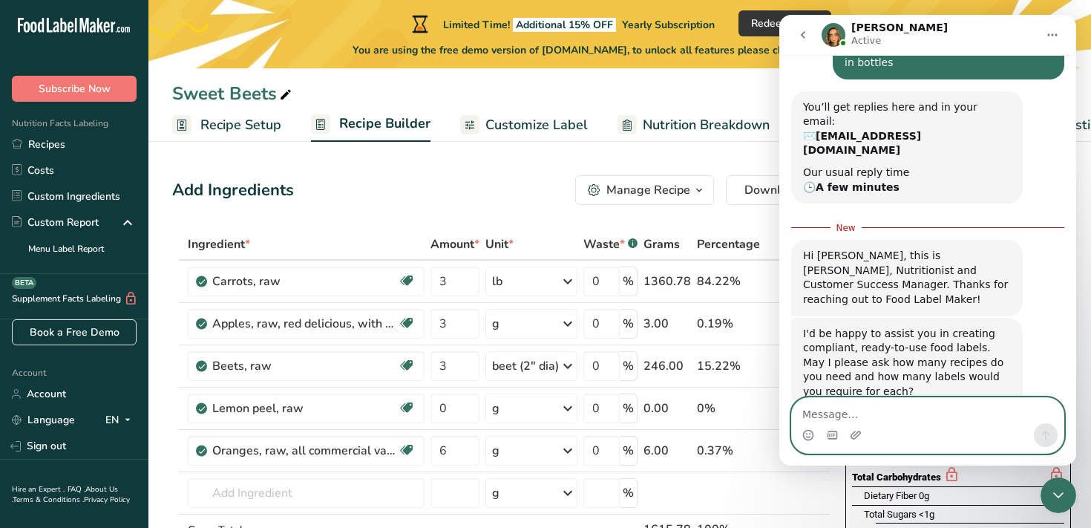
scroll to position [175, 0]
type textarea "at the moment I have 6 juice recipe"
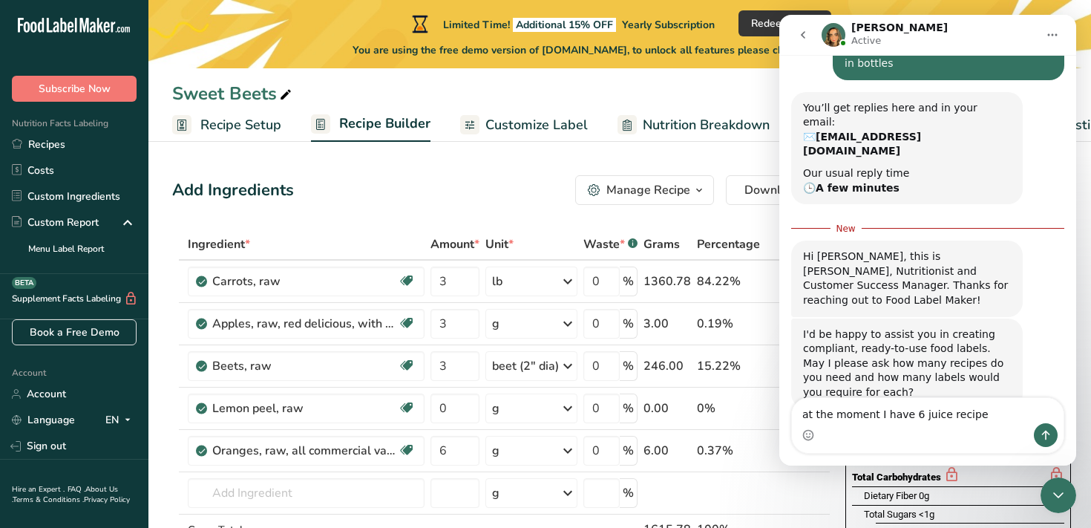
click at [950, 249] on div "Hi Martha, this is Rachelle, Nutritionist and Customer Success Manager. Thanks …" at bounding box center [907, 278] width 208 height 58
click at [993, 411] on textarea "at the moment I have 6 juice recipe" at bounding box center [928, 410] width 272 height 25
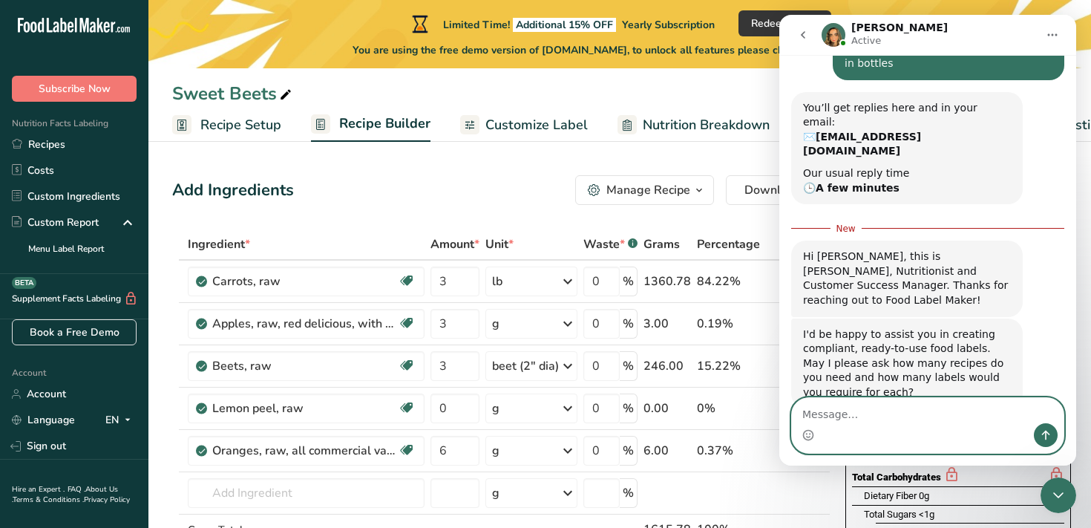
scroll to position [195, 0]
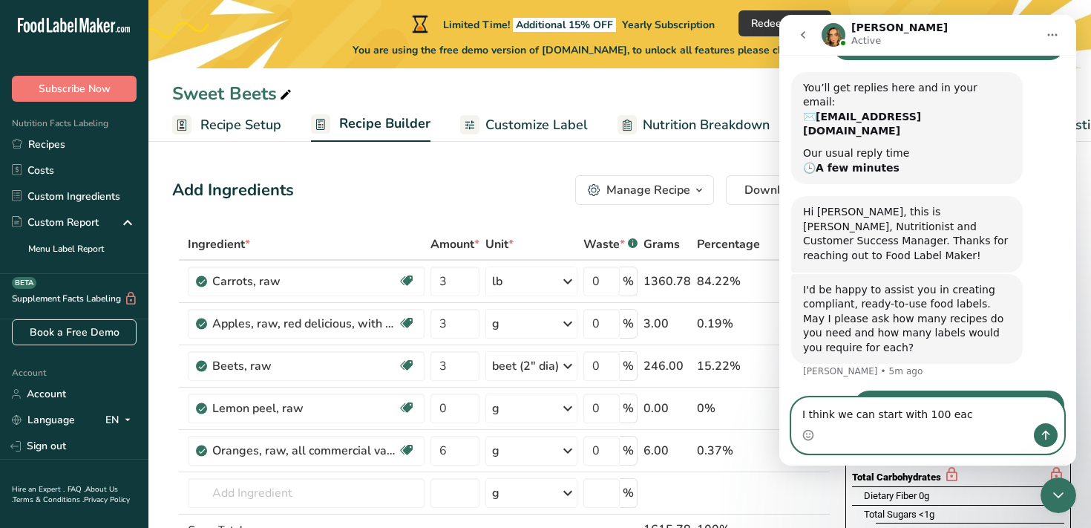
type textarea "I think we can start with 100 each"
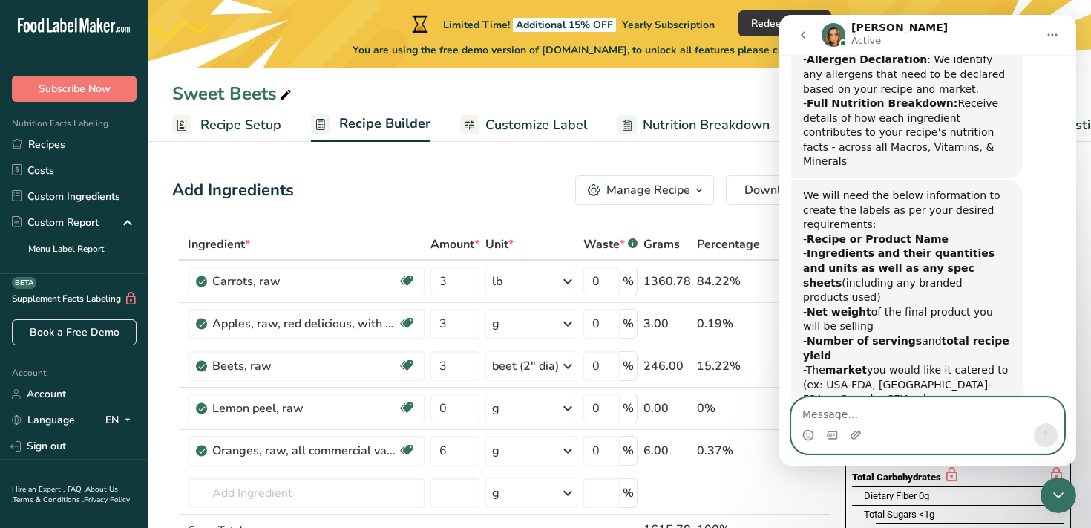
scroll to position [976, 0]
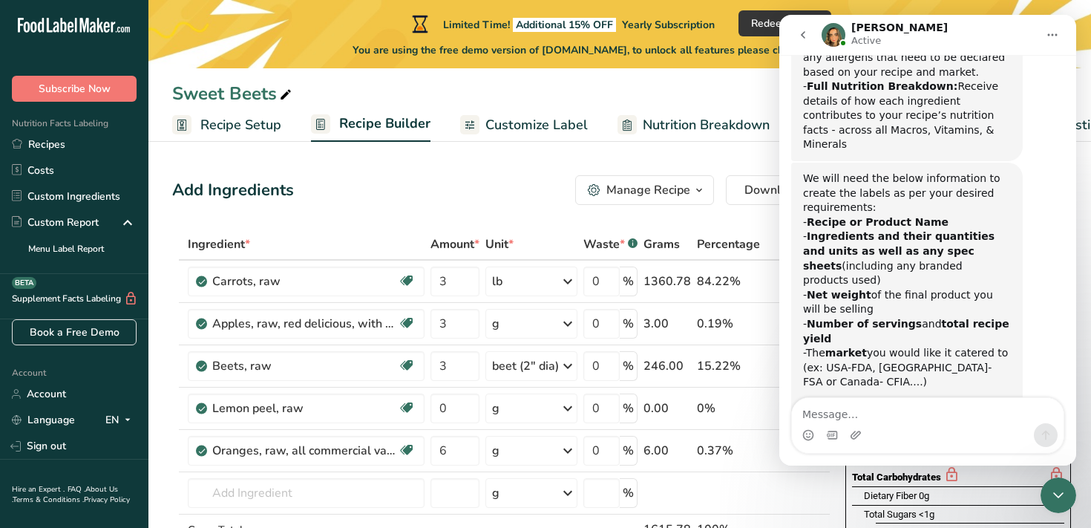
click at [1043, 429] on div "The cost of this service is $70 per label. The labels will be ready within 3 wo…" at bounding box center [927, 467] width 273 height 77
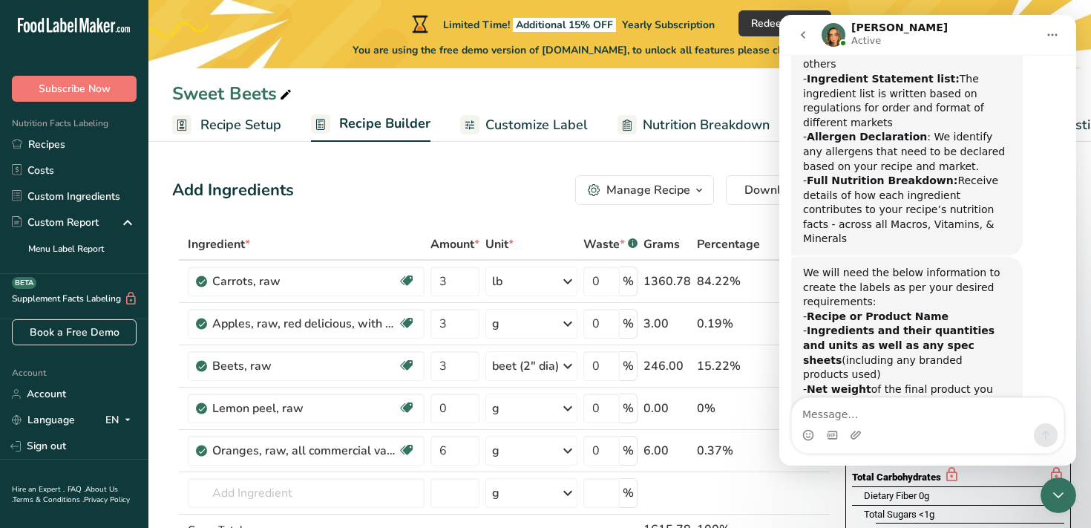
scroll to position [961, 0]
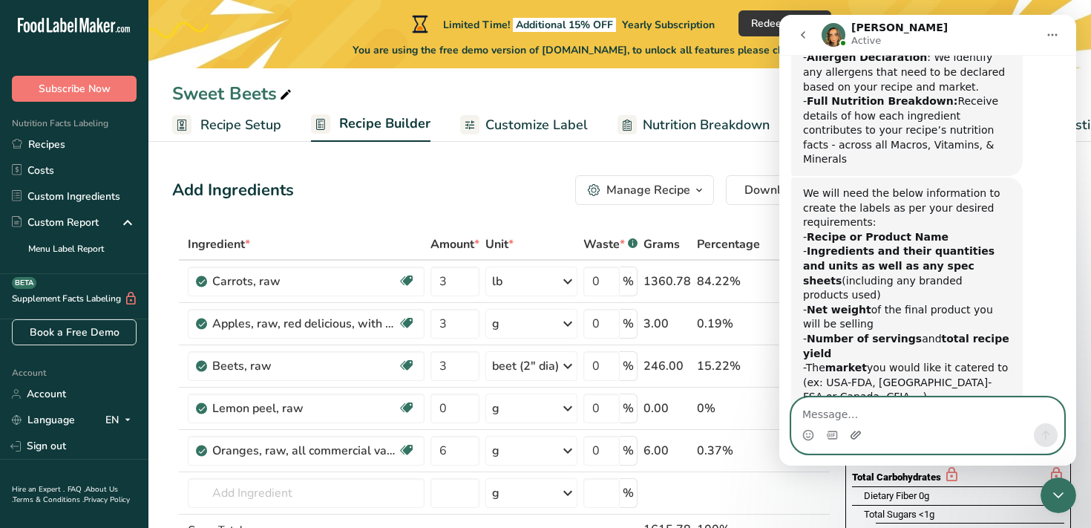
click at [854, 429] on icon "Upload attachment" at bounding box center [856, 435] width 12 height 12
click at [898, 420] on textarea "Message…" at bounding box center [928, 410] width 272 height 25
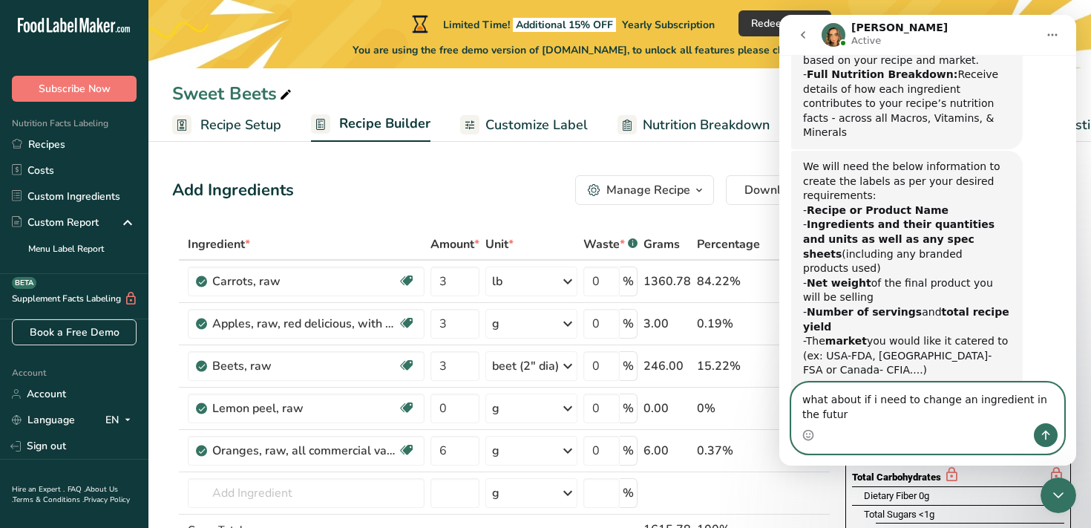
scroll to position [991, 0]
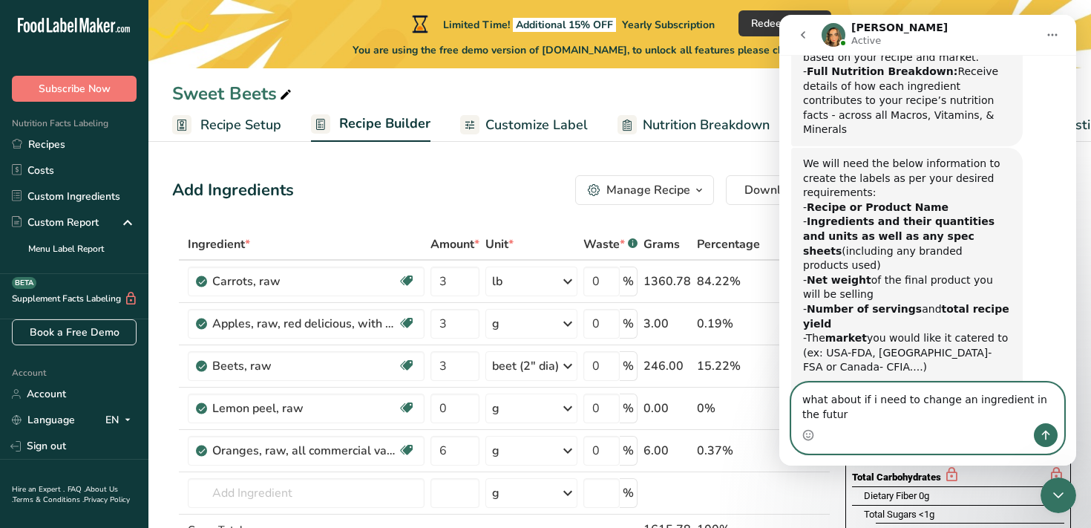
type textarea "what about if i need to change an ingredient in the future"
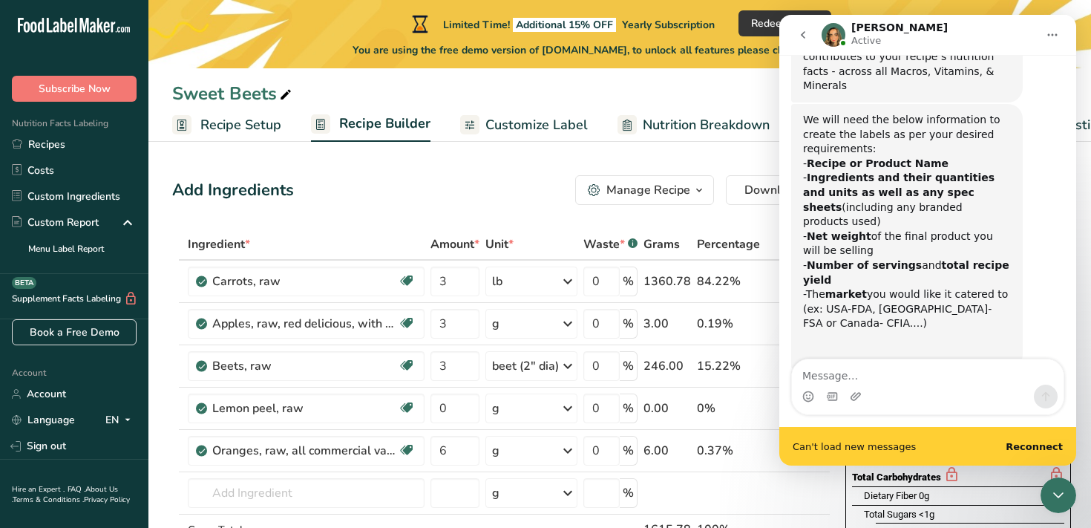
scroll to position [1074, 0]
